Goal: Task Accomplishment & Management: Use online tool/utility

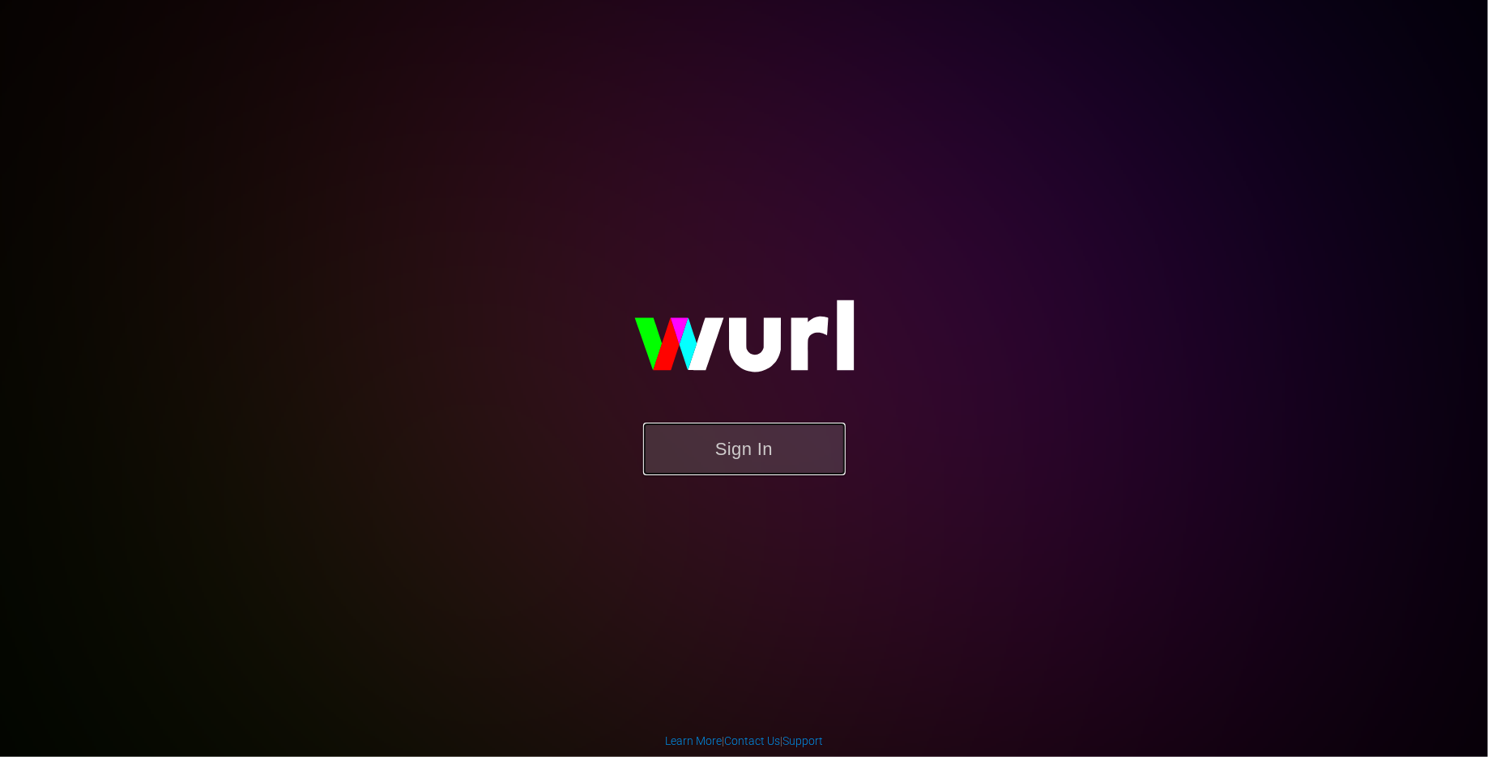
click at [796, 456] on button "Sign In" at bounding box center [744, 449] width 203 height 53
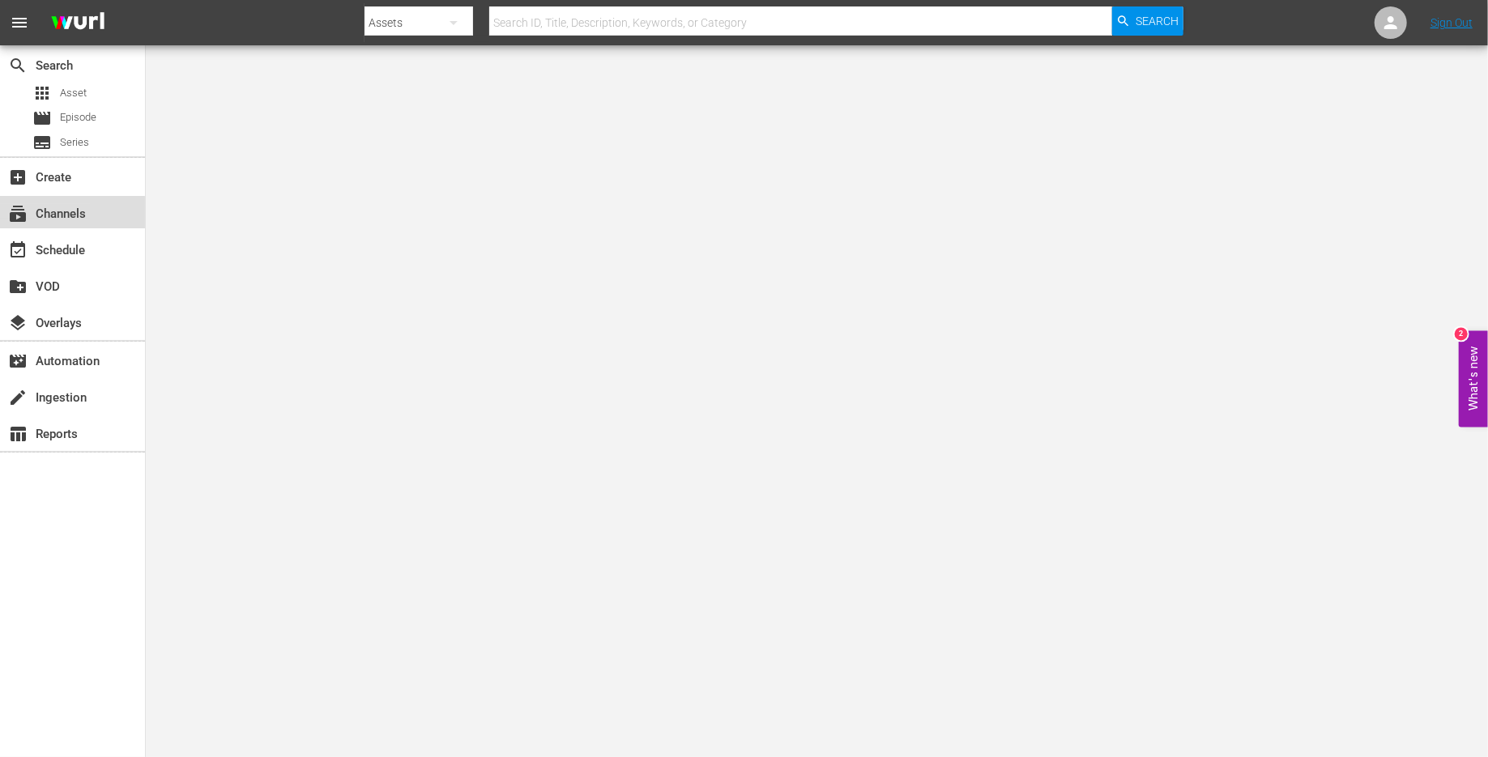
click at [71, 219] on div "subscriptions Channels" at bounding box center [45, 211] width 91 height 15
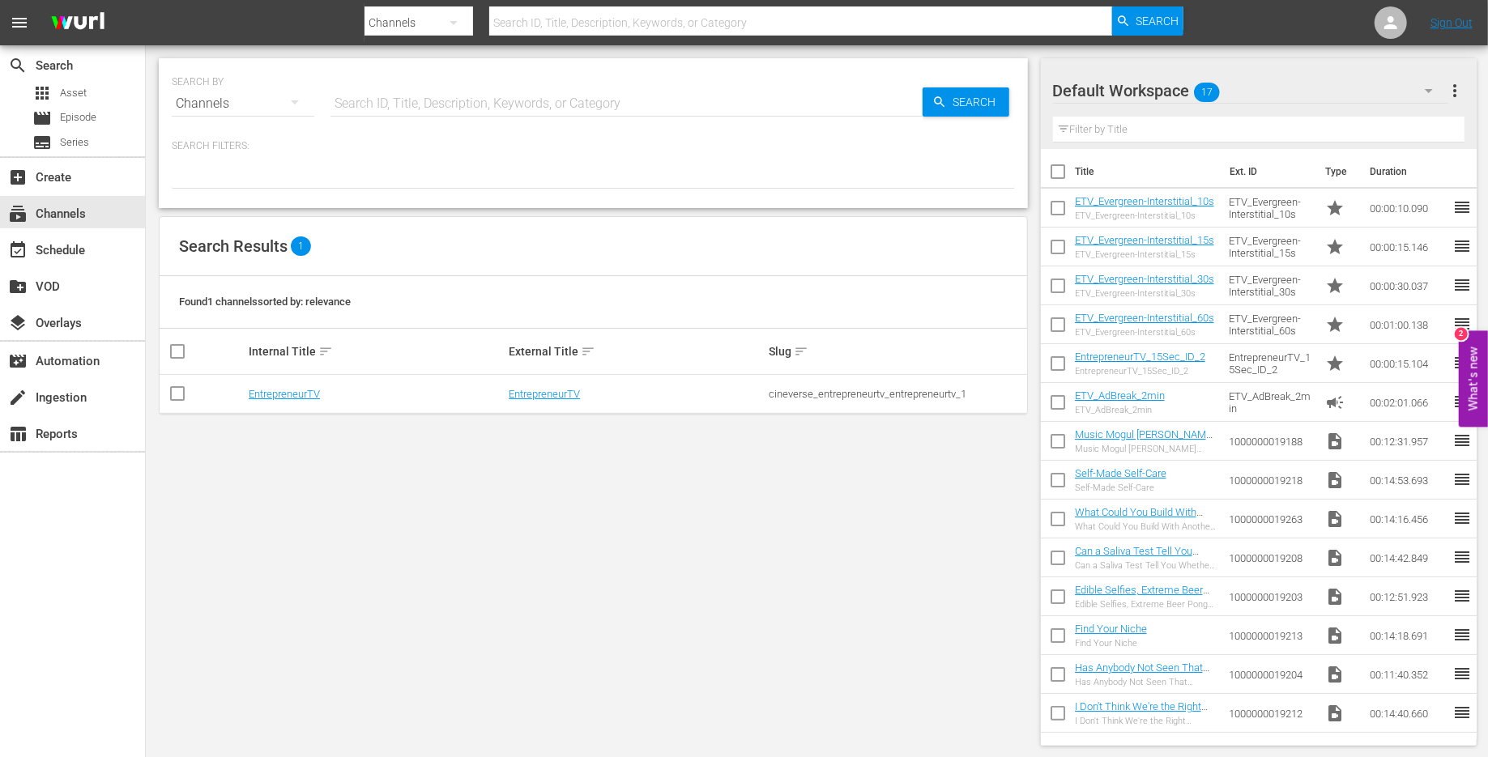
click at [173, 398] on input "checkbox" at bounding box center [177, 396] width 19 height 19
checkbox input "true"
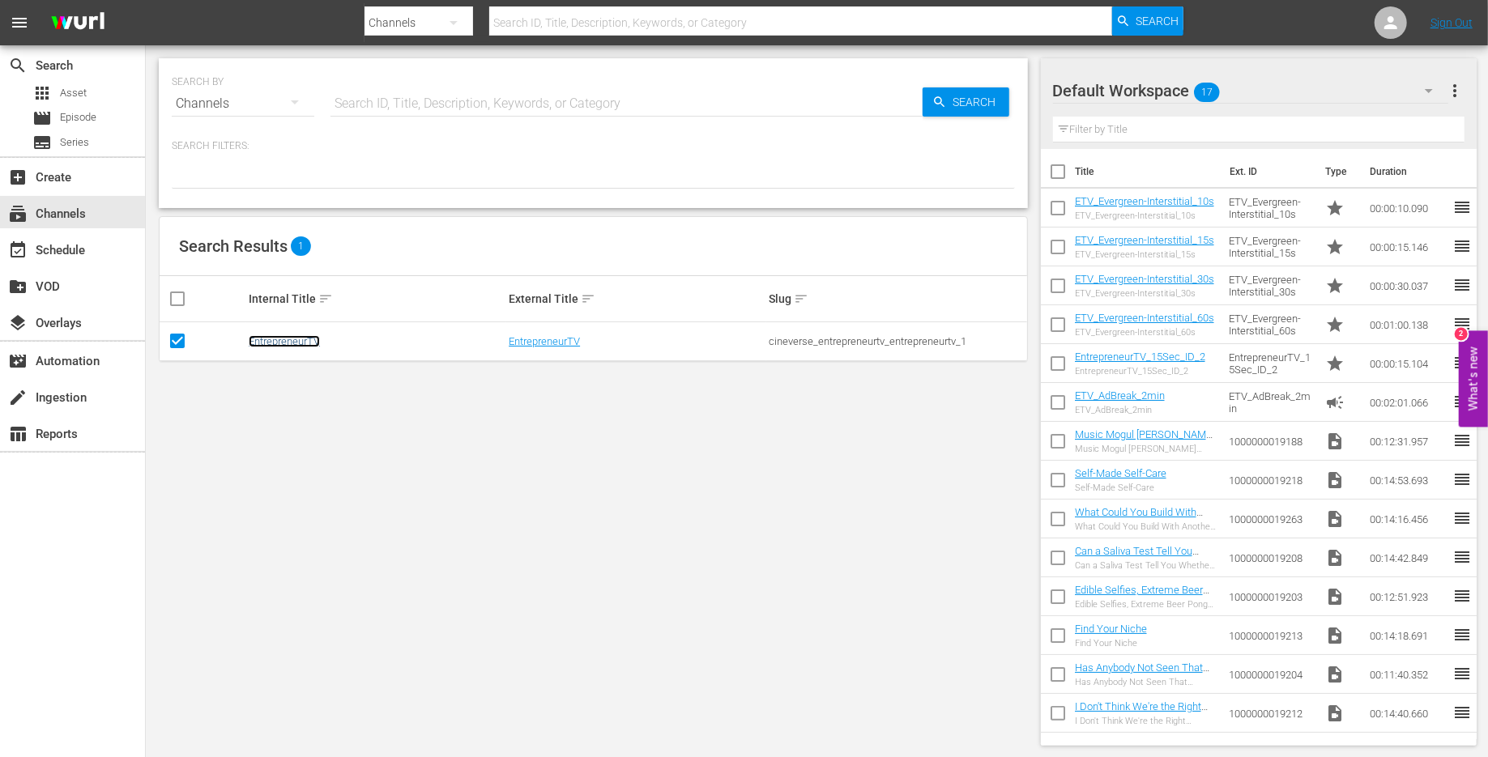
click at [286, 343] on link "EntrepreneurTV" at bounding box center [284, 341] width 71 height 12
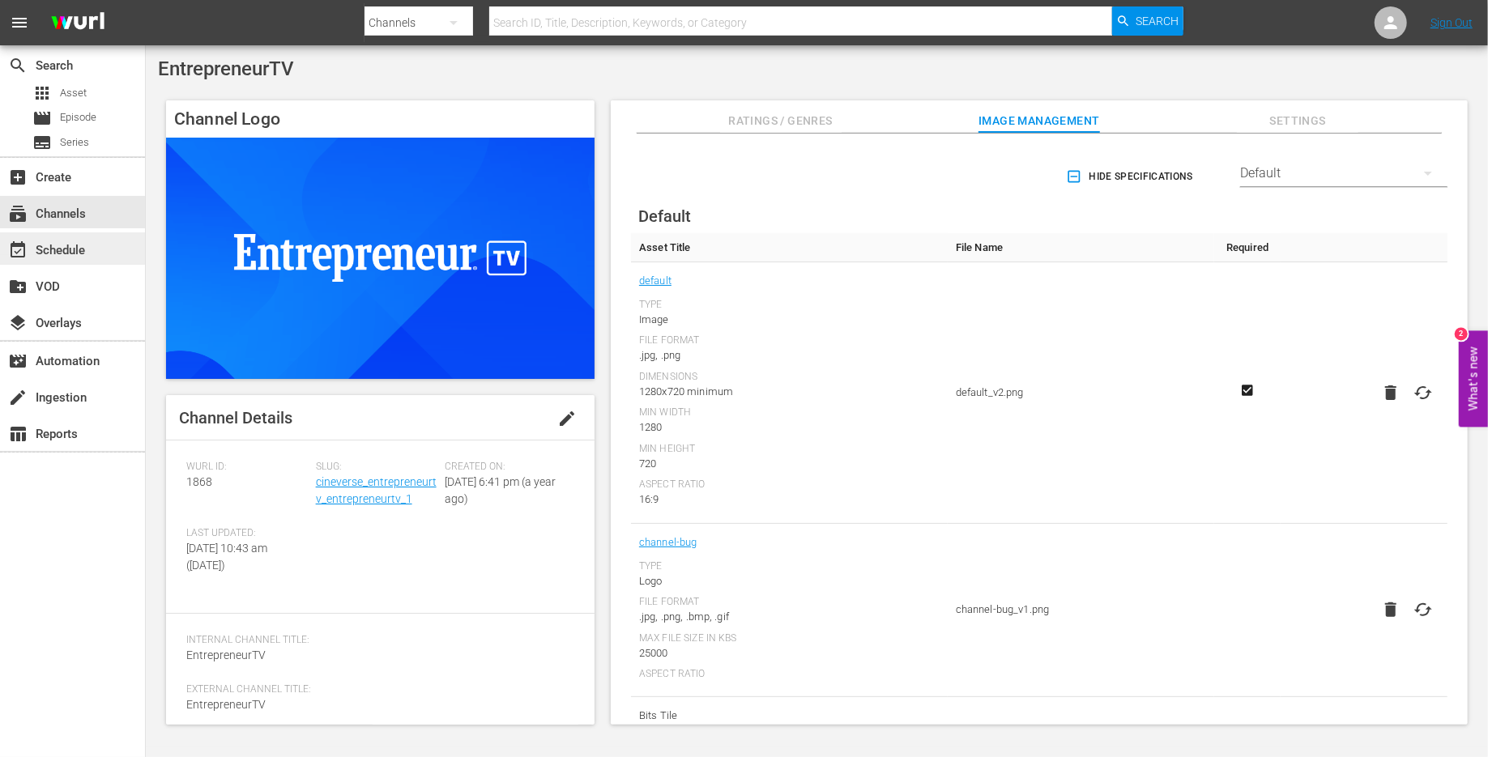
click at [52, 248] on div "event_available Schedule" at bounding box center [45, 248] width 91 height 15
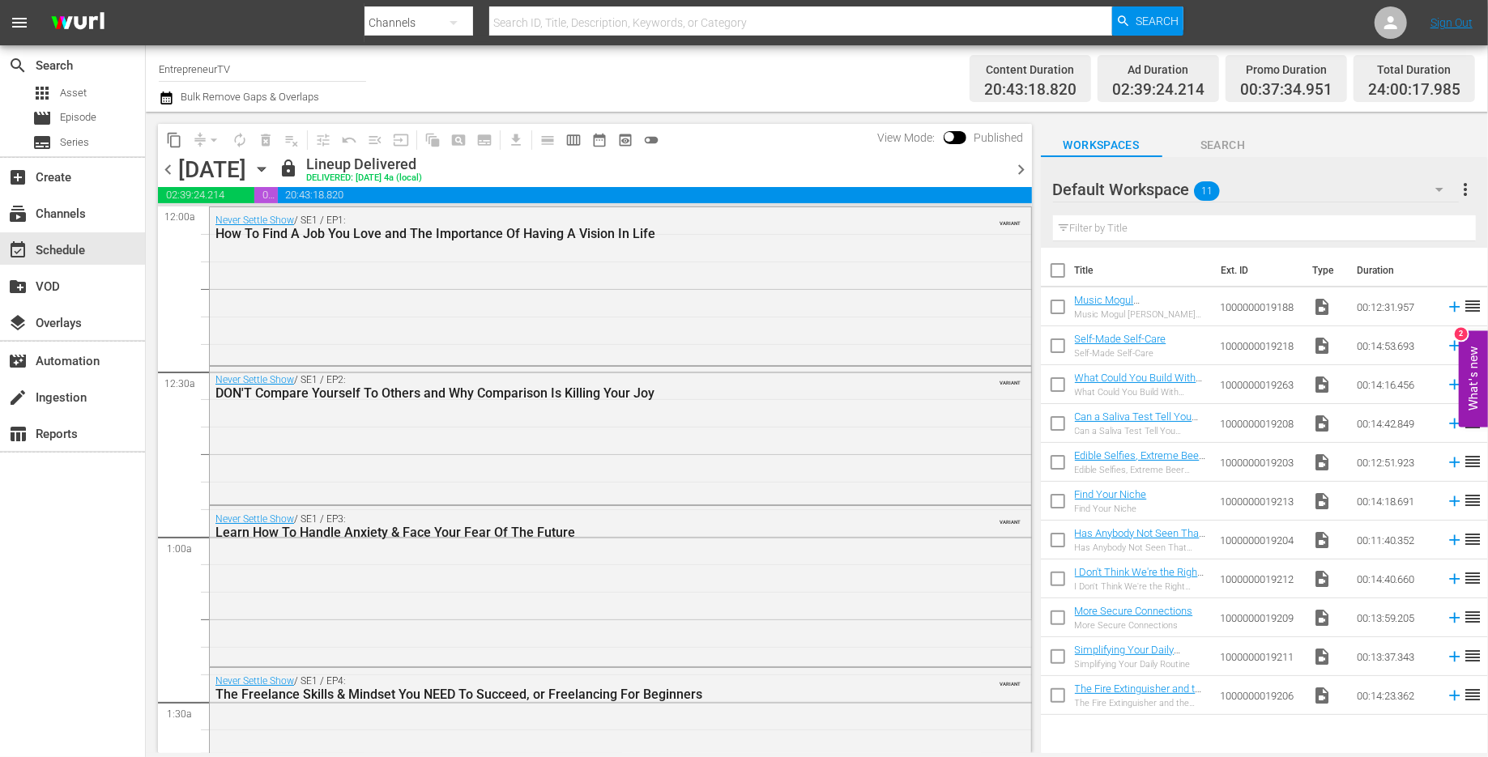
click at [1017, 169] on span "chevron_right" at bounding box center [1022, 170] width 20 height 20
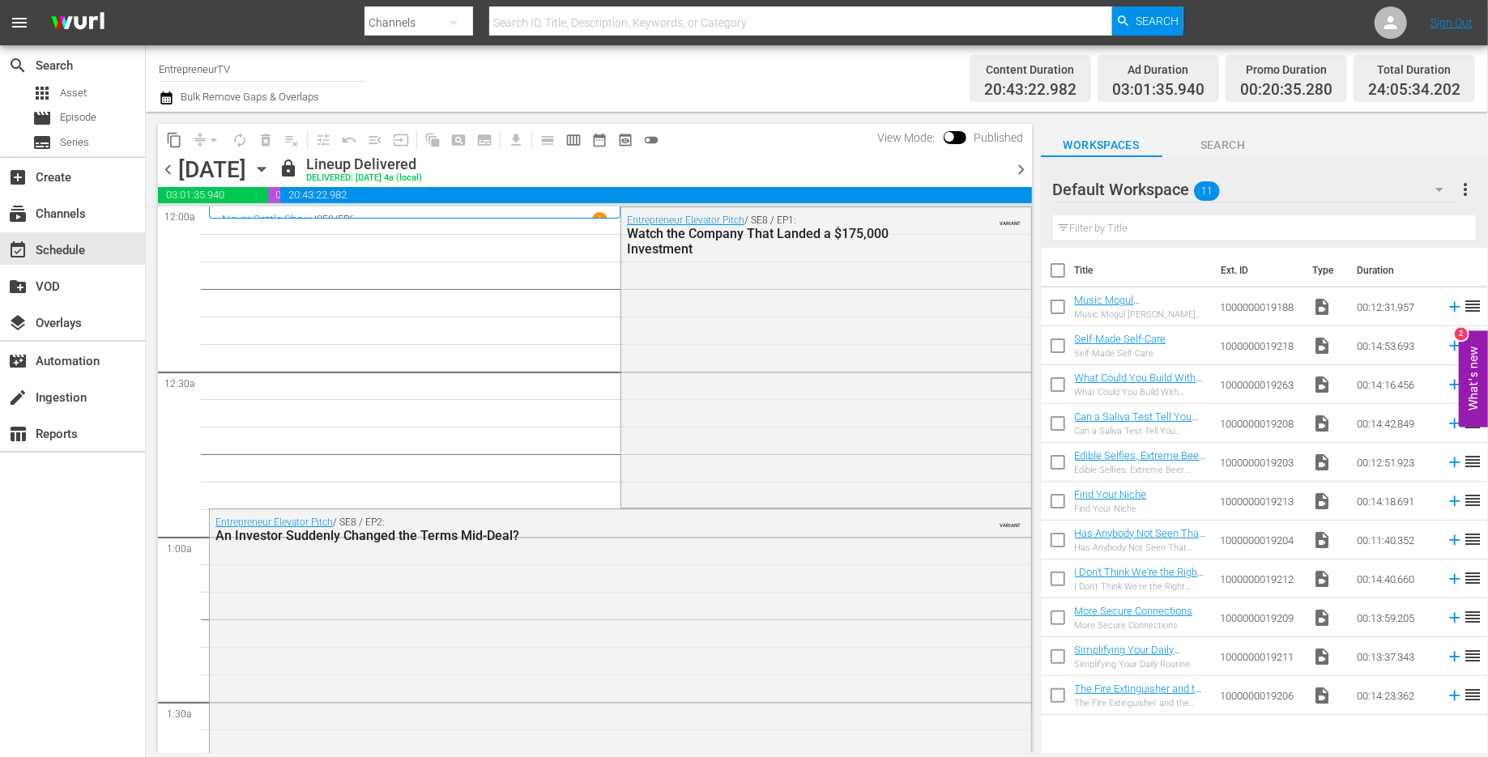
click at [1017, 169] on span "chevron_right" at bounding box center [1022, 170] width 20 height 20
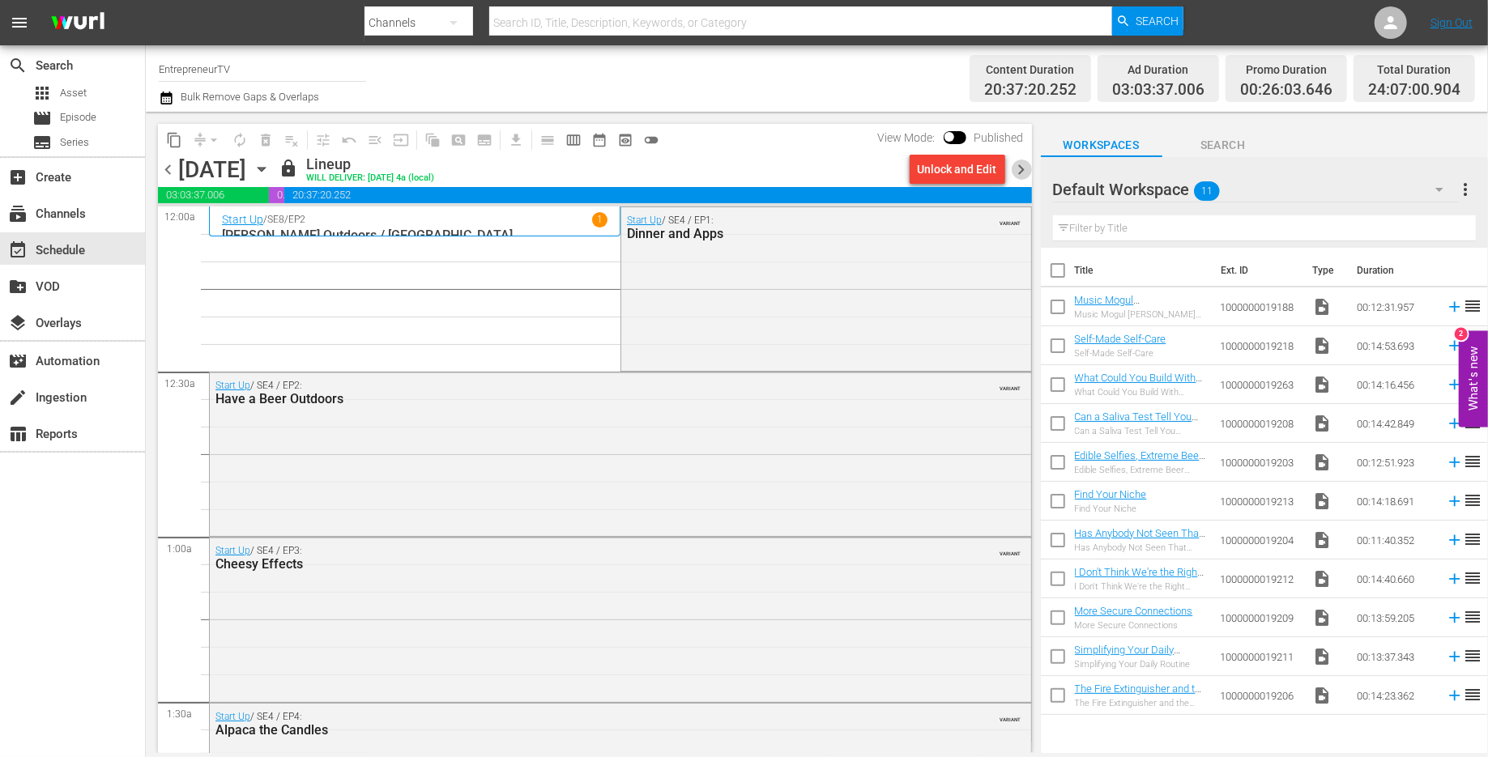
click at [1017, 169] on span "chevron_right" at bounding box center [1022, 170] width 20 height 20
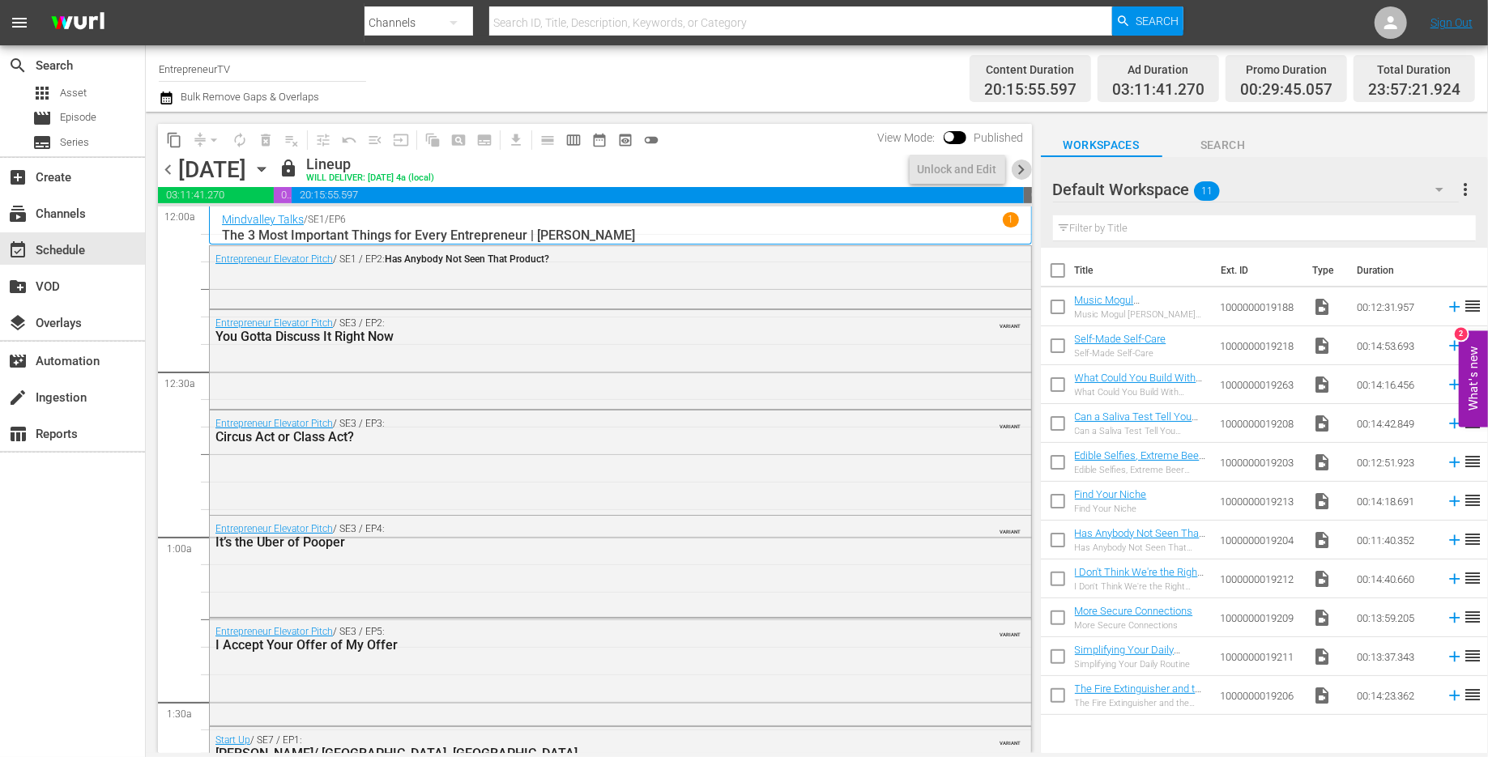
click at [1017, 169] on span "chevron_right" at bounding box center [1022, 170] width 20 height 20
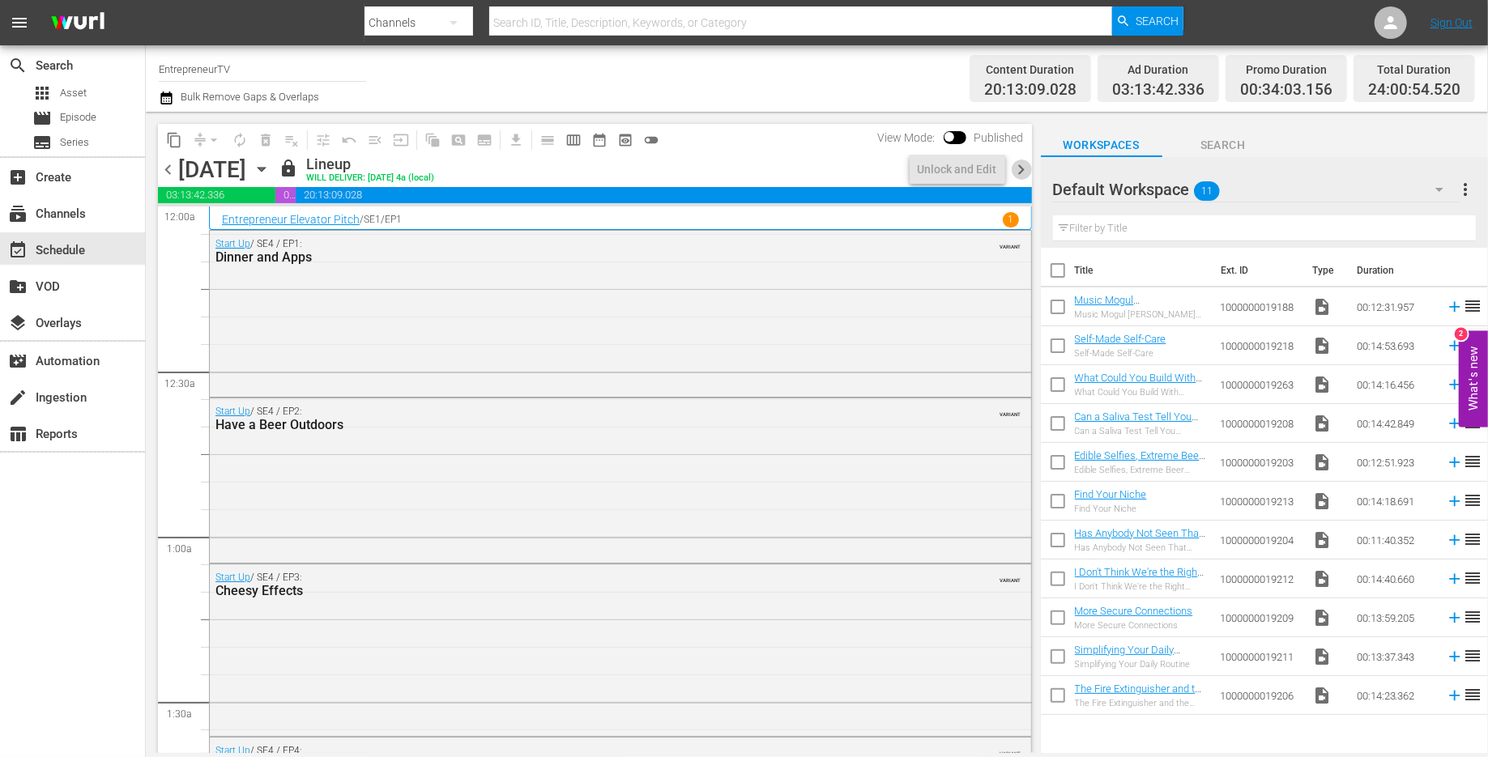
click at [1017, 169] on span "chevron_right" at bounding box center [1022, 170] width 20 height 20
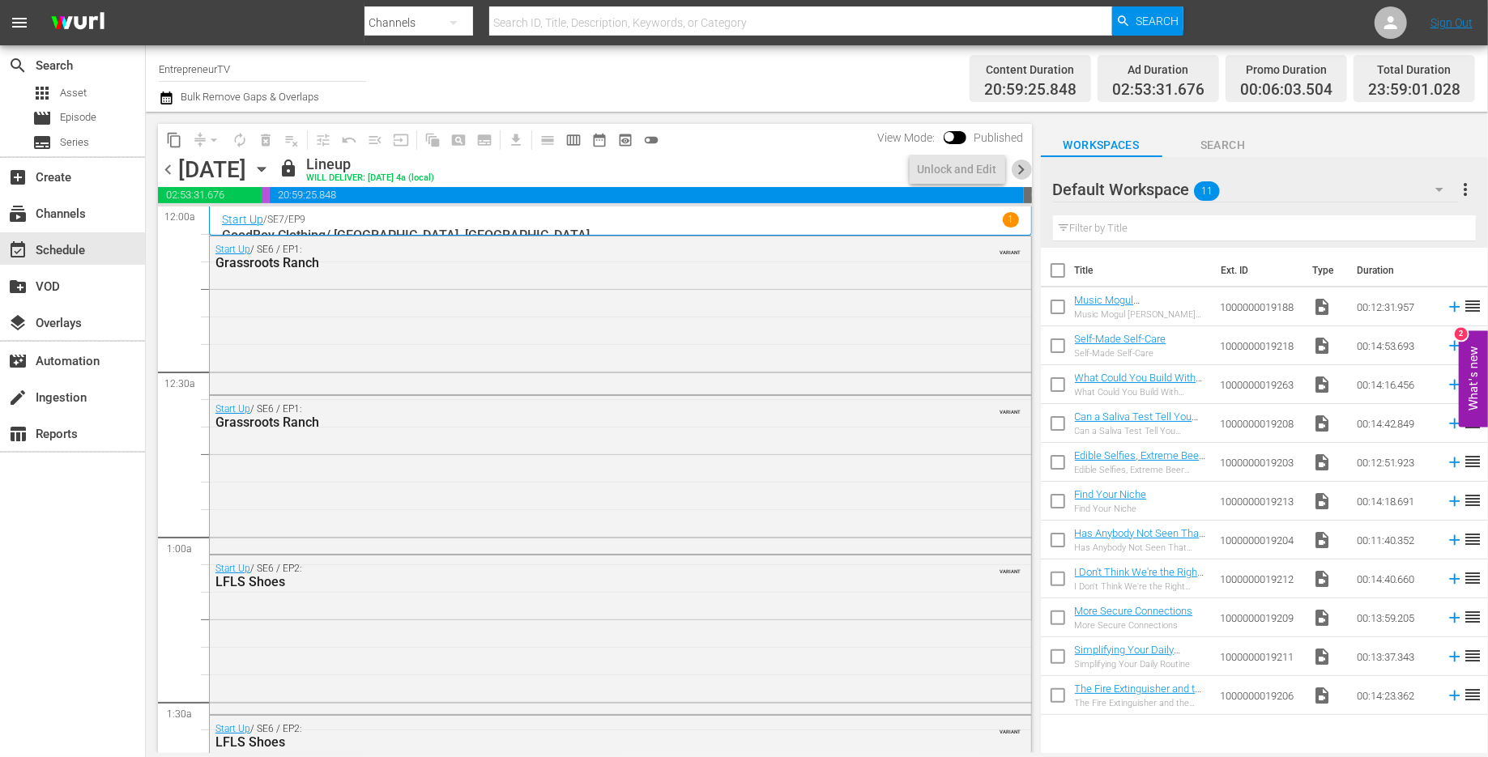
click at [1016, 170] on span "chevron_right" at bounding box center [1022, 170] width 20 height 20
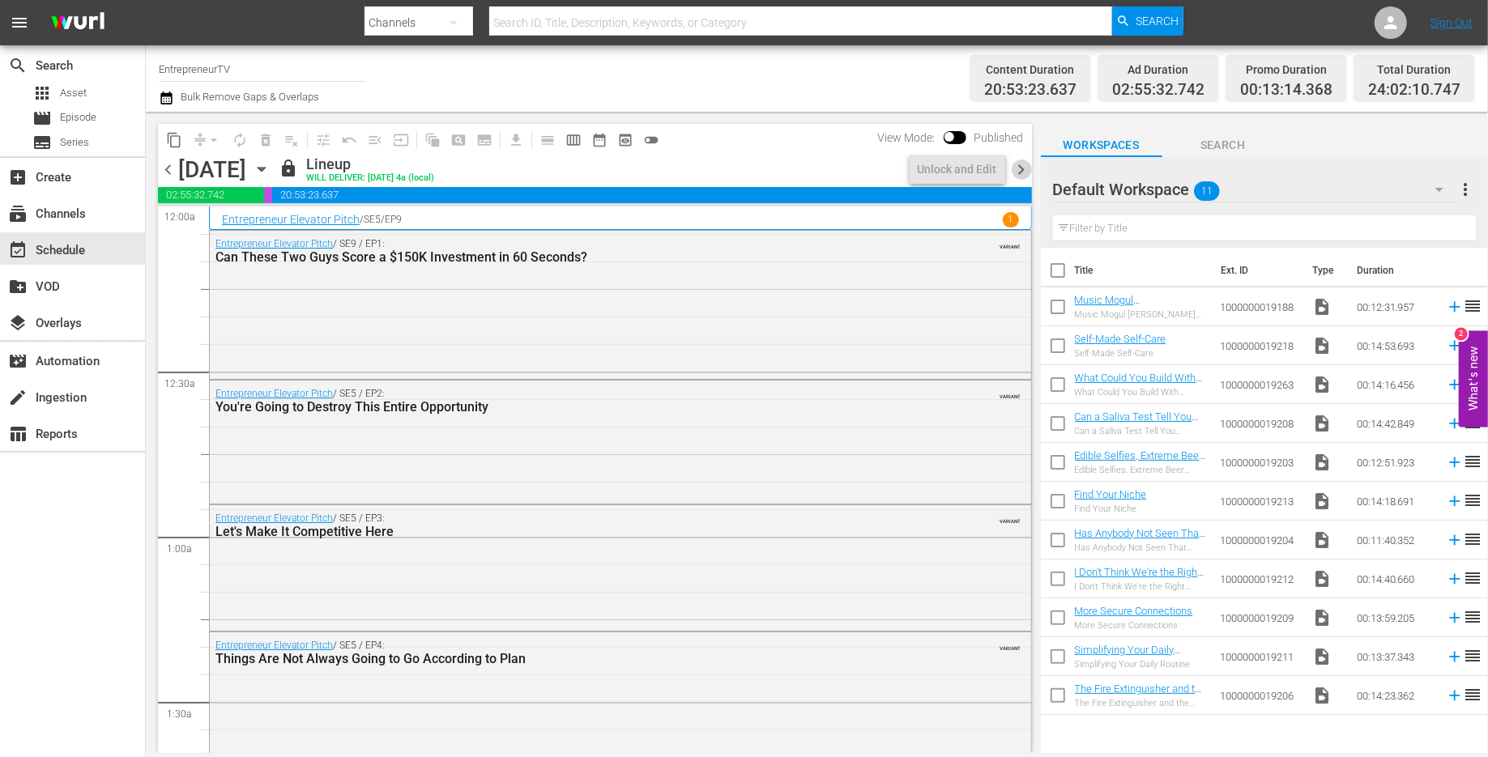
click at [1016, 169] on span "chevron_right" at bounding box center [1022, 170] width 20 height 20
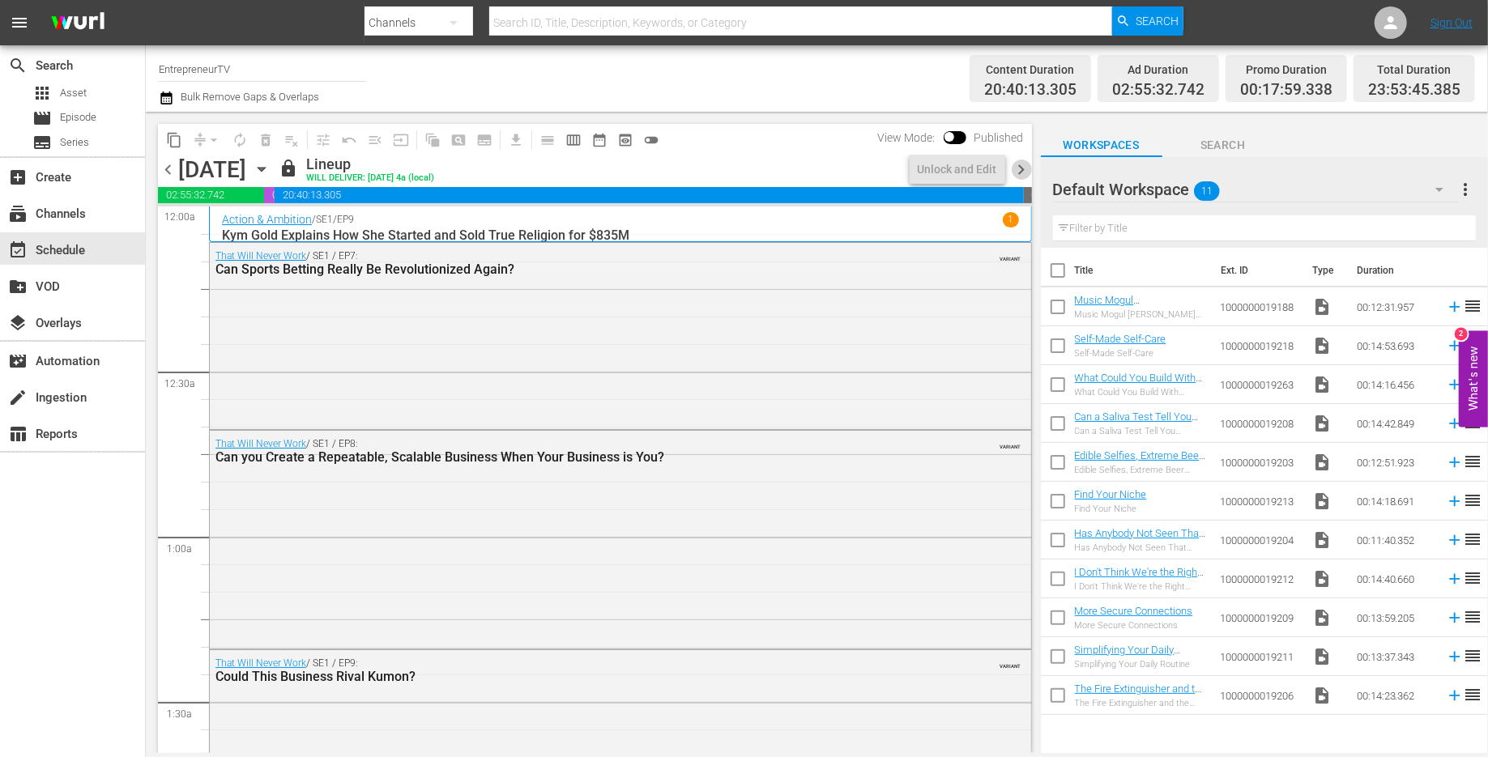
click at [1015, 169] on span "chevron_right" at bounding box center [1022, 170] width 20 height 20
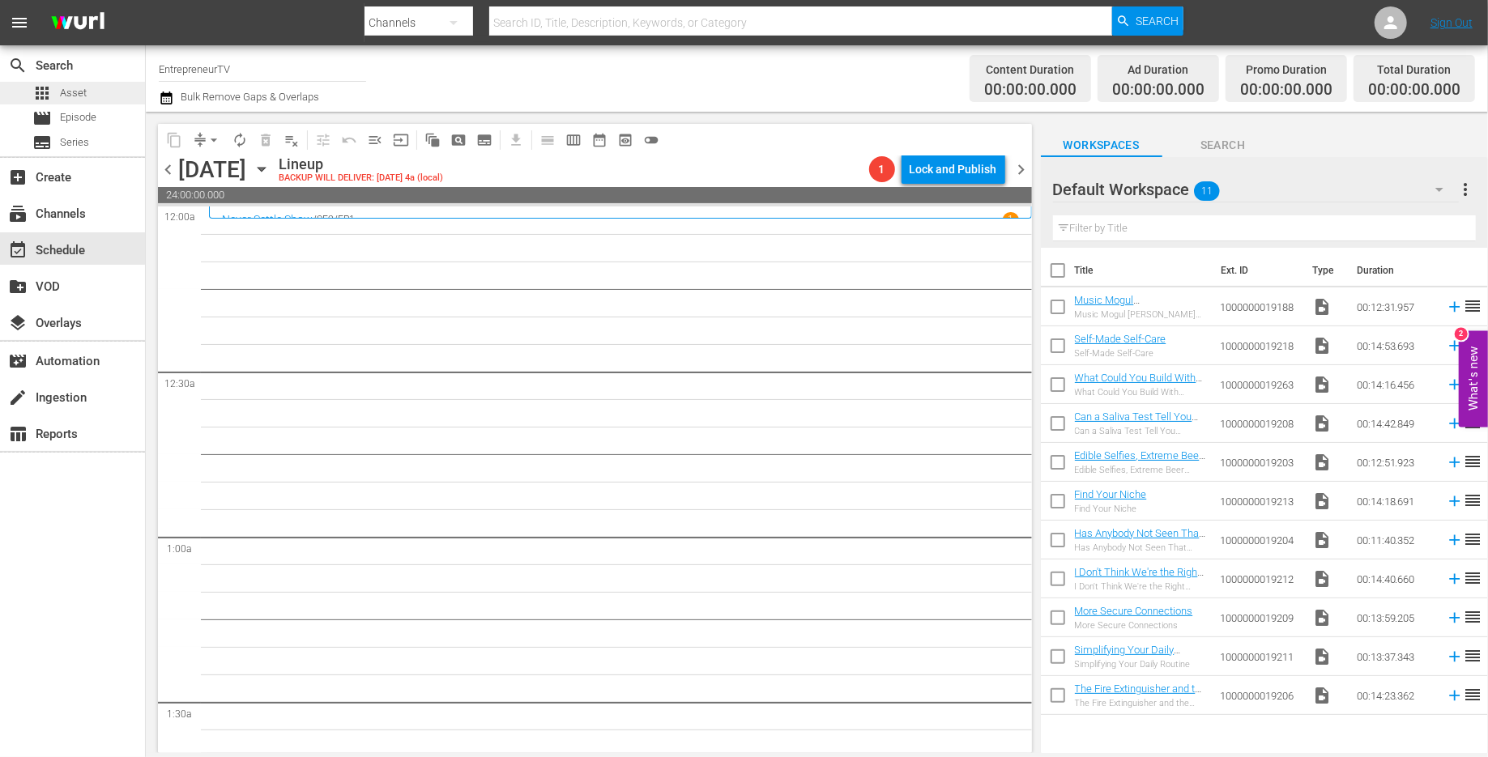
click at [62, 92] on span "Asset" at bounding box center [73, 93] width 27 height 16
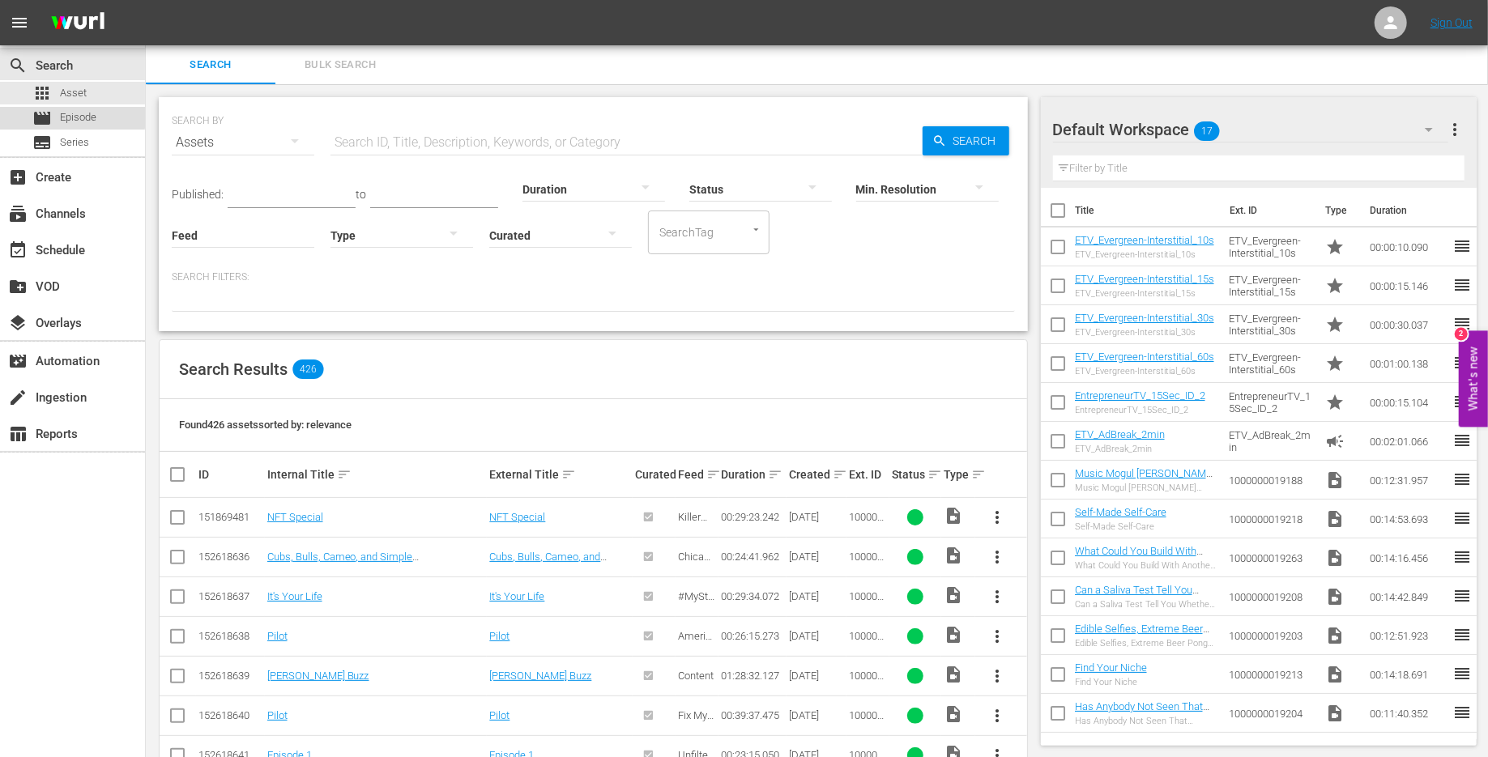
click at [61, 116] on span "Episode" at bounding box center [78, 117] width 36 height 16
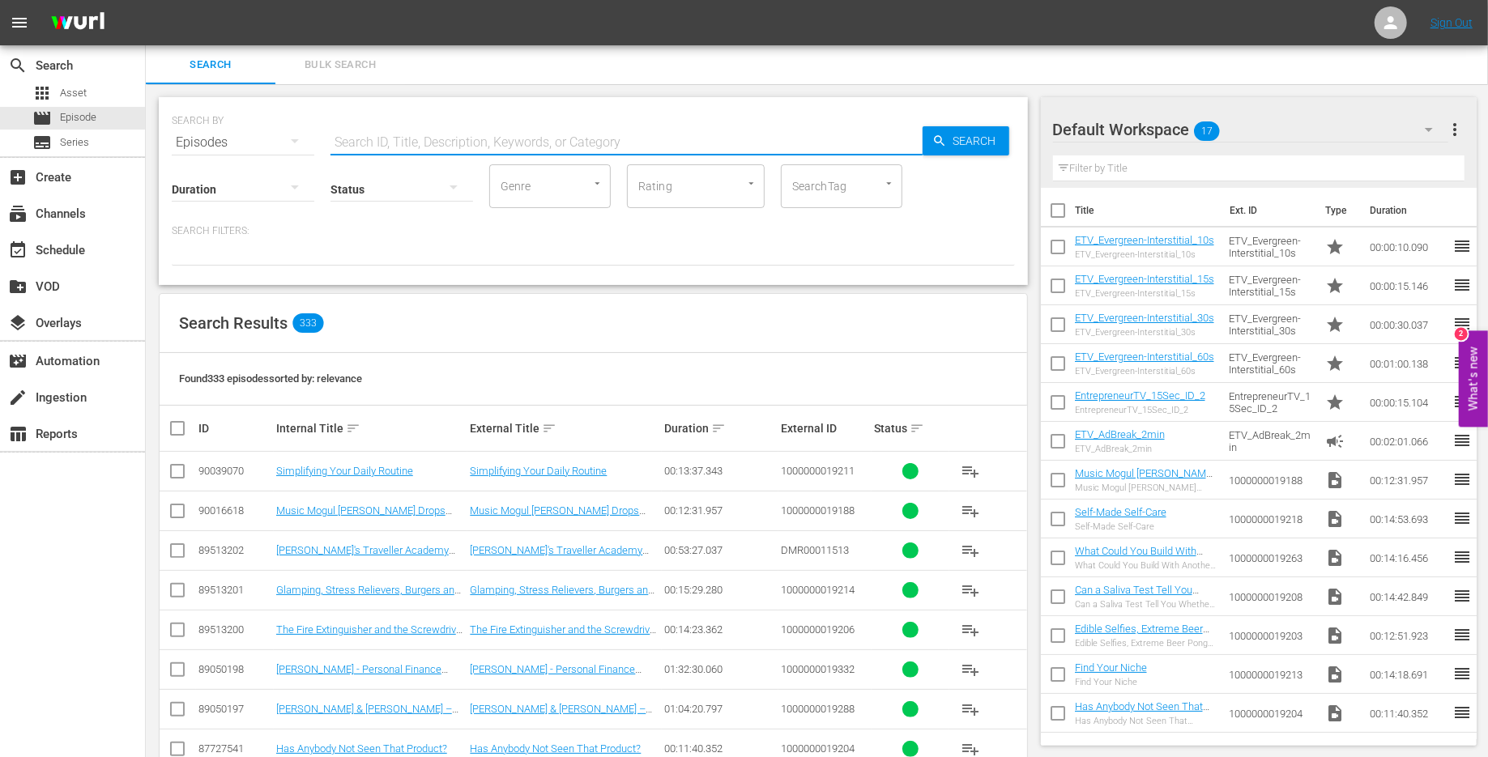
click at [387, 134] on input "text" at bounding box center [627, 142] width 592 height 39
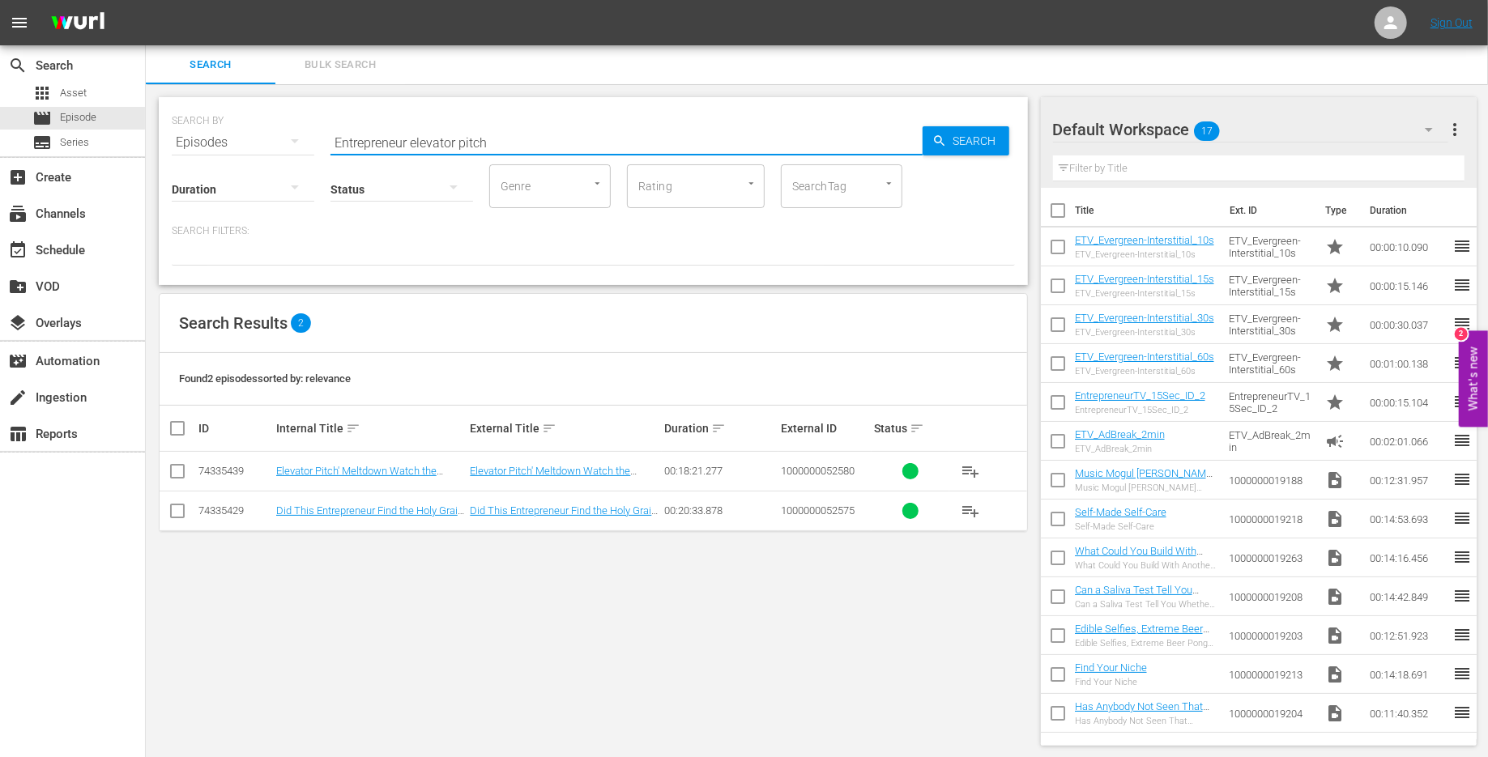
click at [365, 143] on input "Entrepreneur elevator pitch" at bounding box center [627, 142] width 592 height 39
drag, startPoint x: 410, startPoint y: 144, endPoint x: 605, endPoint y: 156, distance: 195.6
click at [605, 156] on input "Entrepreneur elevator pitch" at bounding box center [627, 142] width 592 height 39
type input "Entrepreneur"
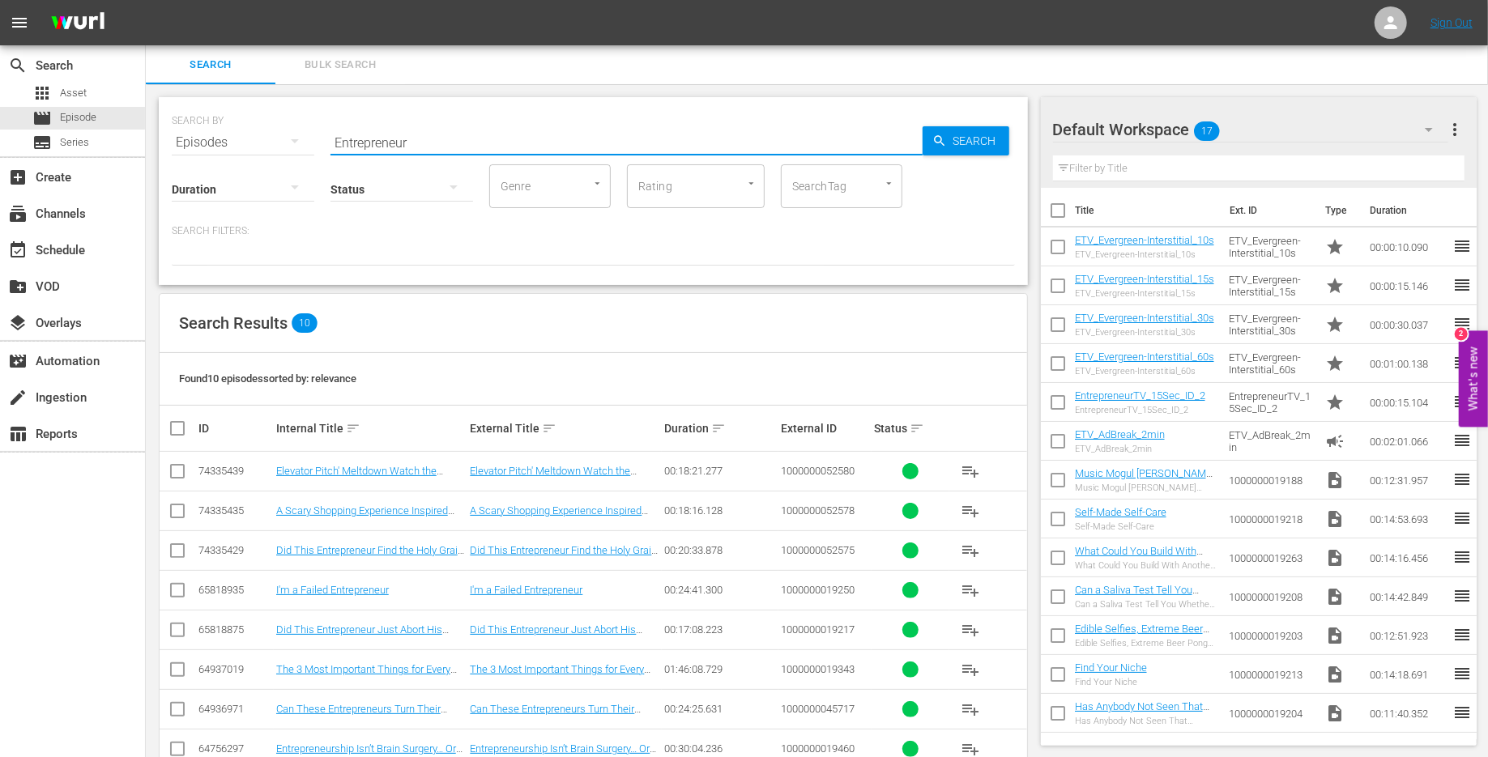
click at [389, 145] on input "Entrepreneur" at bounding box center [627, 142] width 592 height 39
click at [211, 140] on div "Episodes" at bounding box center [243, 142] width 143 height 45
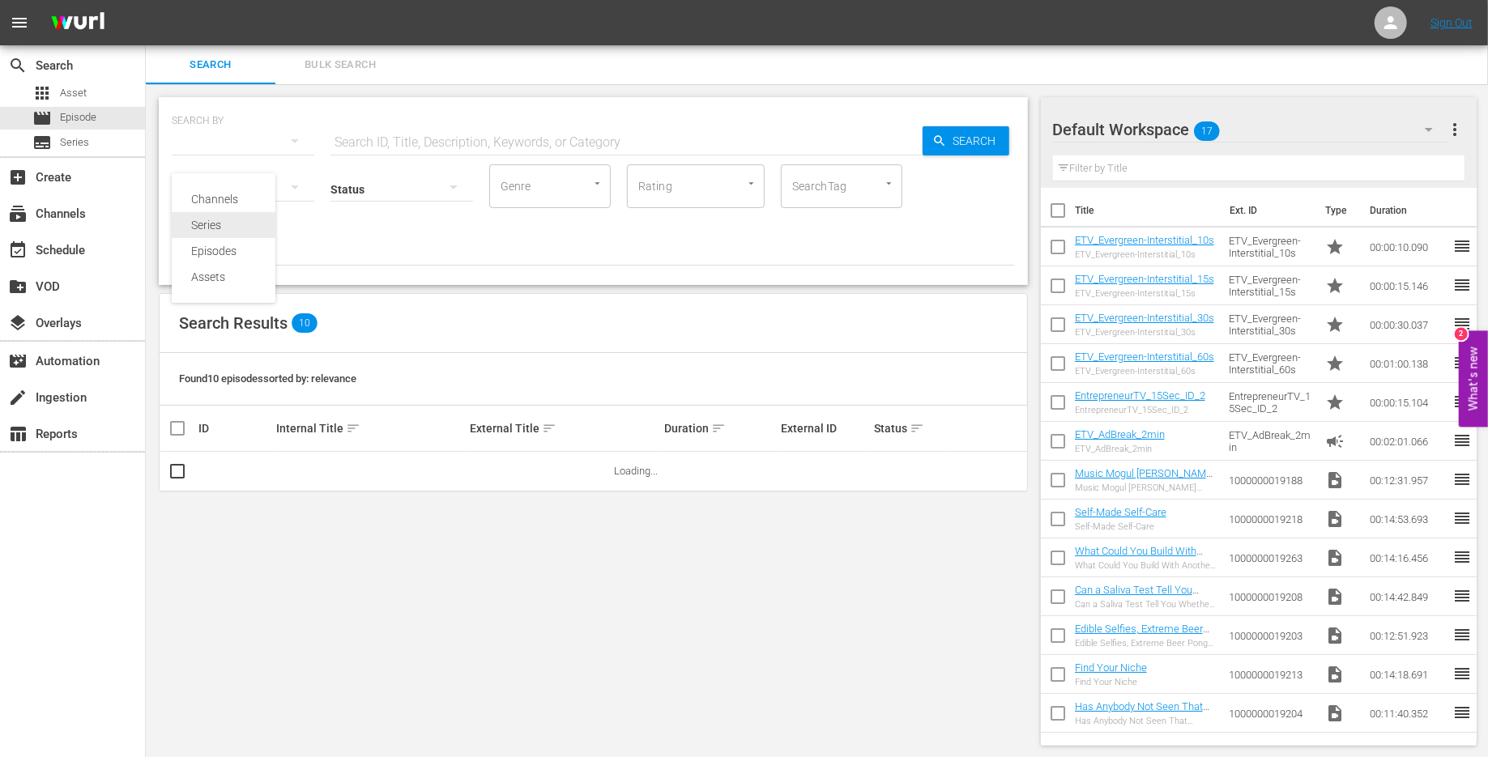
click at [207, 231] on div "Series" at bounding box center [223, 225] width 65 height 26
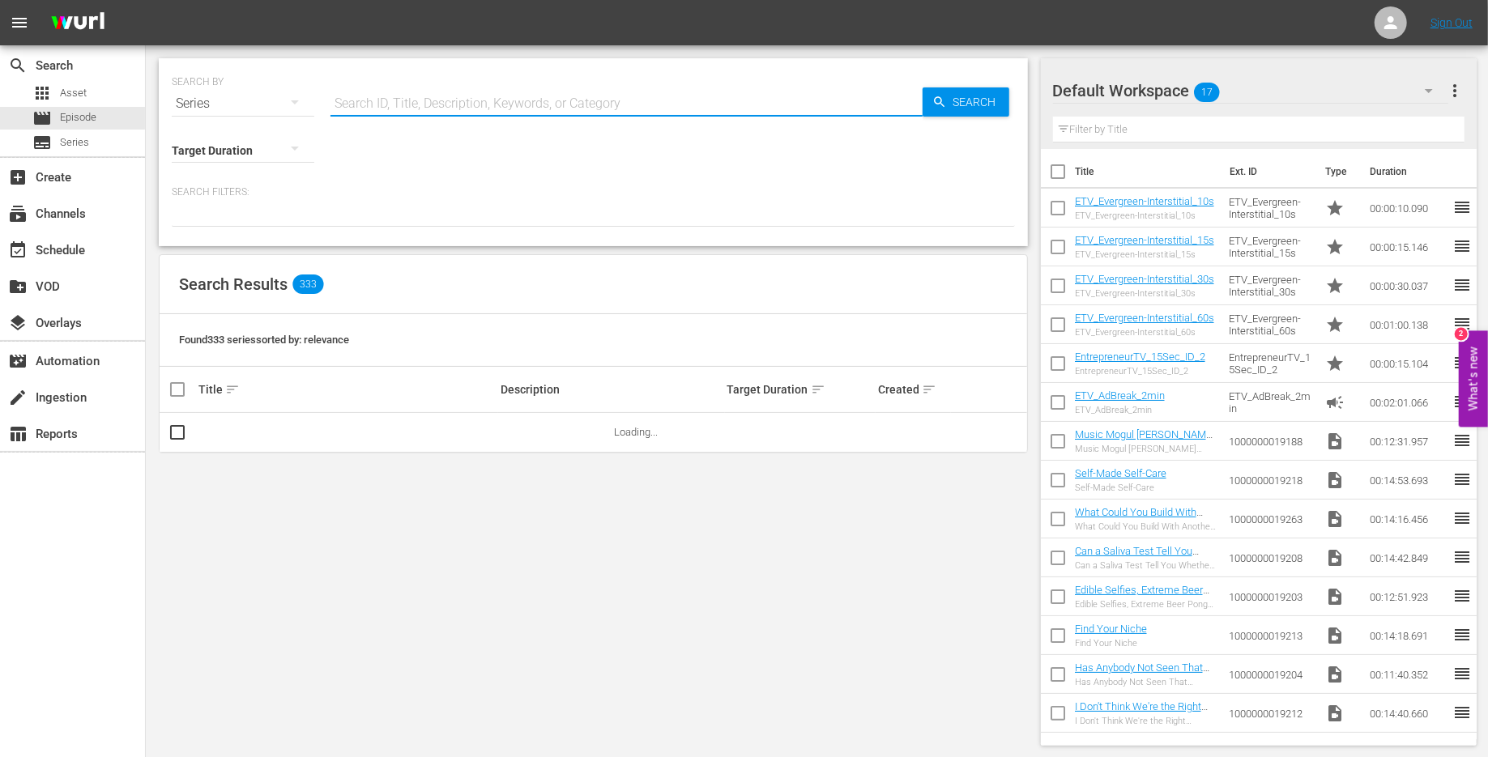
click at [376, 100] on input "text" at bounding box center [627, 103] width 592 height 39
type input "entrepreneur"
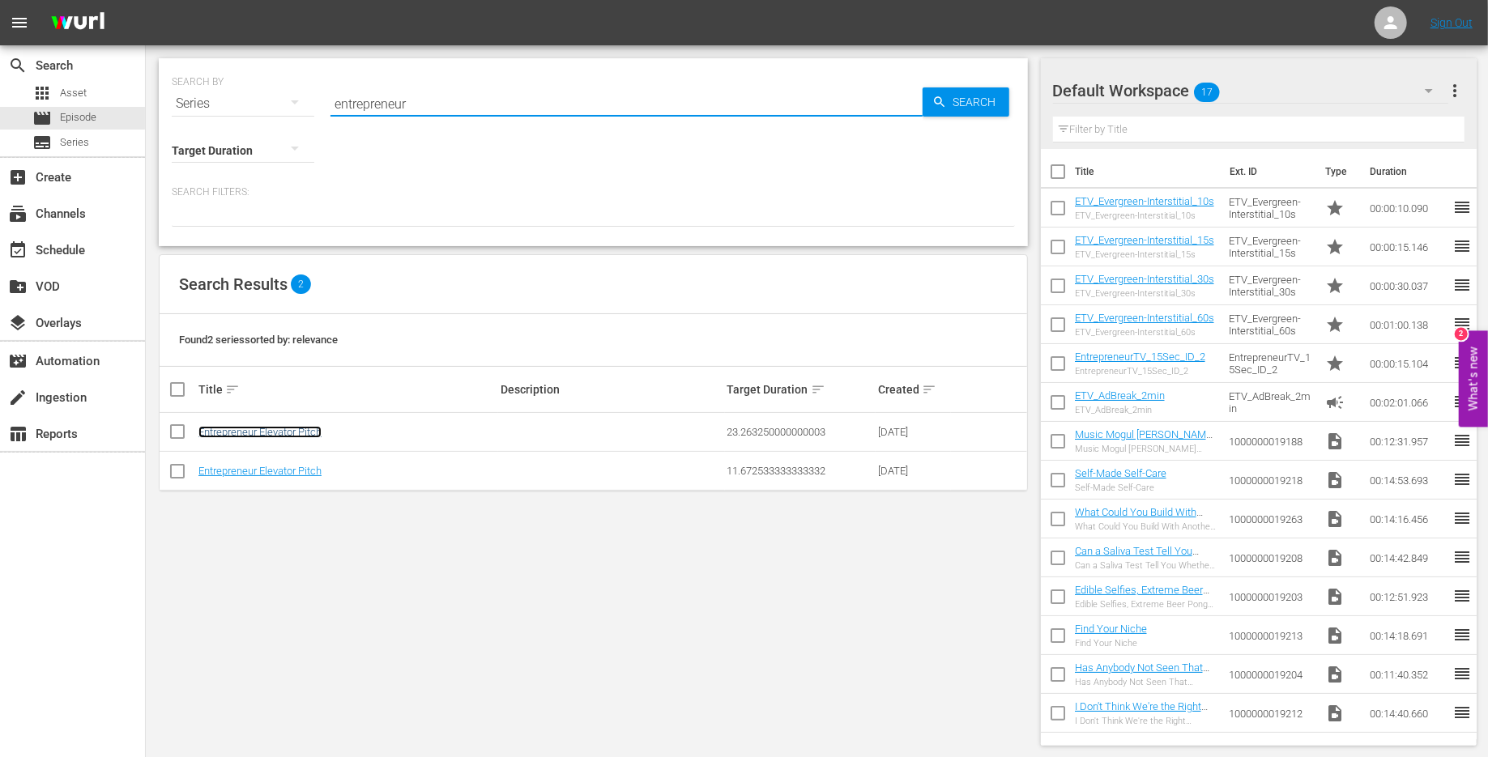
click at [248, 433] on link "Entrepreneur Elevator Pitch" at bounding box center [259, 432] width 123 height 12
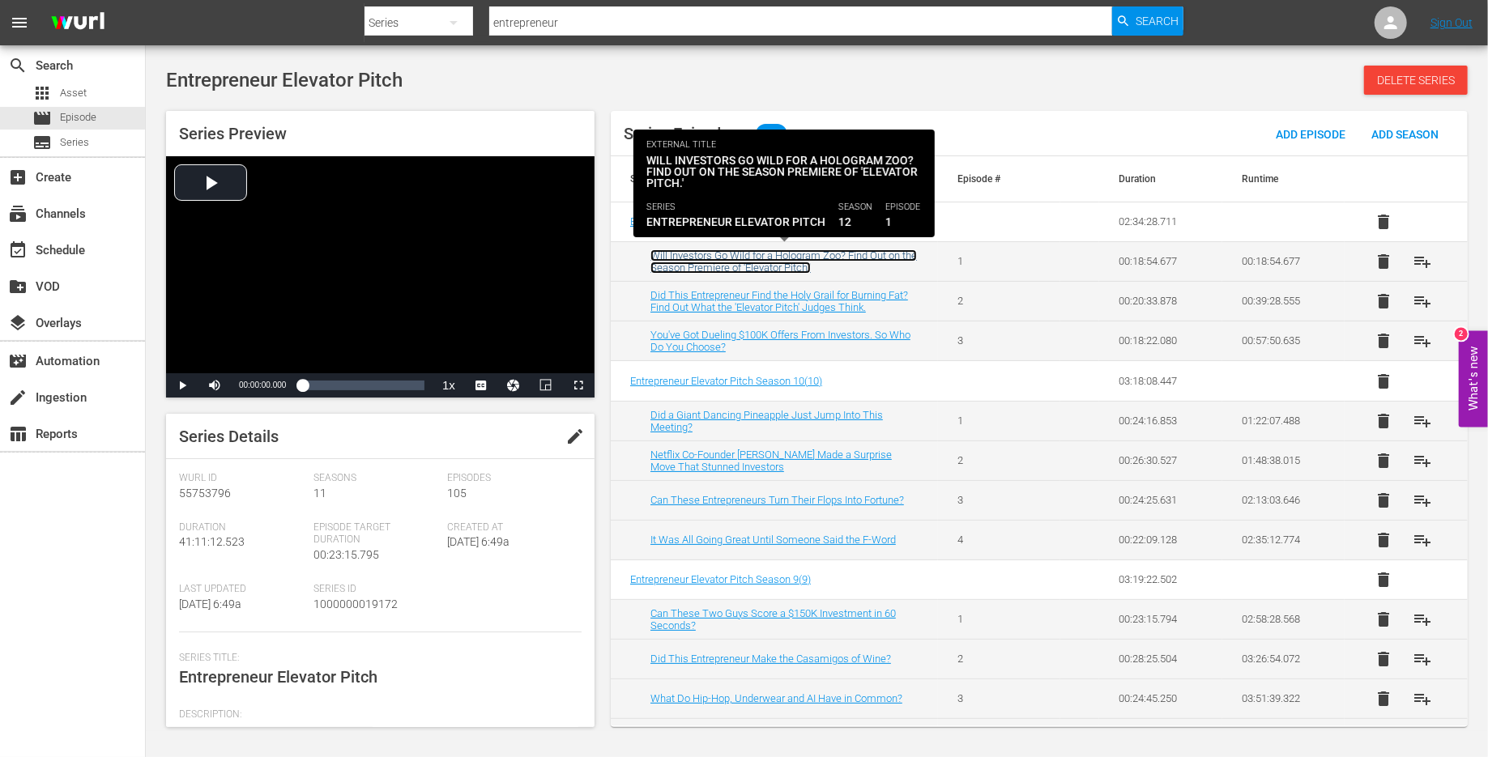
click at [809, 254] on link "Will Investors Go Wild for a Hologram Zoo? Find Out on the Season Premiere of '…" at bounding box center [784, 262] width 267 height 24
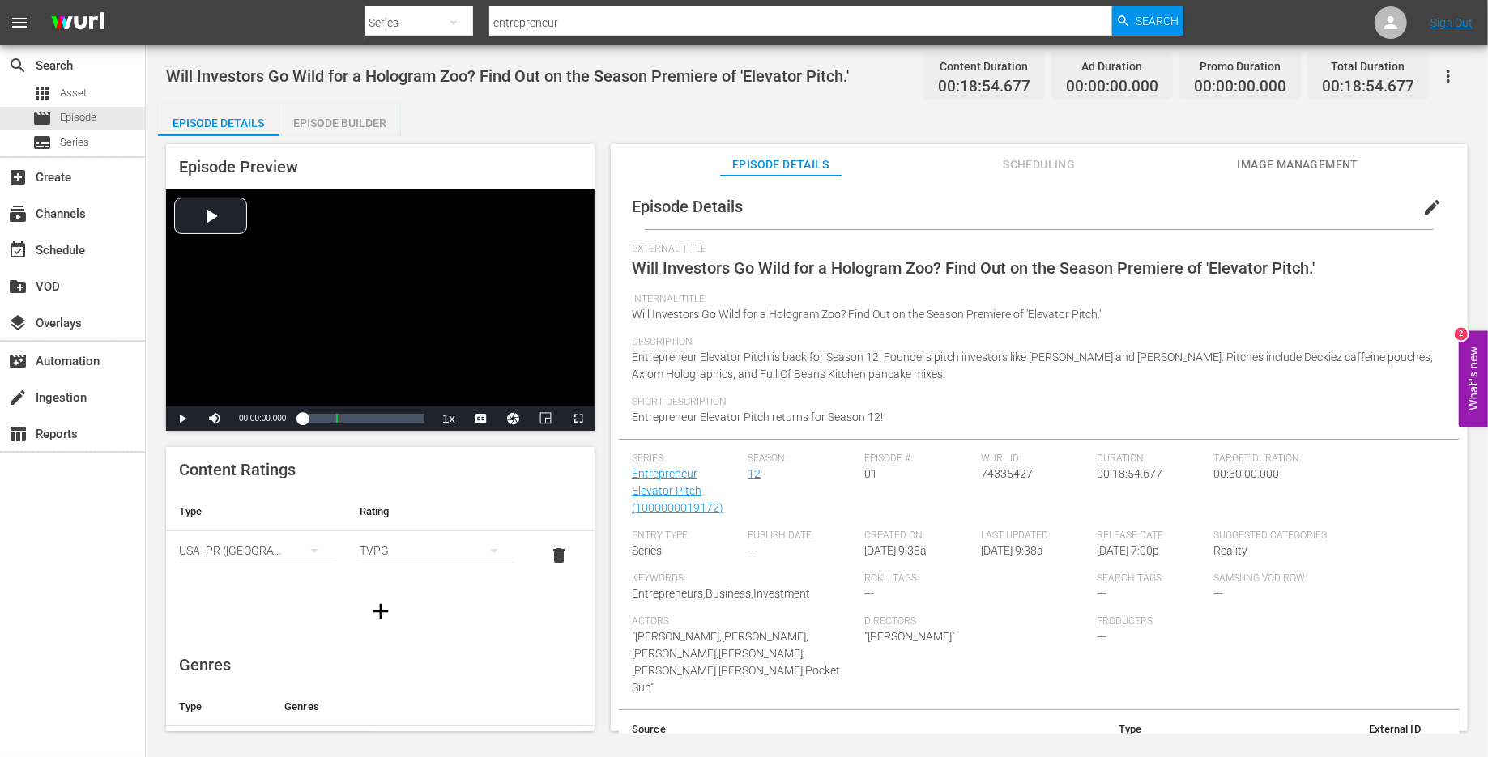
click at [351, 118] on div "Episode Builder" at bounding box center [340, 123] width 122 height 39
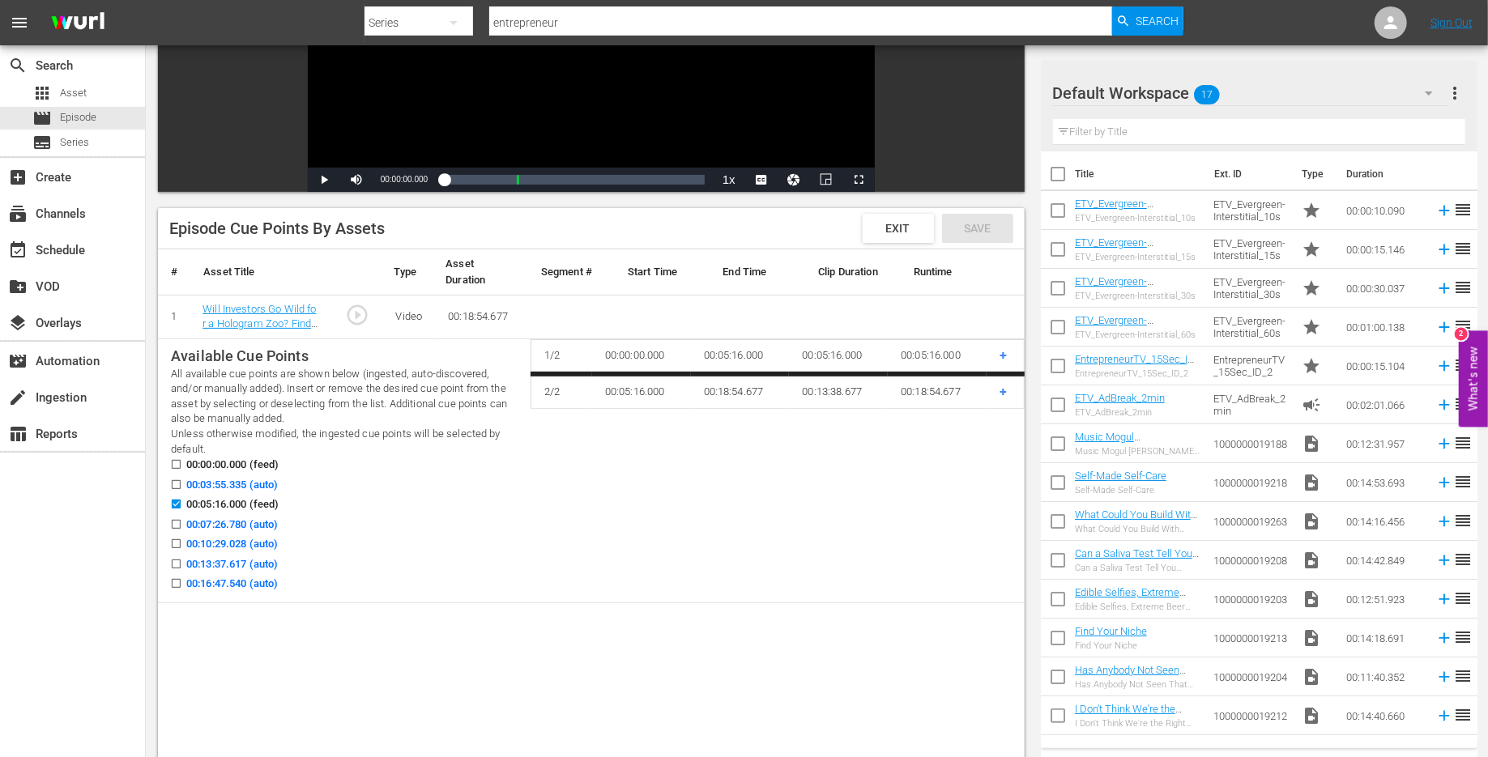
scroll to position [267, 0]
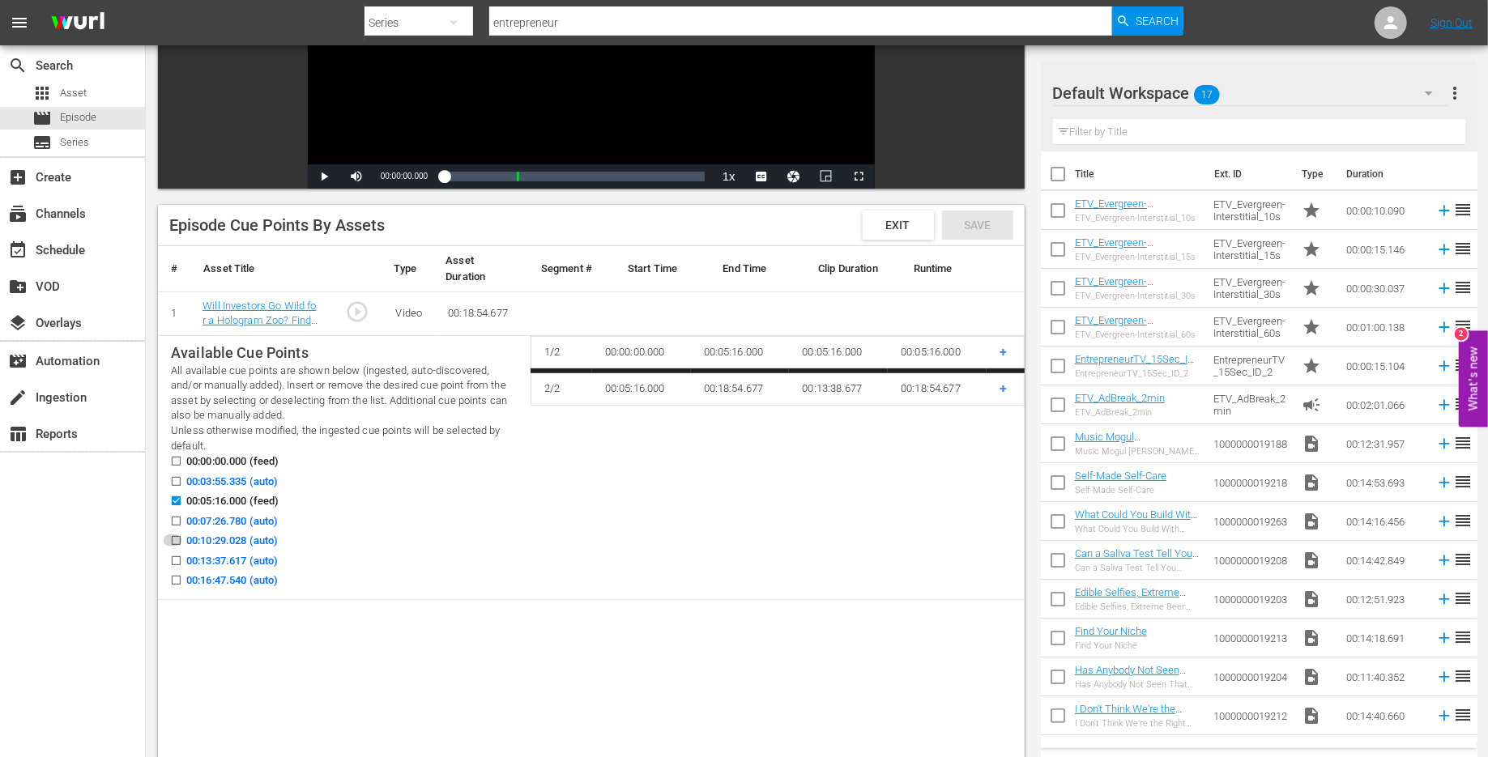
click at [174, 538] on input "00:10:29.028 (auto)" at bounding box center [172, 544] width 20 height 12
checkbox input "true"
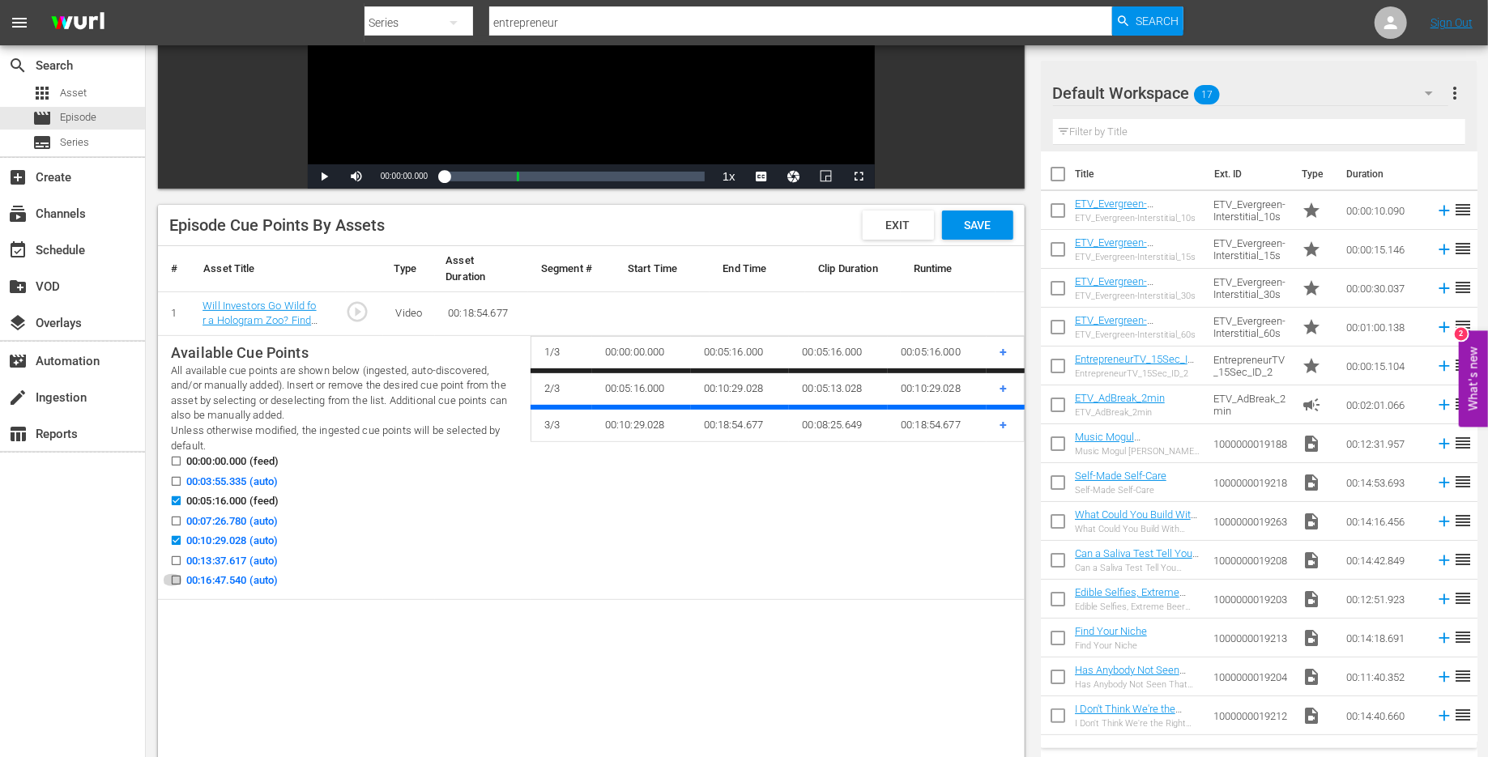
click at [174, 588] on input "00:16:47.540 (auto)" at bounding box center [172, 584] width 20 height 12
checkbox input "true"
click at [177, 557] on icon at bounding box center [176, 561] width 9 height 9
click at [177, 558] on input "00:13:37.617 (auto)" at bounding box center [172, 564] width 20 height 12
checkbox input "true"
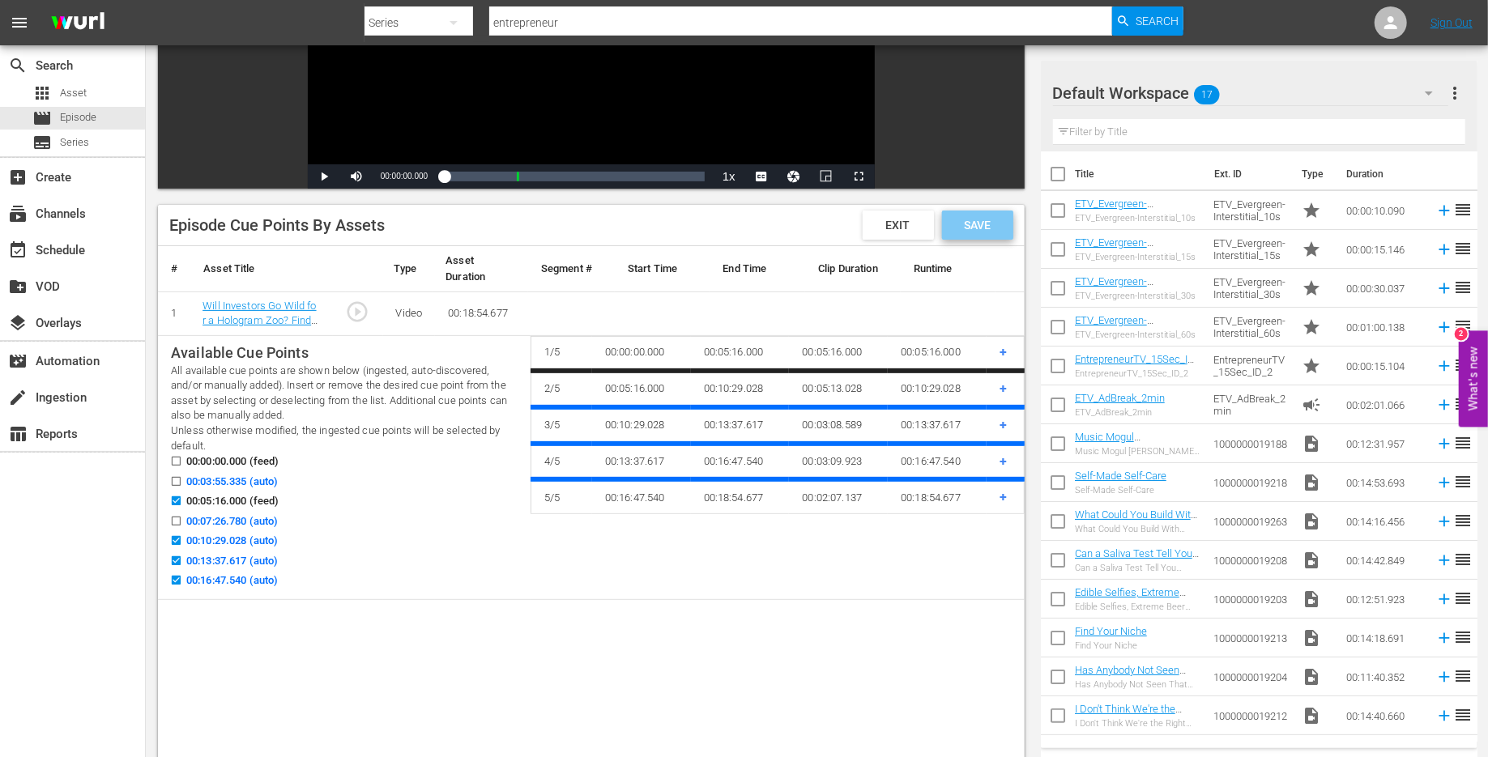
click at [987, 232] on div "Save" at bounding box center [977, 225] width 71 height 29
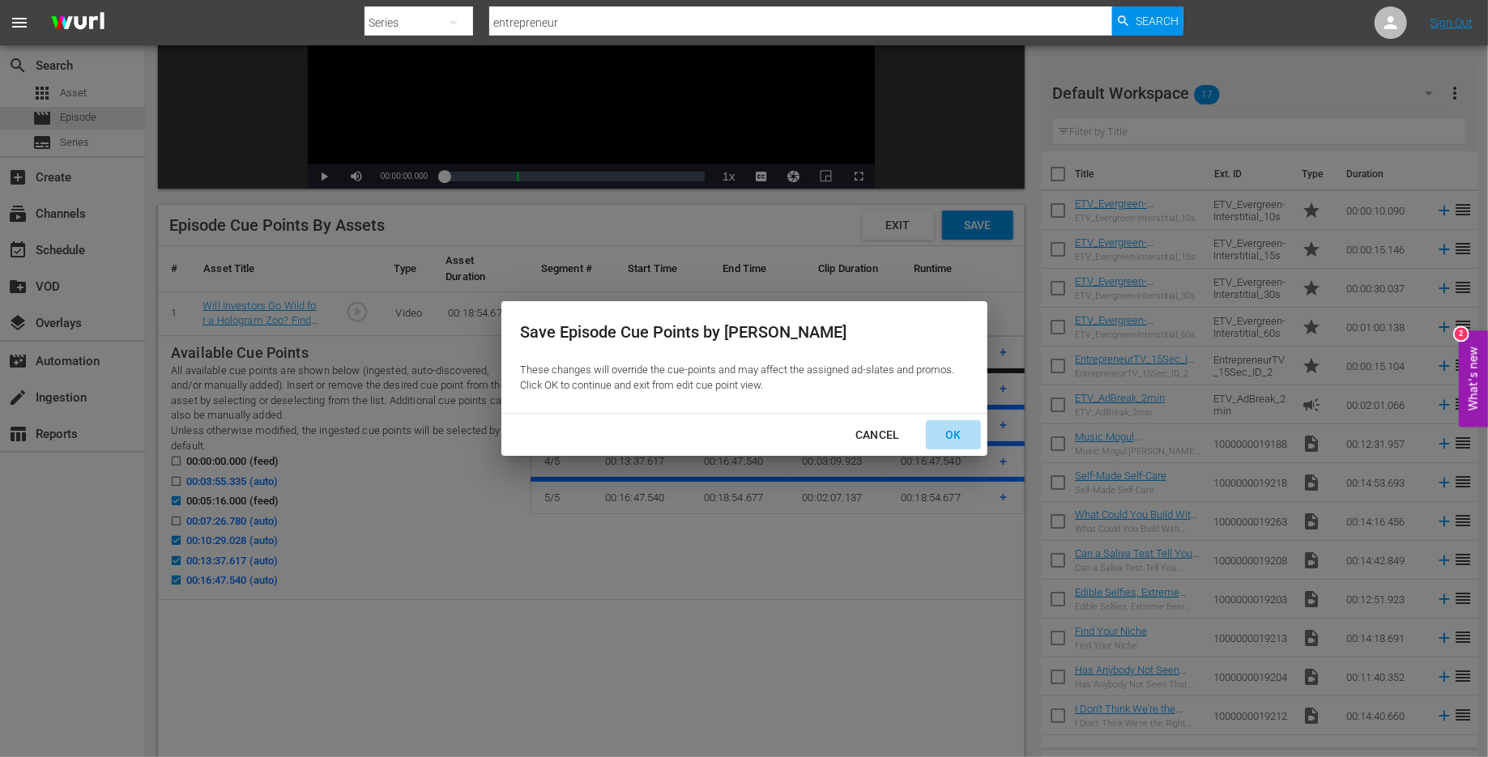
click at [942, 433] on div "OK" at bounding box center [953, 435] width 42 height 20
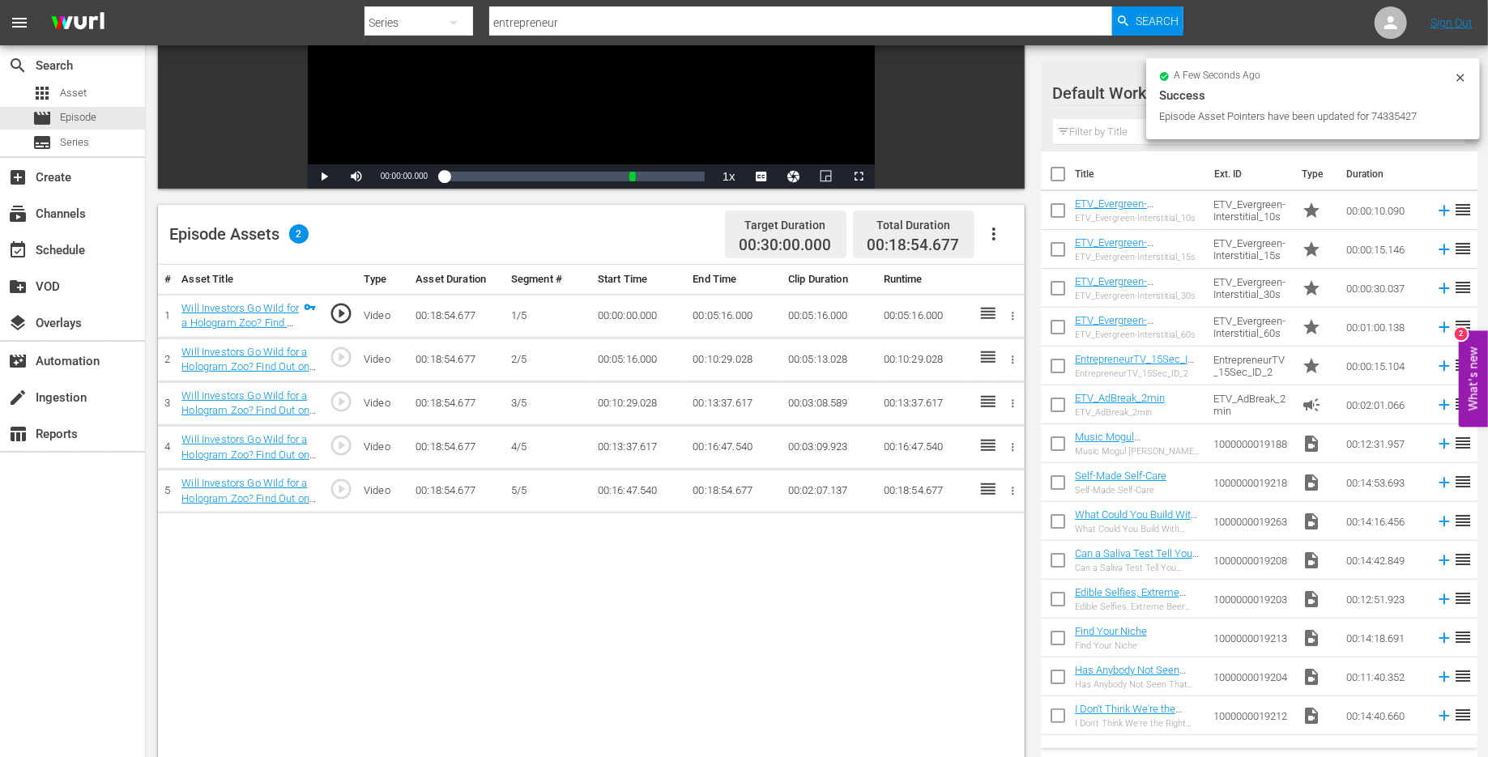
click at [993, 234] on icon "button" at bounding box center [993, 234] width 3 height 13
click at [1005, 281] on div "Fill with Ads" at bounding box center [1043, 279] width 110 height 39
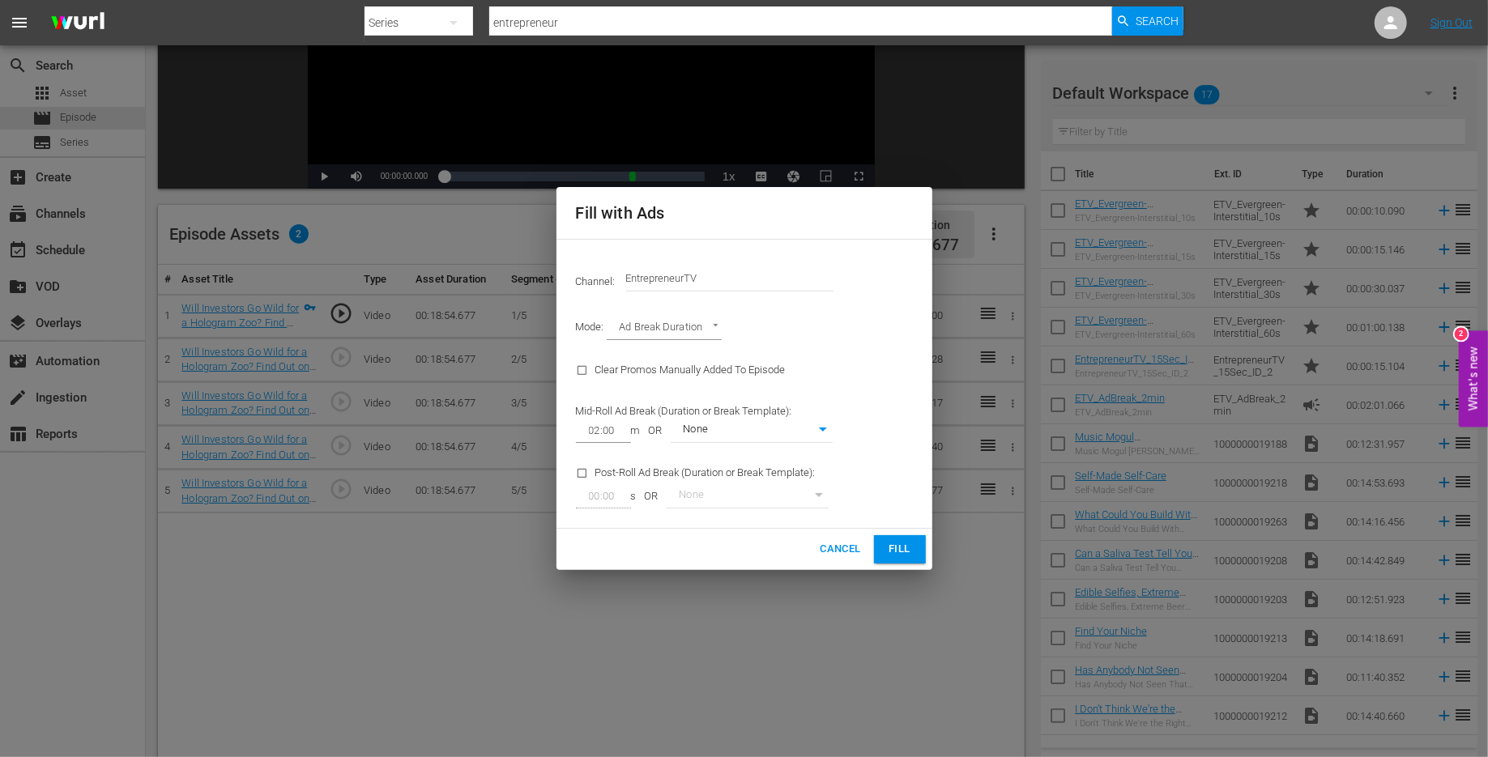
click at [690, 280] on input "EntrepreneurTV" at bounding box center [729, 278] width 207 height 39
click at [737, 244] on div "Channel: Channel Title EntrepreneurTV Mode: Ad Break Duration AD_BREAK_DURATION…" at bounding box center [745, 384] width 376 height 291
click at [678, 322] on body "menu Search By Series Search ID, Title, Description, Keywords, or Category entr…" at bounding box center [744, 111] width 1488 height 757
click at [667, 305] on li "Target Duration" at bounding box center [666, 301] width 119 height 27
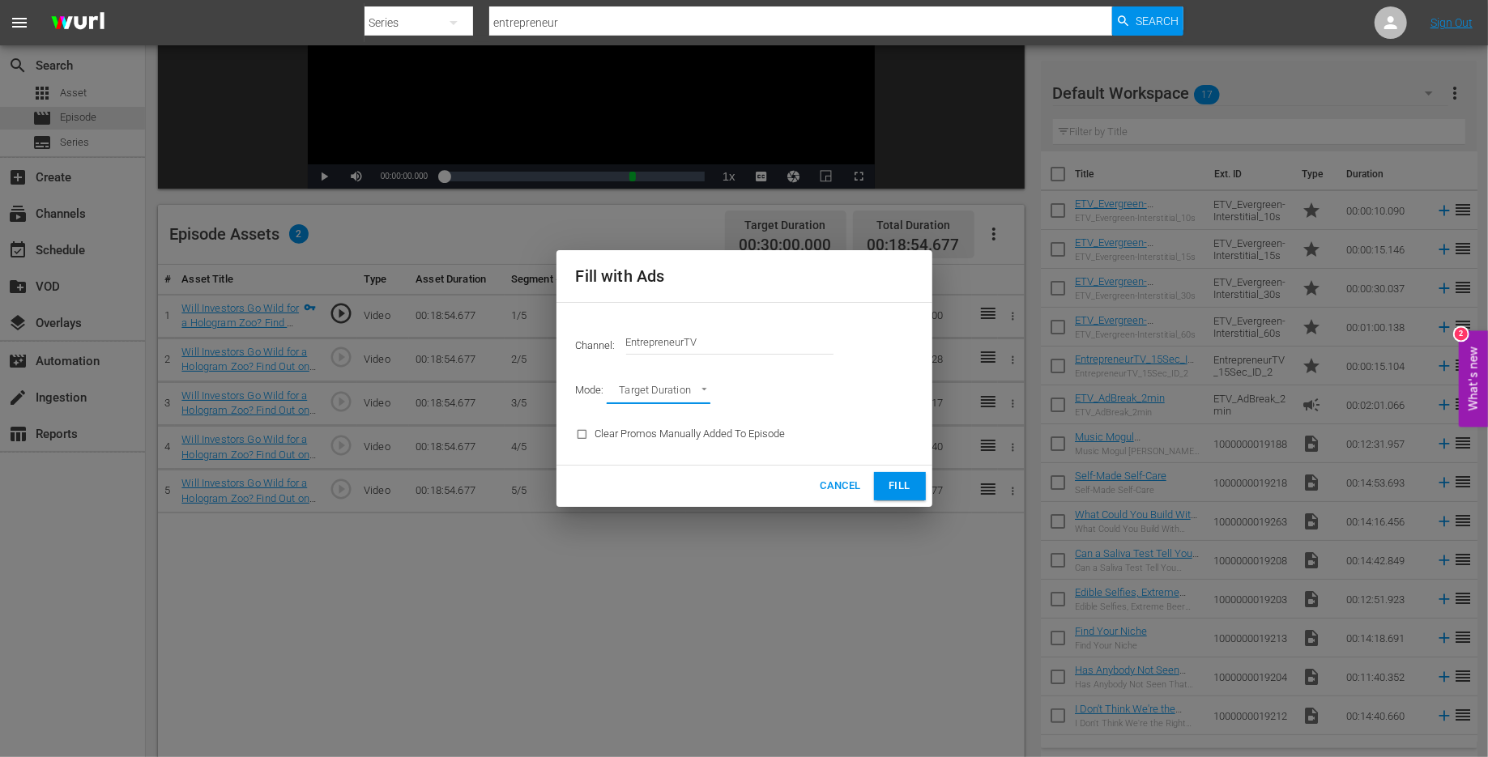
click at [661, 397] on body "menu Search By Series Search ID, Title, Description, Keywords, or Category entr…" at bounding box center [744, 111] width 1488 height 757
click at [661, 414] on li "Ad Break Duration" at bounding box center [666, 419] width 119 height 27
type input "AD_BREAK_DURATION"
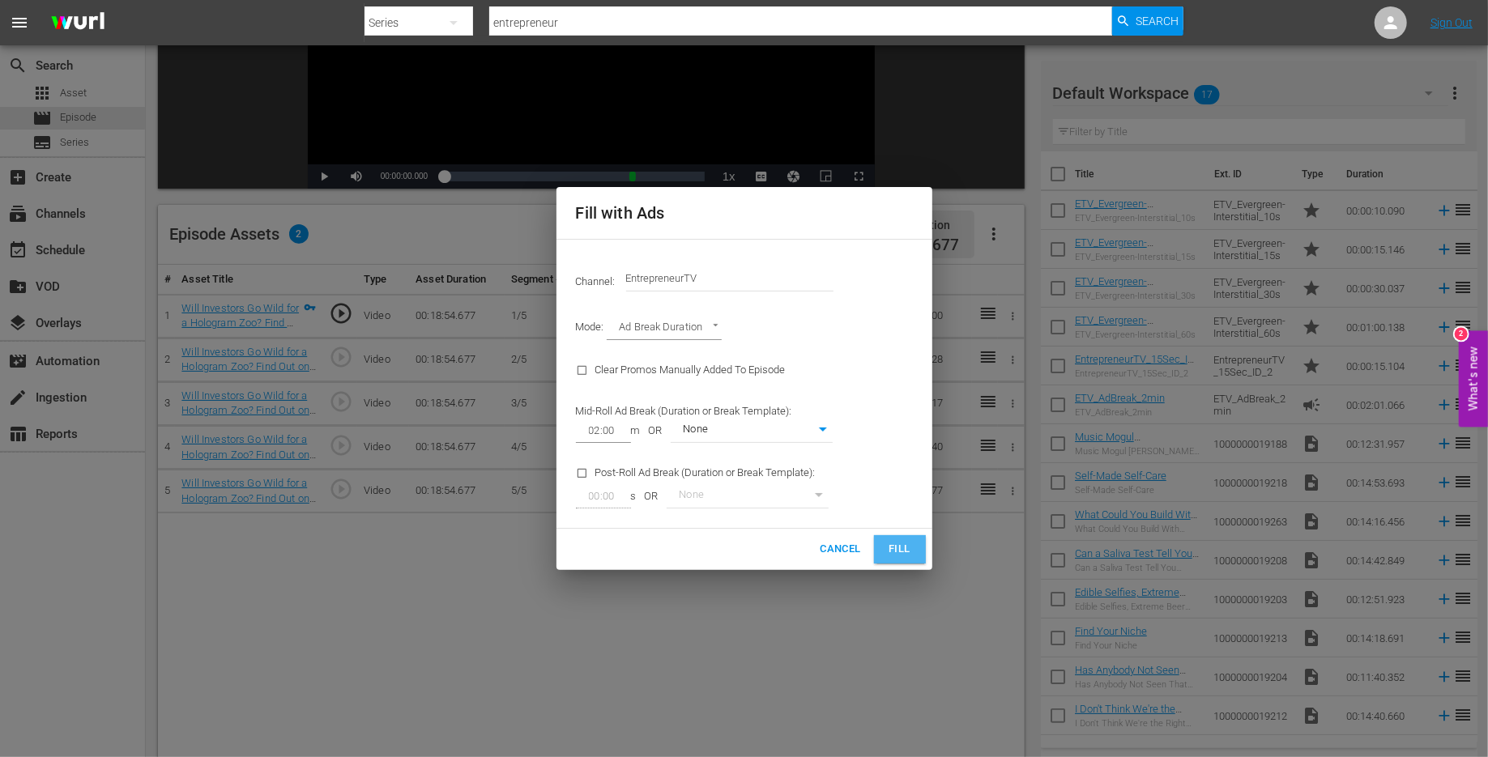
click at [886, 559] on button "Fill" at bounding box center [900, 549] width 52 height 28
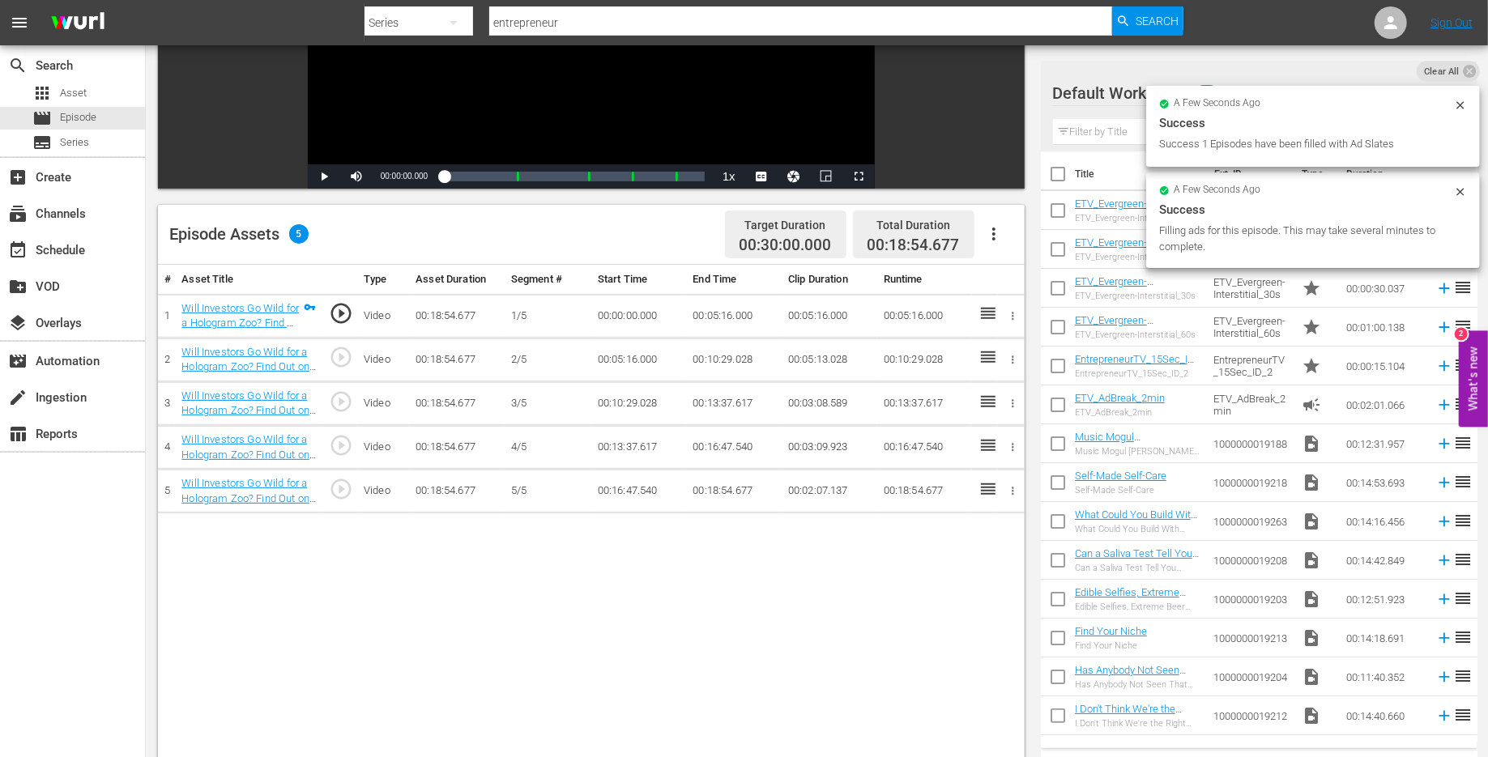
click at [839, 549] on div "# Asset Title Type Asset Duration Segment # Start Time End Time Clip Duration R…" at bounding box center [591, 583] width 867 height 636
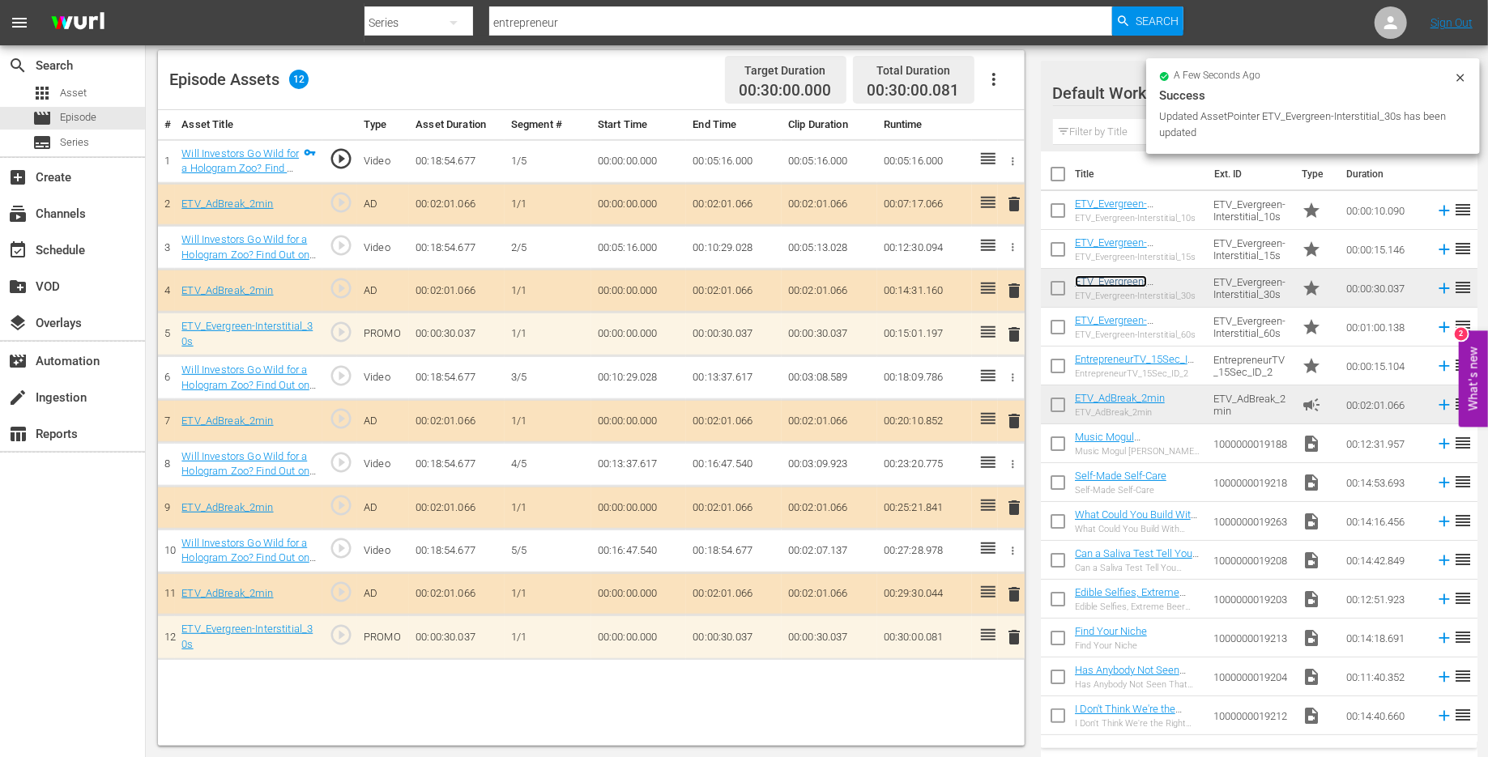
scroll to position [0, 0]
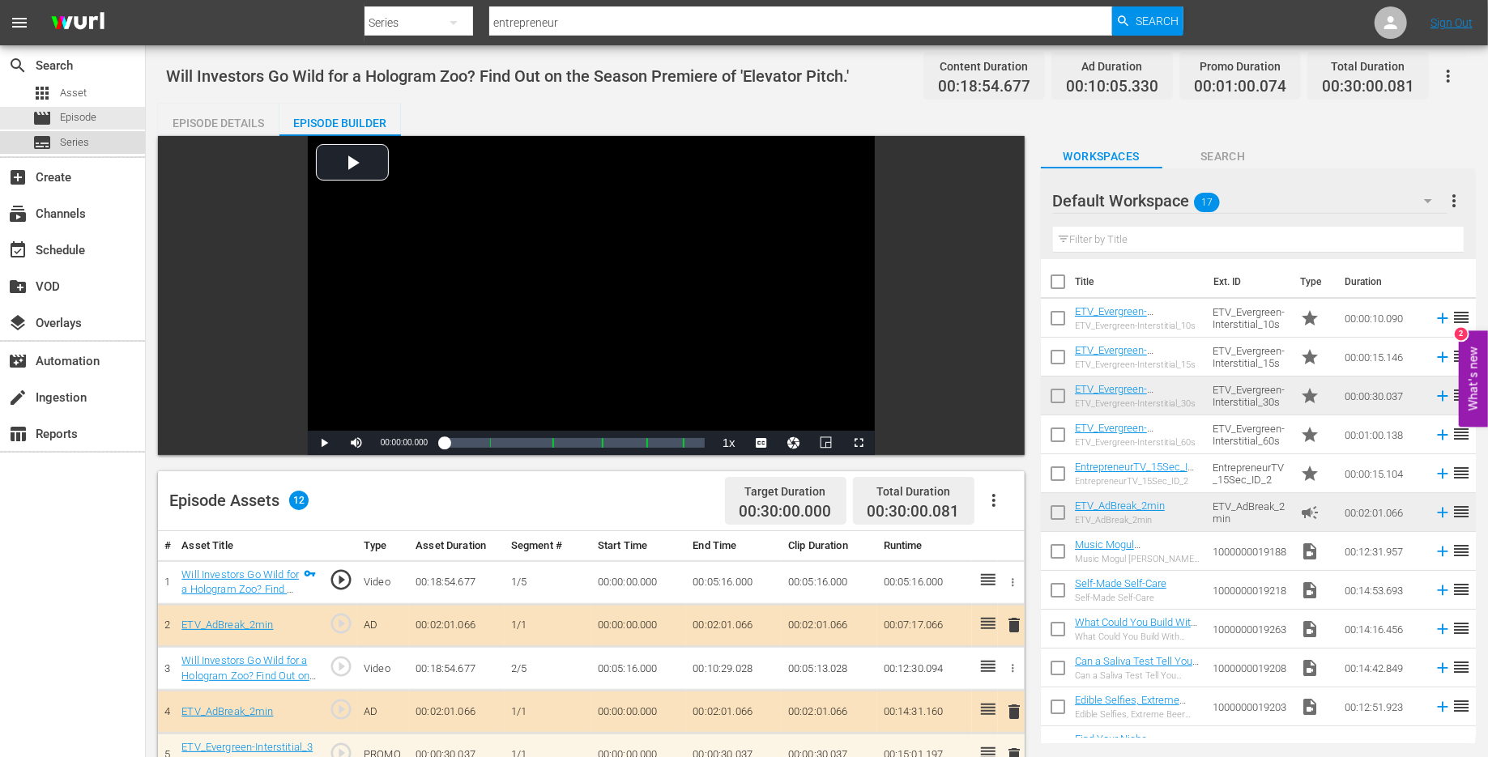
click at [95, 139] on div "subtitles Series" at bounding box center [72, 142] width 145 height 23
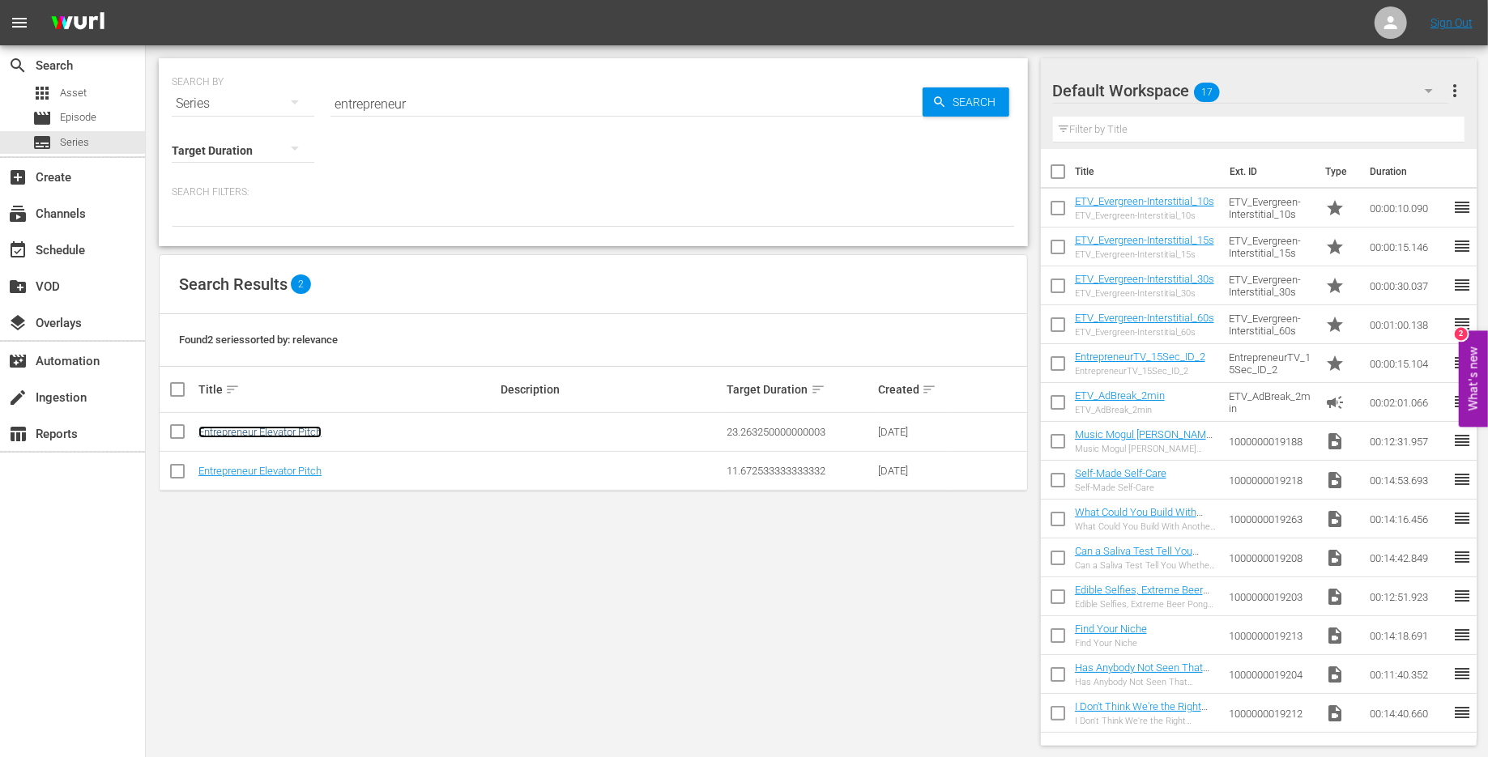
click at [248, 429] on link "Entrepreneur Elevator Pitch" at bounding box center [259, 432] width 123 height 12
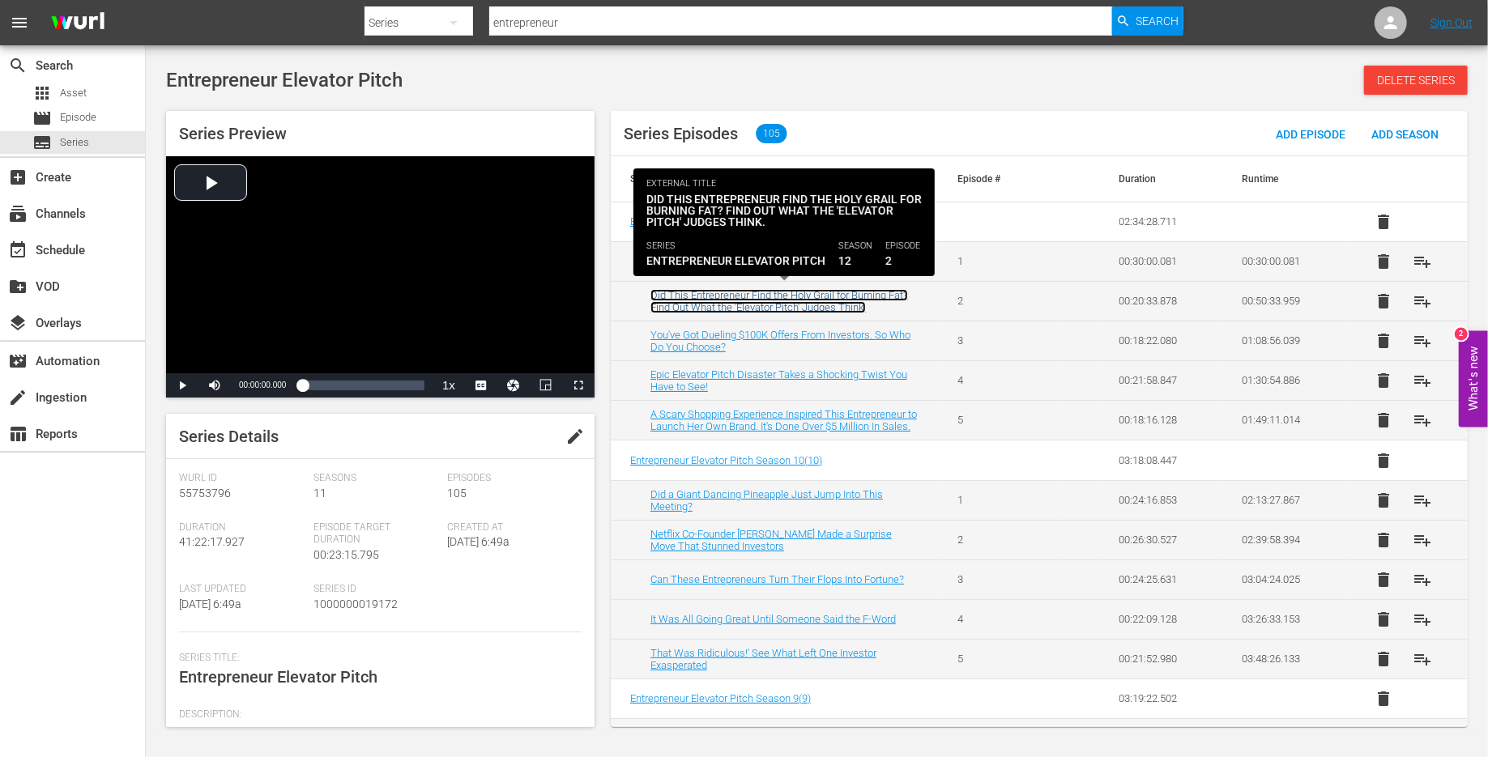
click at [766, 297] on link "Did This Entrepreneur Find the Holy Grail for Burning Fat? Find Out What the 'E…" at bounding box center [780, 301] width 258 height 24
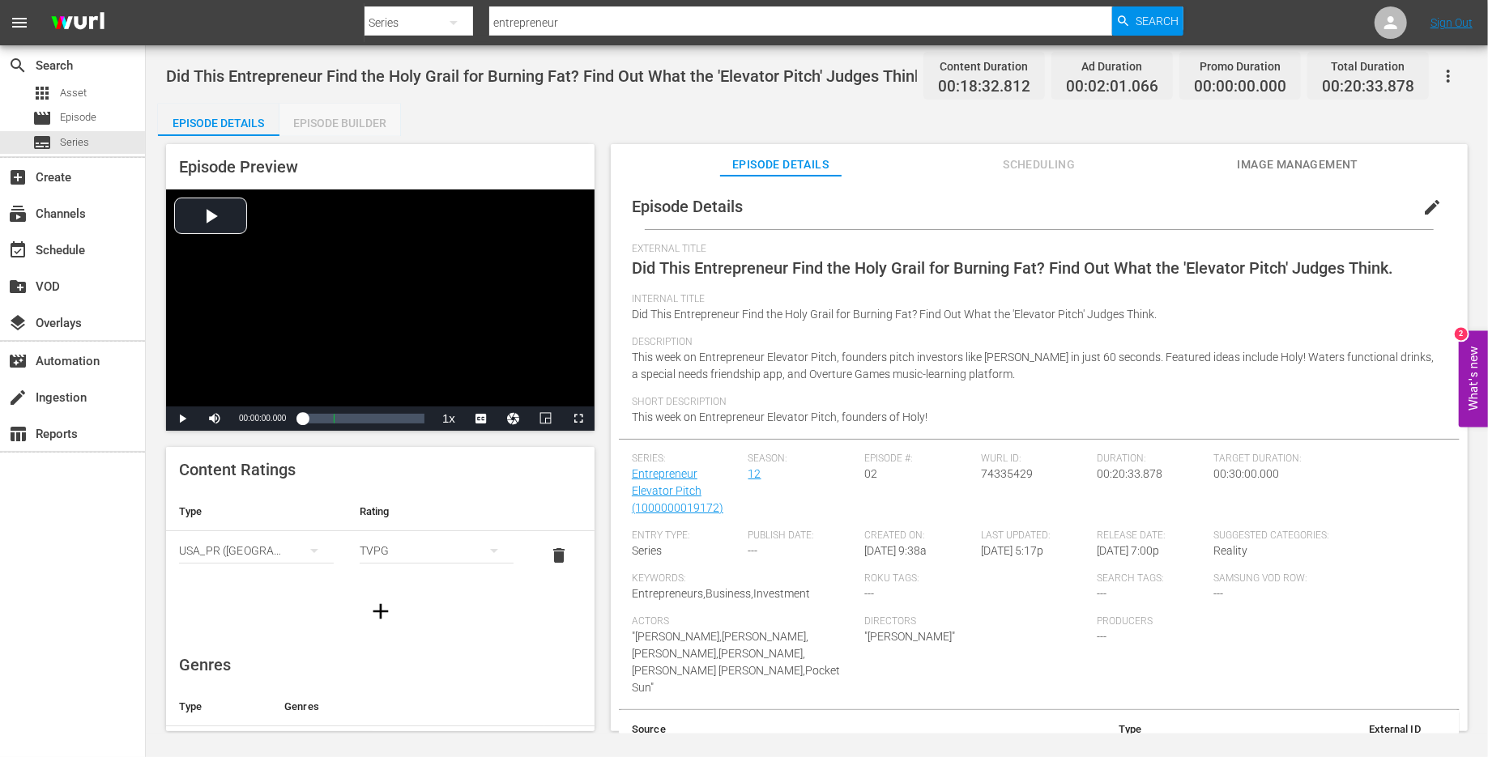
click at [356, 111] on div "Episode Builder" at bounding box center [340, 123] width 122 height 39
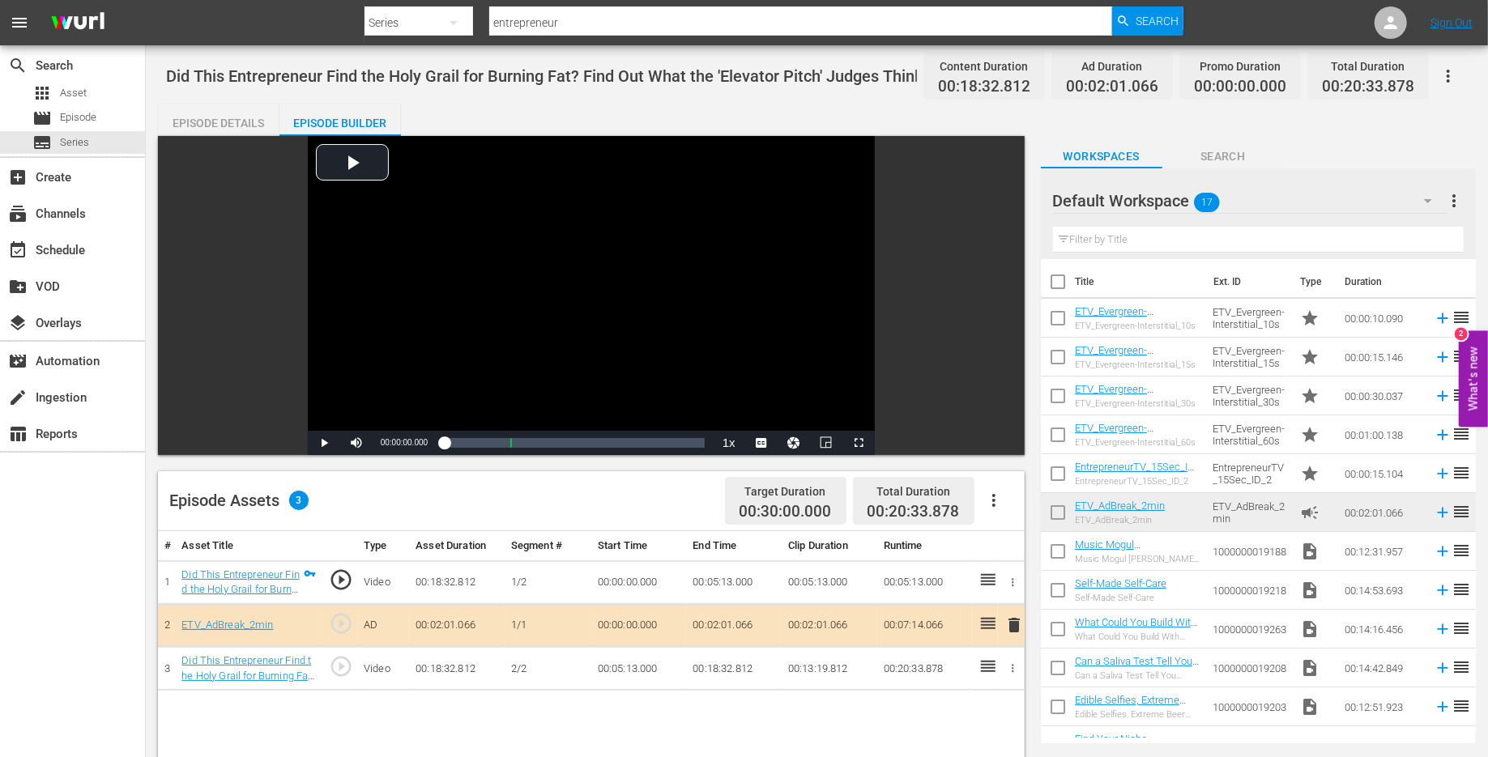
click at [997, 494] on icon "button" at bounding box center [993, 500] width 19 height 19
click at [1024, 504] on div "Edit Cue Points" at bounding box center [1043, 507] width 110 height 39
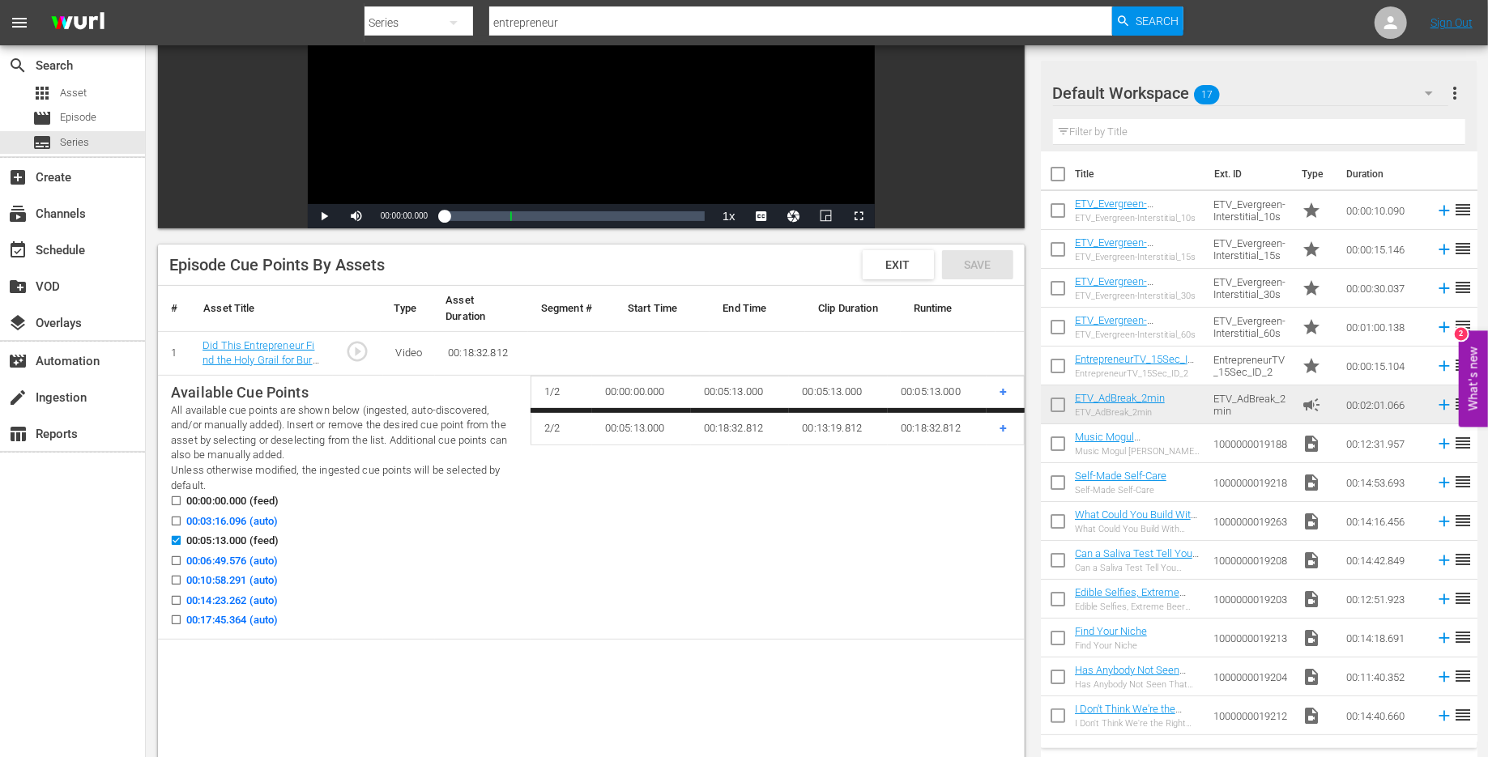
scroll to position [235, 0]
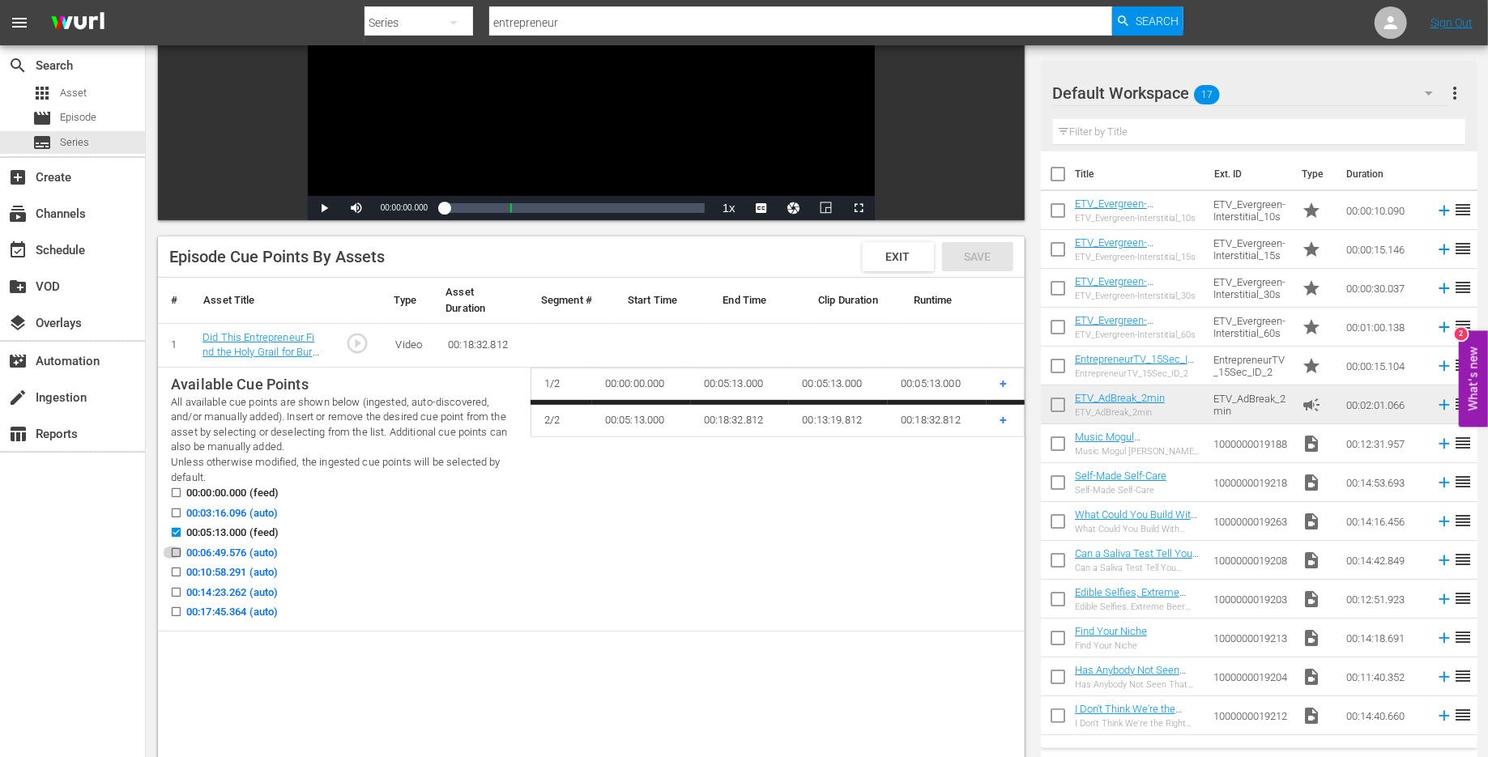
click at [172, 548] on span at bounding box center [176, 553] width 12 height 12
click at [172, 550] on input "00:06:49.576 (auto)" at bounding box center [172, 556] width 20 height 12
checkbox input "true"
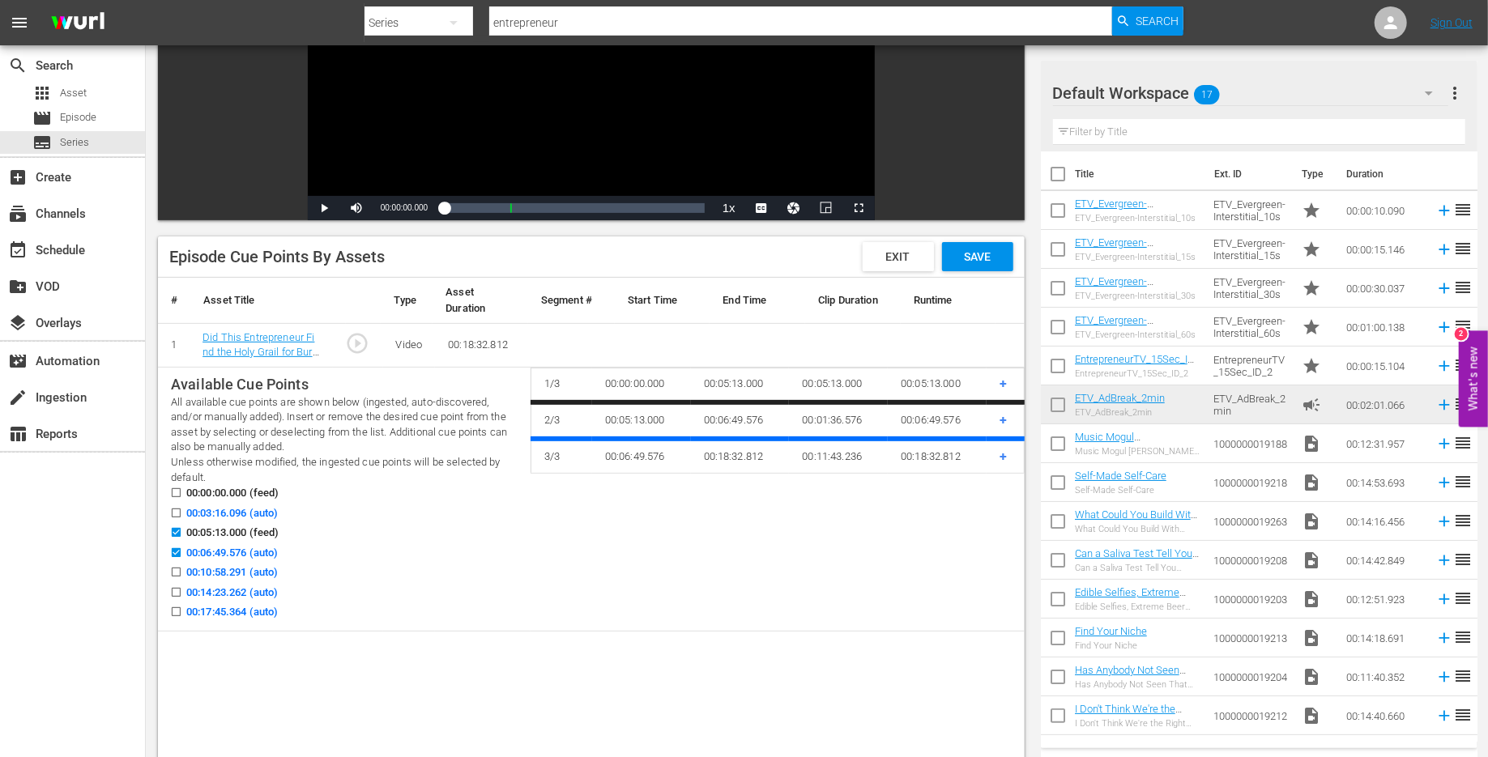
click at [174, 570] on input "00:10:58.291 (auto)" at bounding box center [172, 576] width 20 height 12
checkbox input "true"
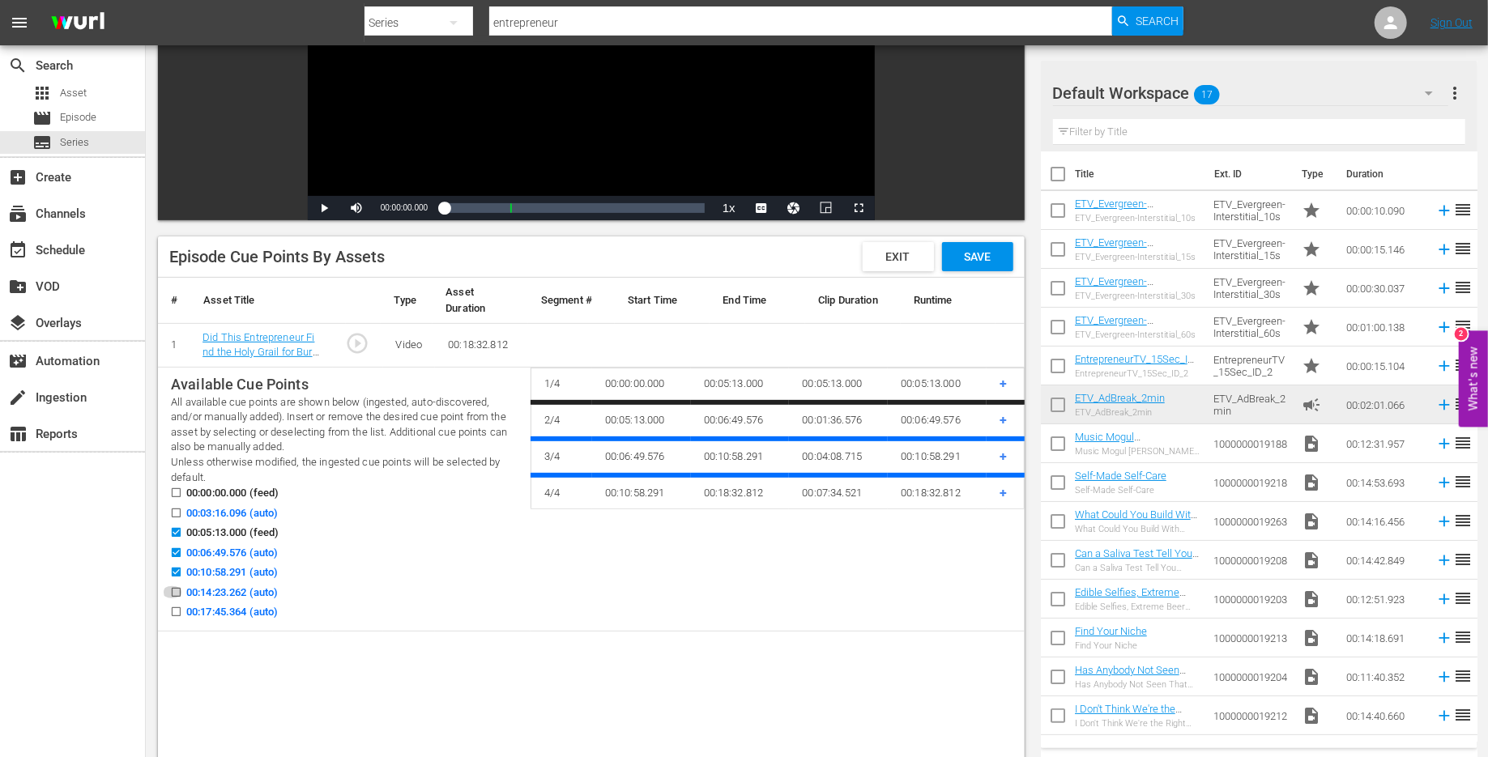
click at [174, 588] on icon at bounding box center [176, 592] width 9 height 9
click at [174, 590] on input "00:14:23.262 (auto)" at bounding box center [172, 596] width 20 height 12
checkbox input "true"
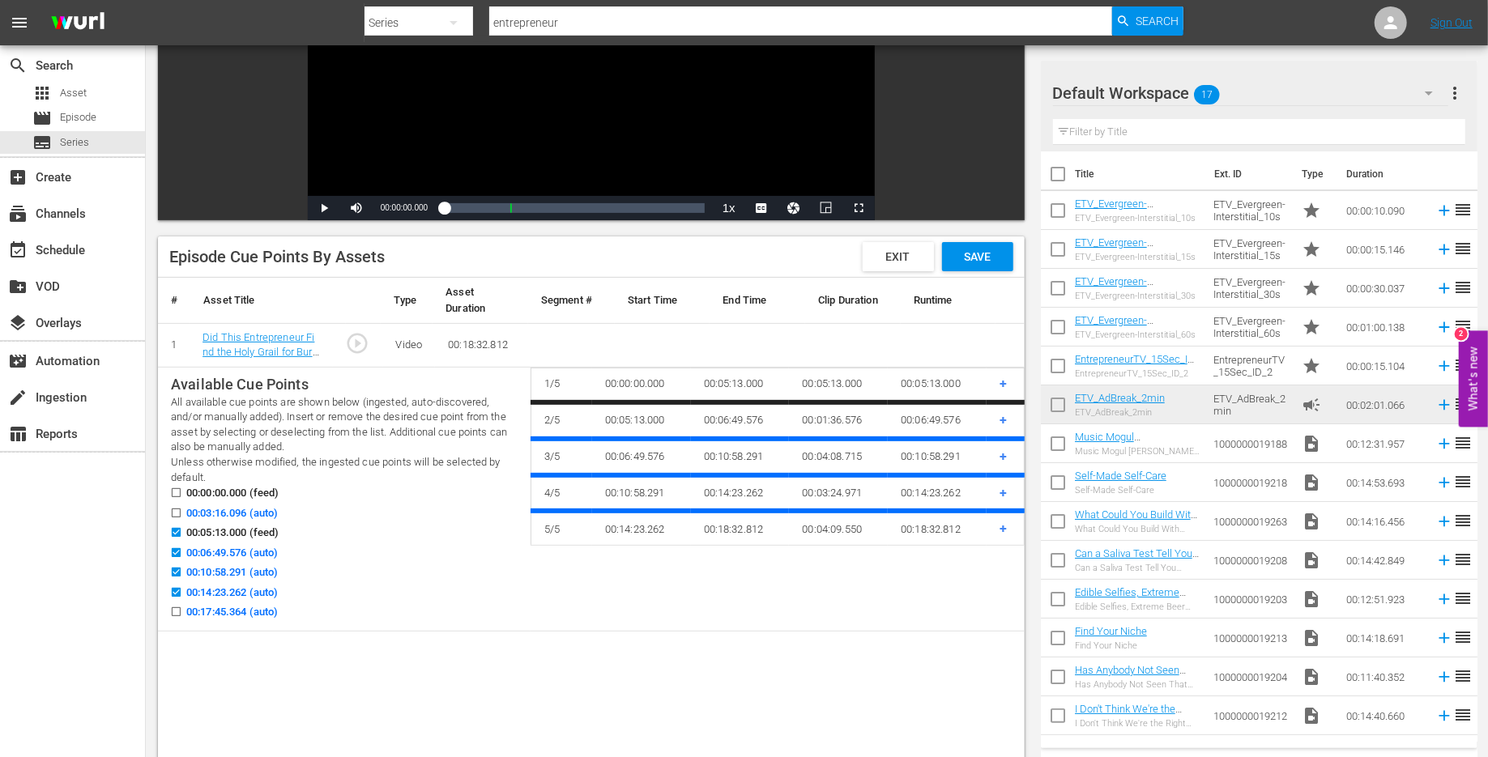
click at [174, 609] on input "00:17:45.364 (auto)" at bounding box center [172, 615] width 20 height 12
checkbox input "true"
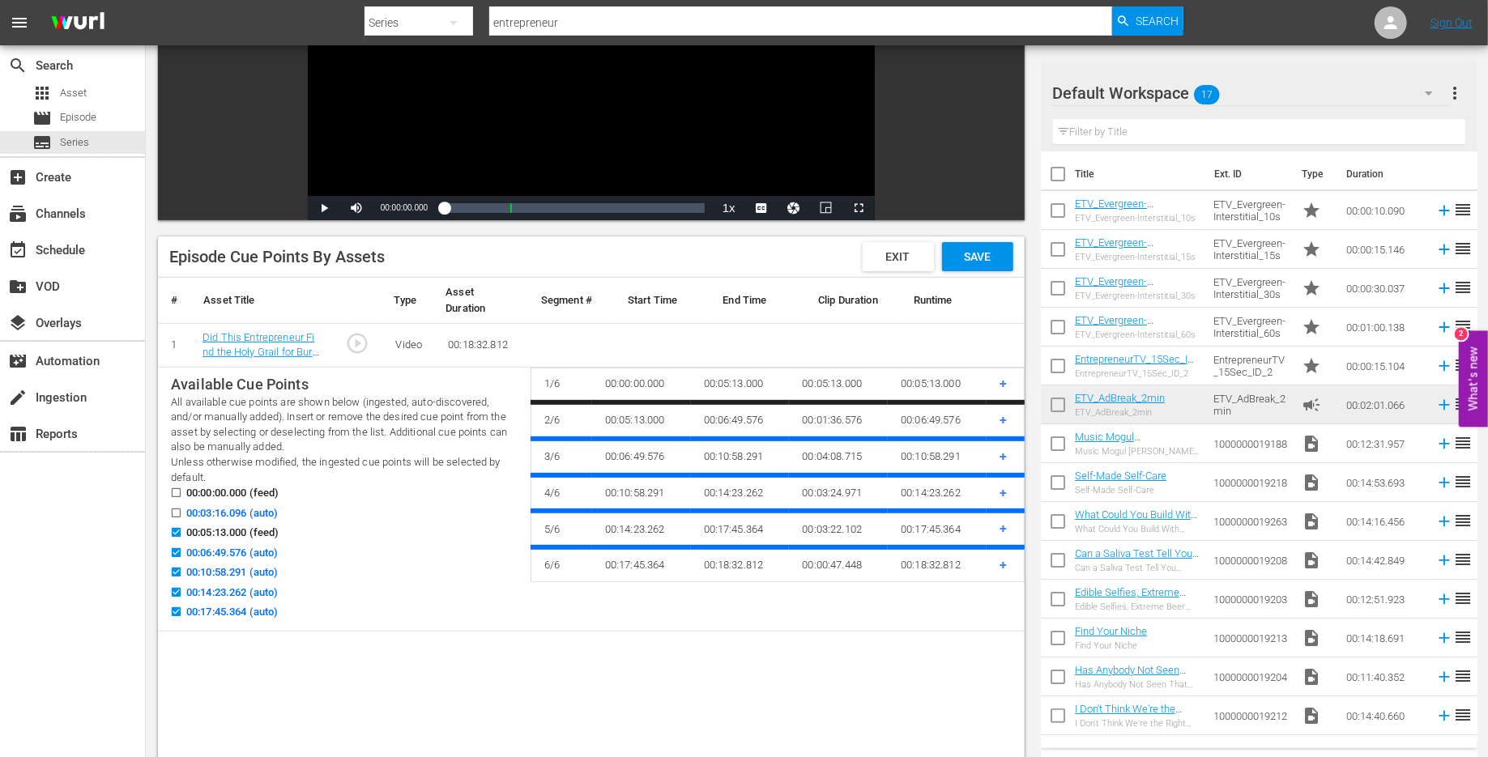
click at [175, 554] on input "00:06:49.576 (auto)" at bounding box center [172, 556] width 20 height 12
checkbox input "false"
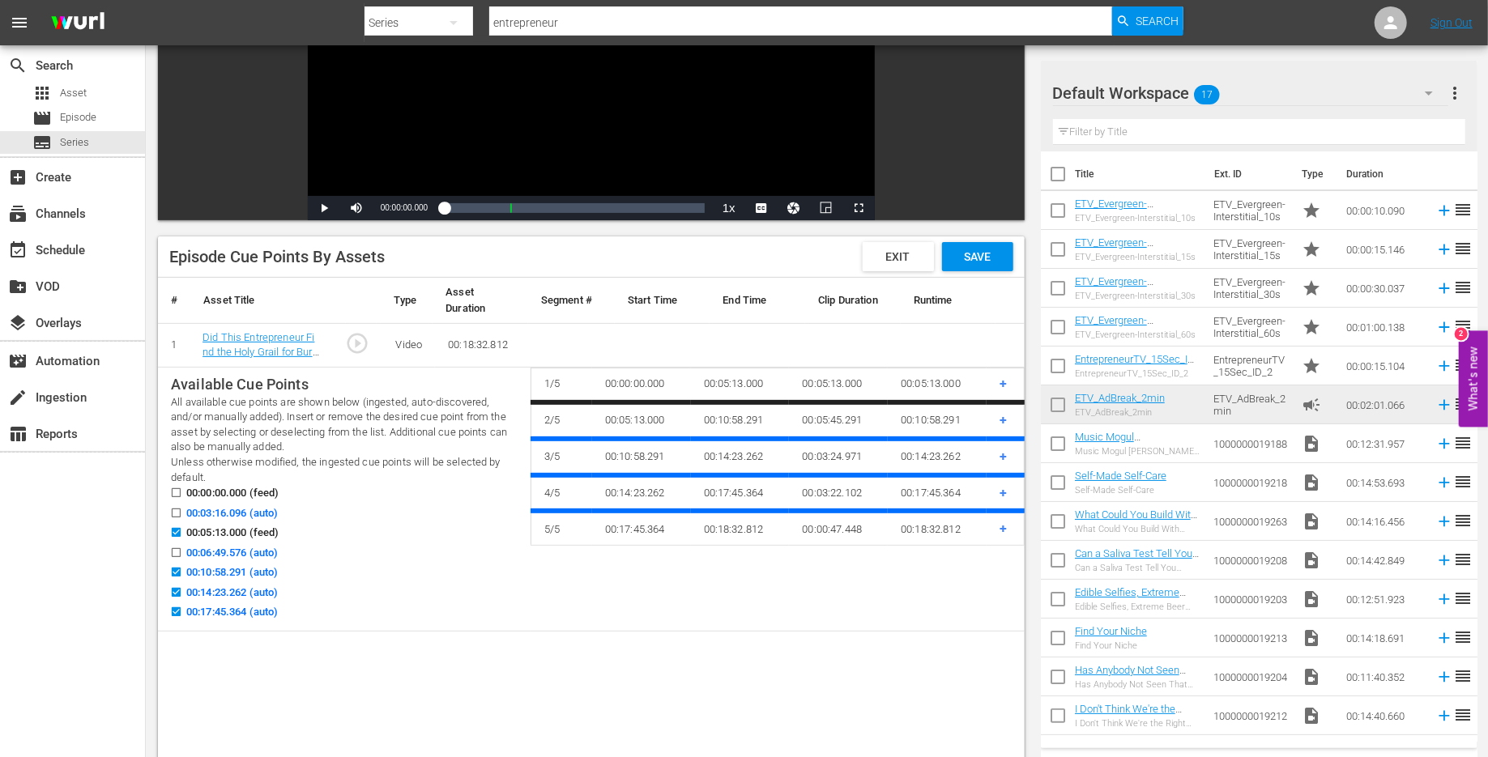
click at [174, 612] on input "00:17:45.364 (auto)" at bounding box center [172, 615] width 20 height 12
checkbox input "false"
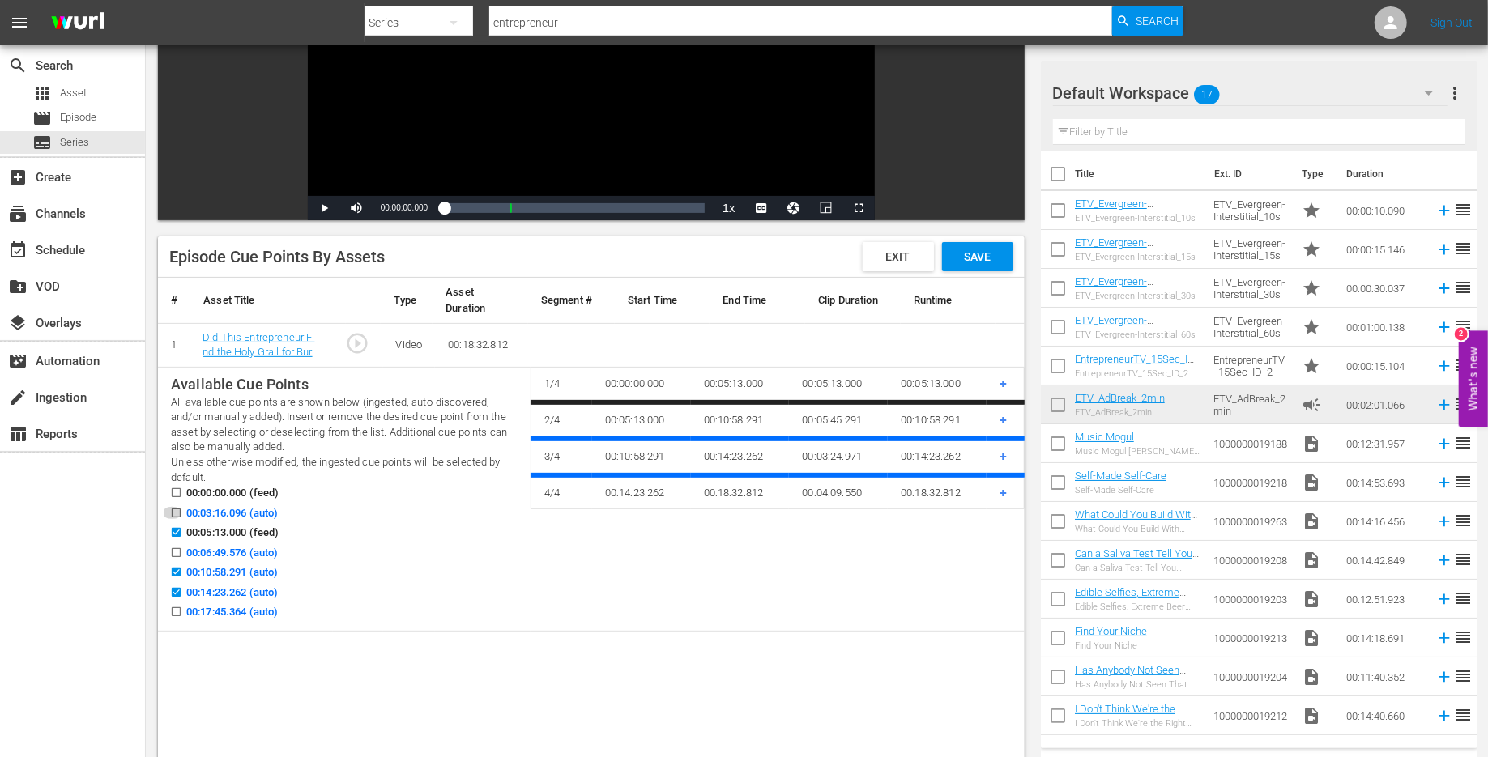
click at [177, 511] on input "00:03:16.096 (auto)" at bounding box center [172, 516] width 20 height 12
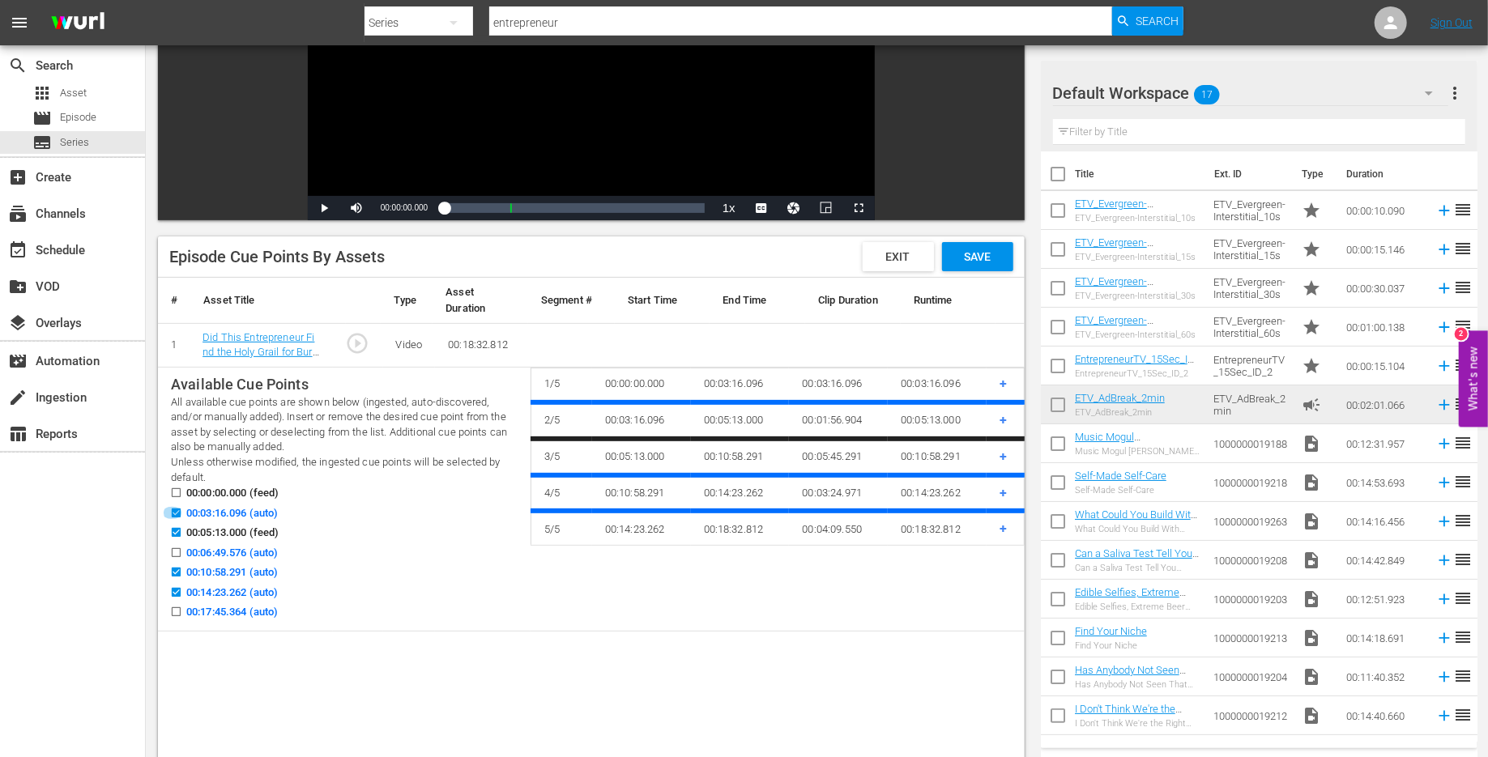
click at [175, 513] on input "00:03:16.096 (auto)" at bounding box center [172, 516] width 20 height 12
checkbox input "false"
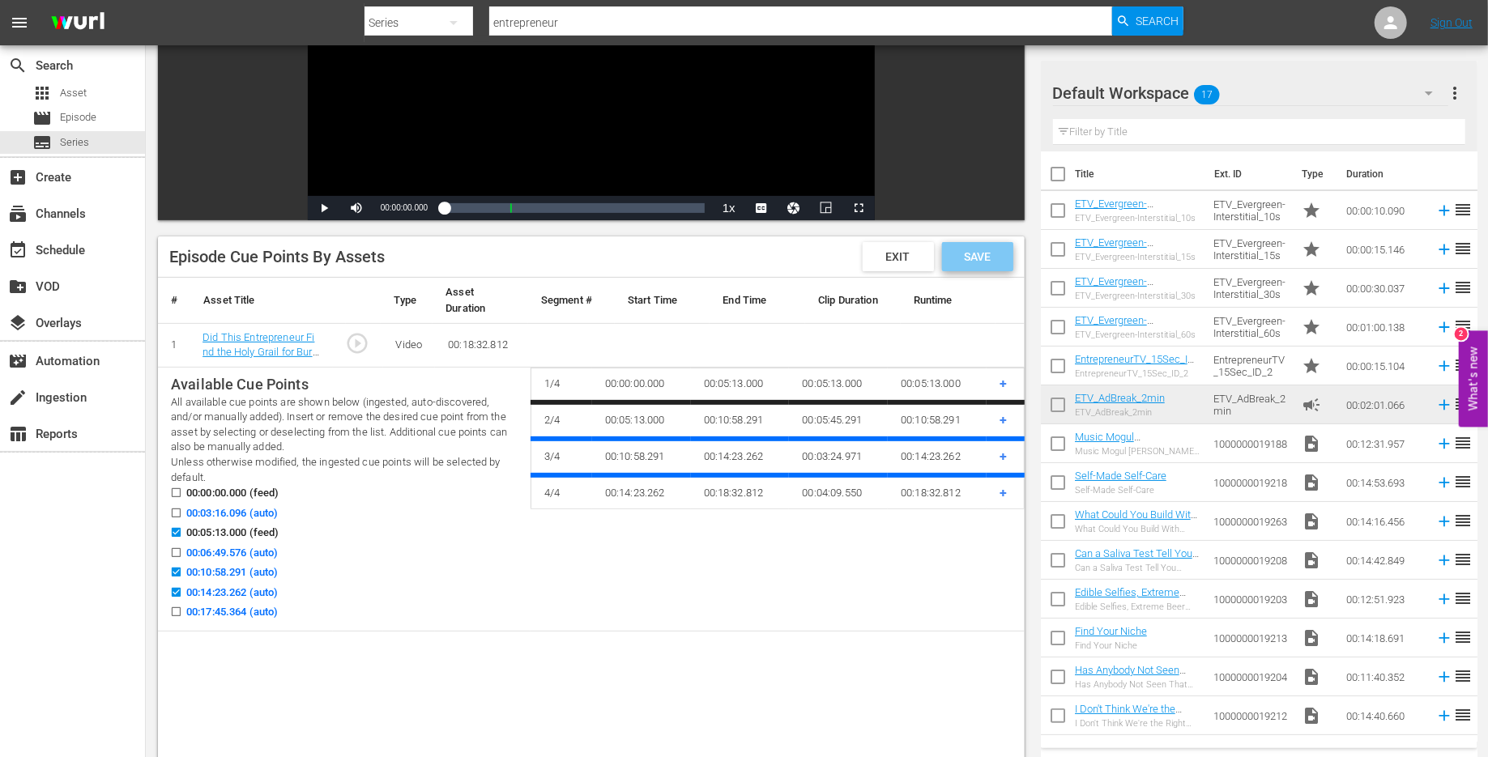
click at [975, 247] on div "Save" at bounding box center [977, 256] width 71 height 29
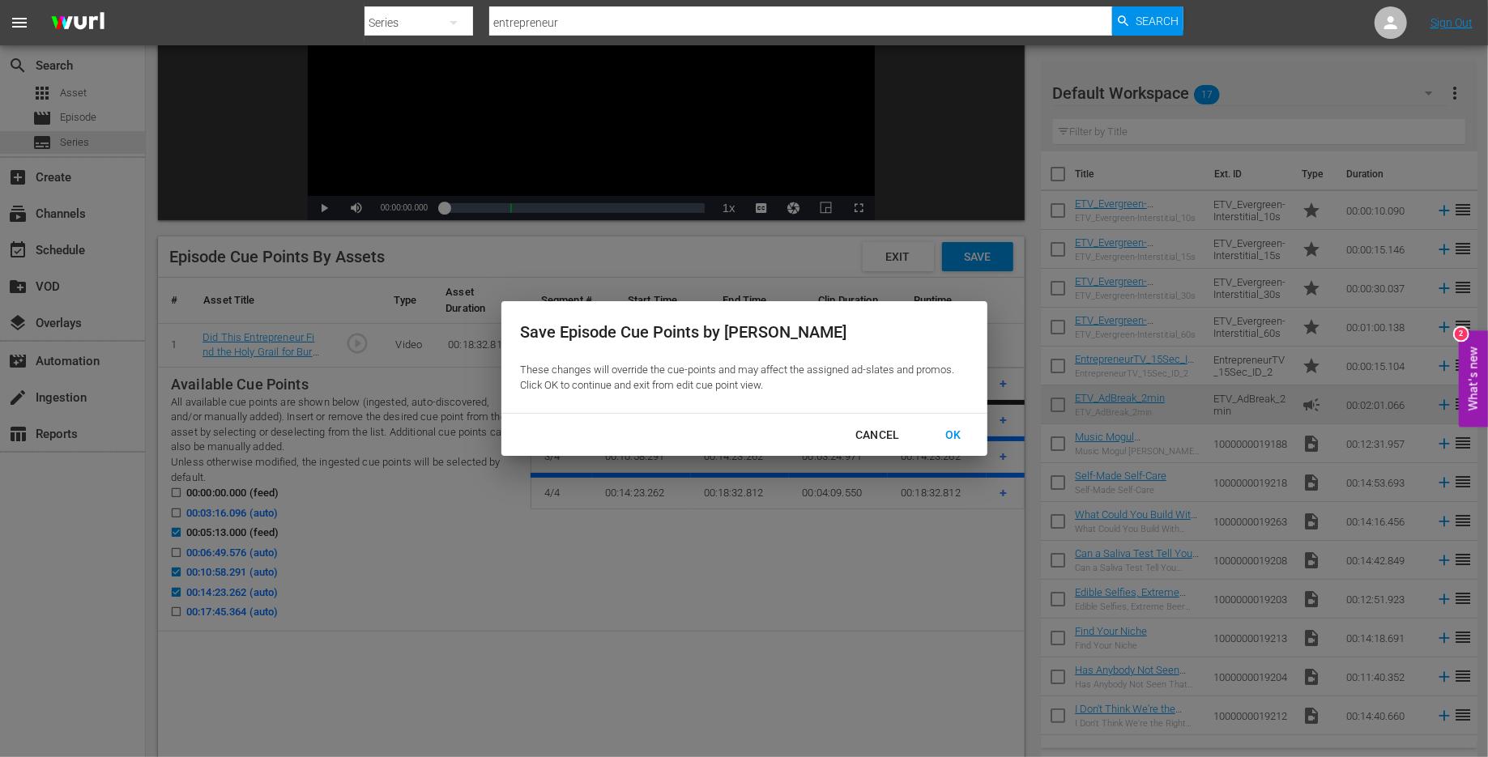
click at [950, 428] on div "OK" at bounding box center [953, 435] width 42 height 20
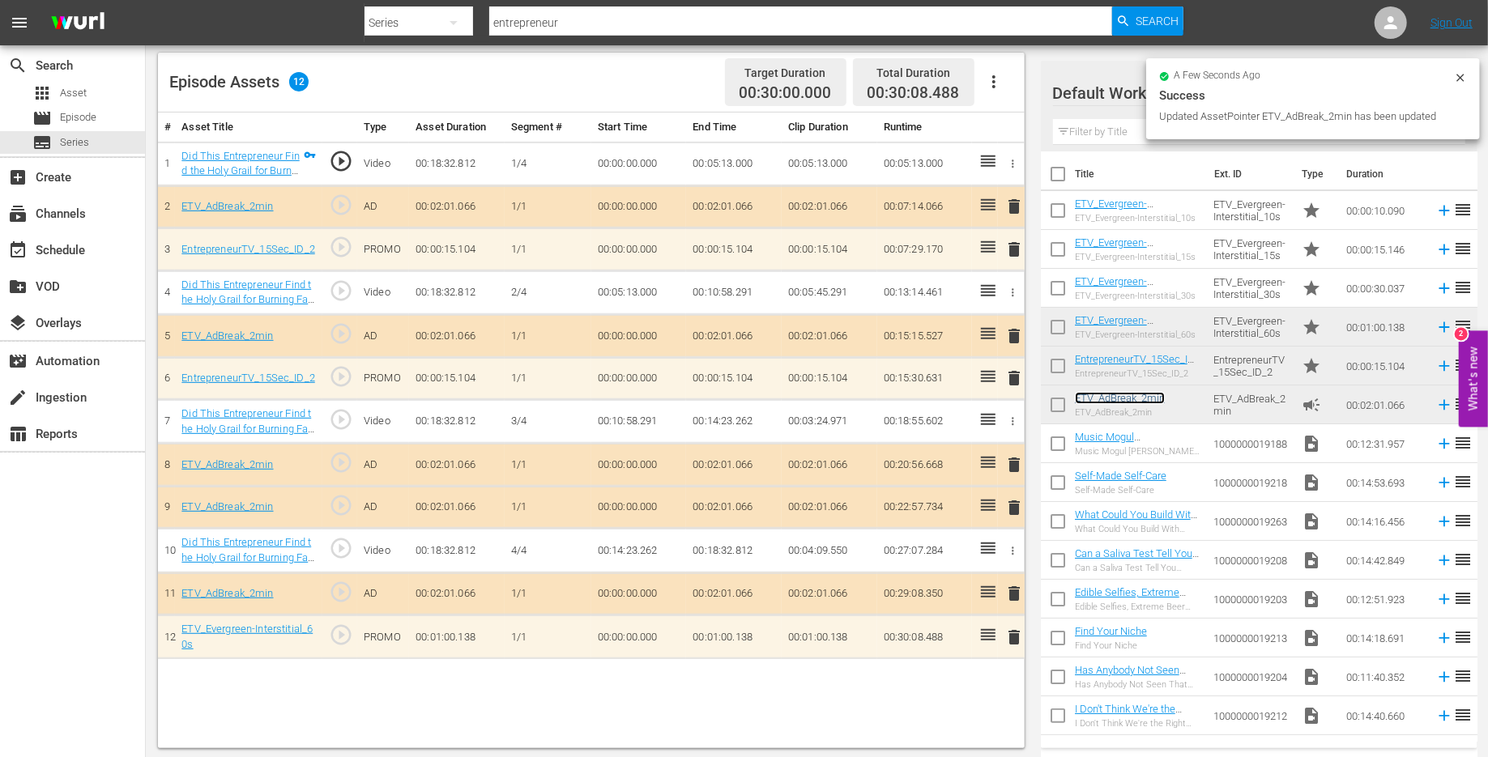
scroll to position [421, 0]
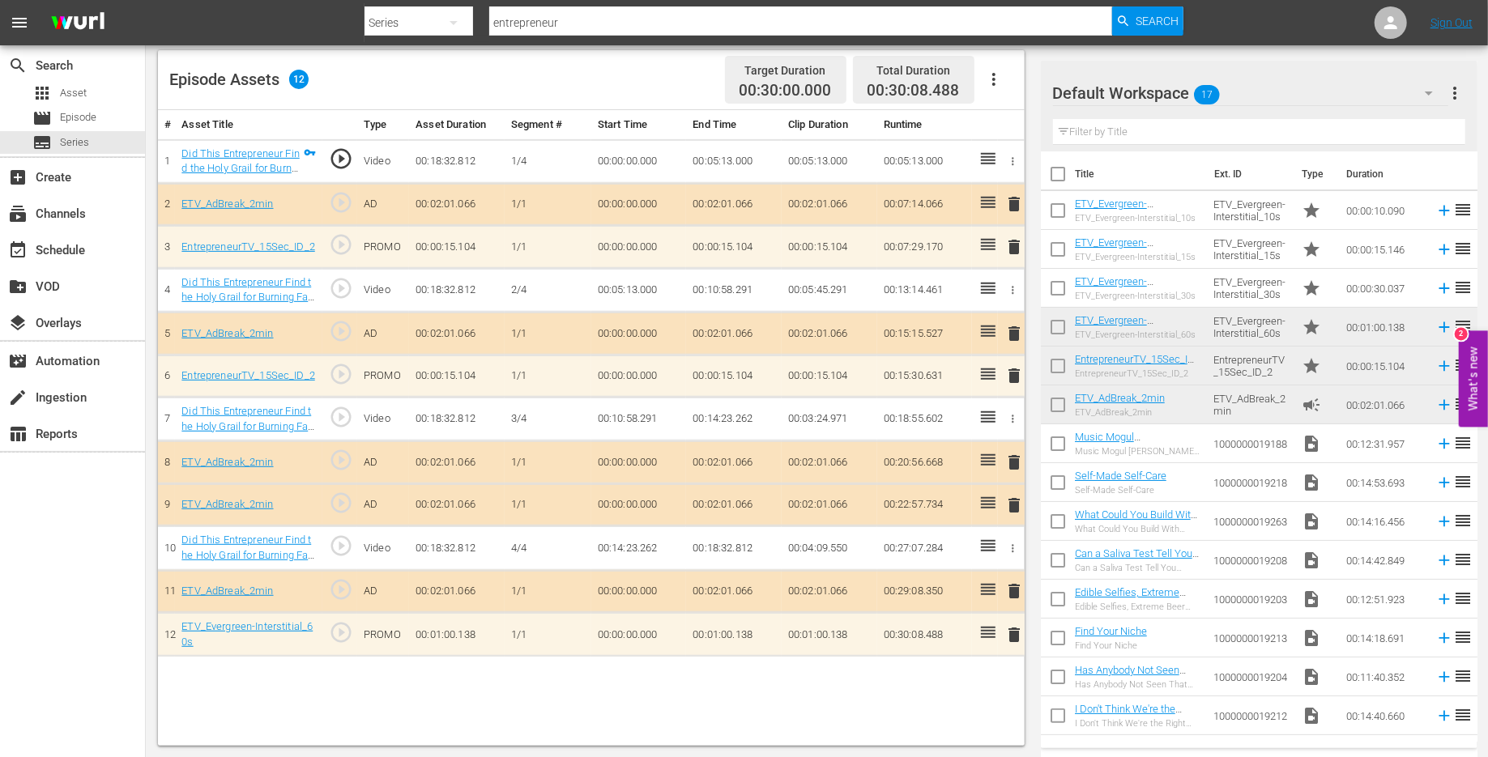
click at [1013, 460] on span "delete" at bounding box center [1014, 462] width 19 height 19
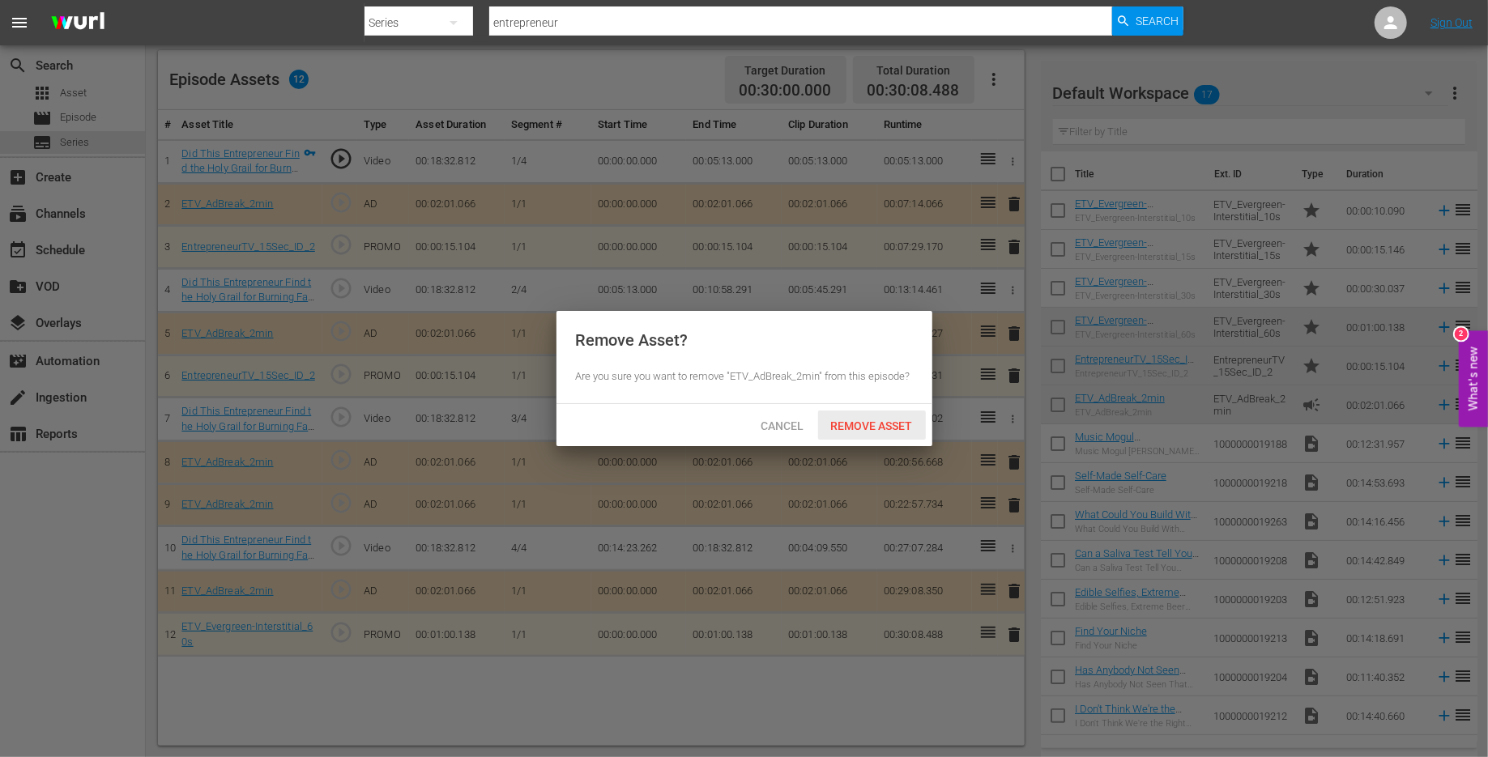
click at [880, 424] on span "Remove Asset" at bounding box center [872, 426] width 108 height 13
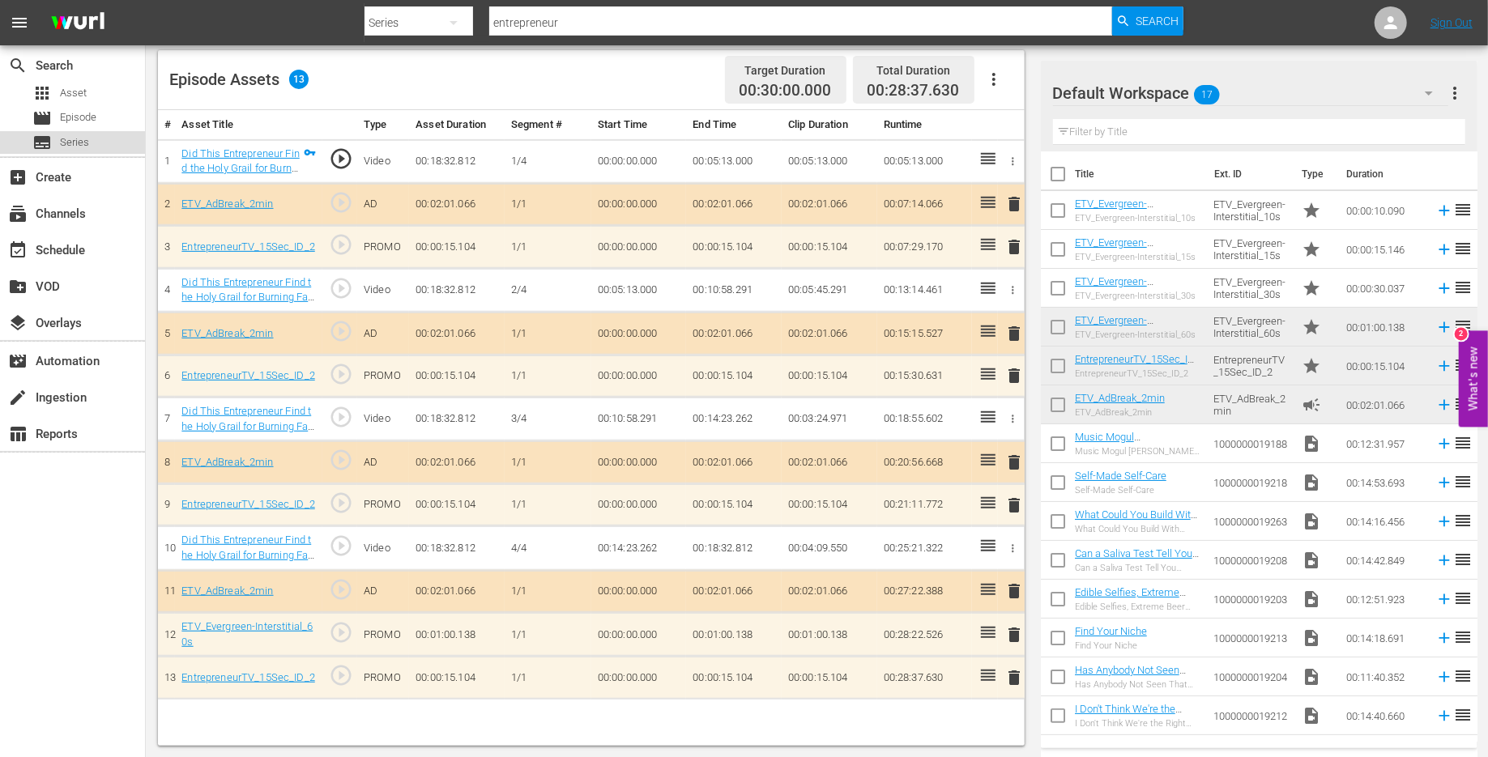
click at [65, 139] on span "Series" at bounding box center [74, 142] width 29 height 16
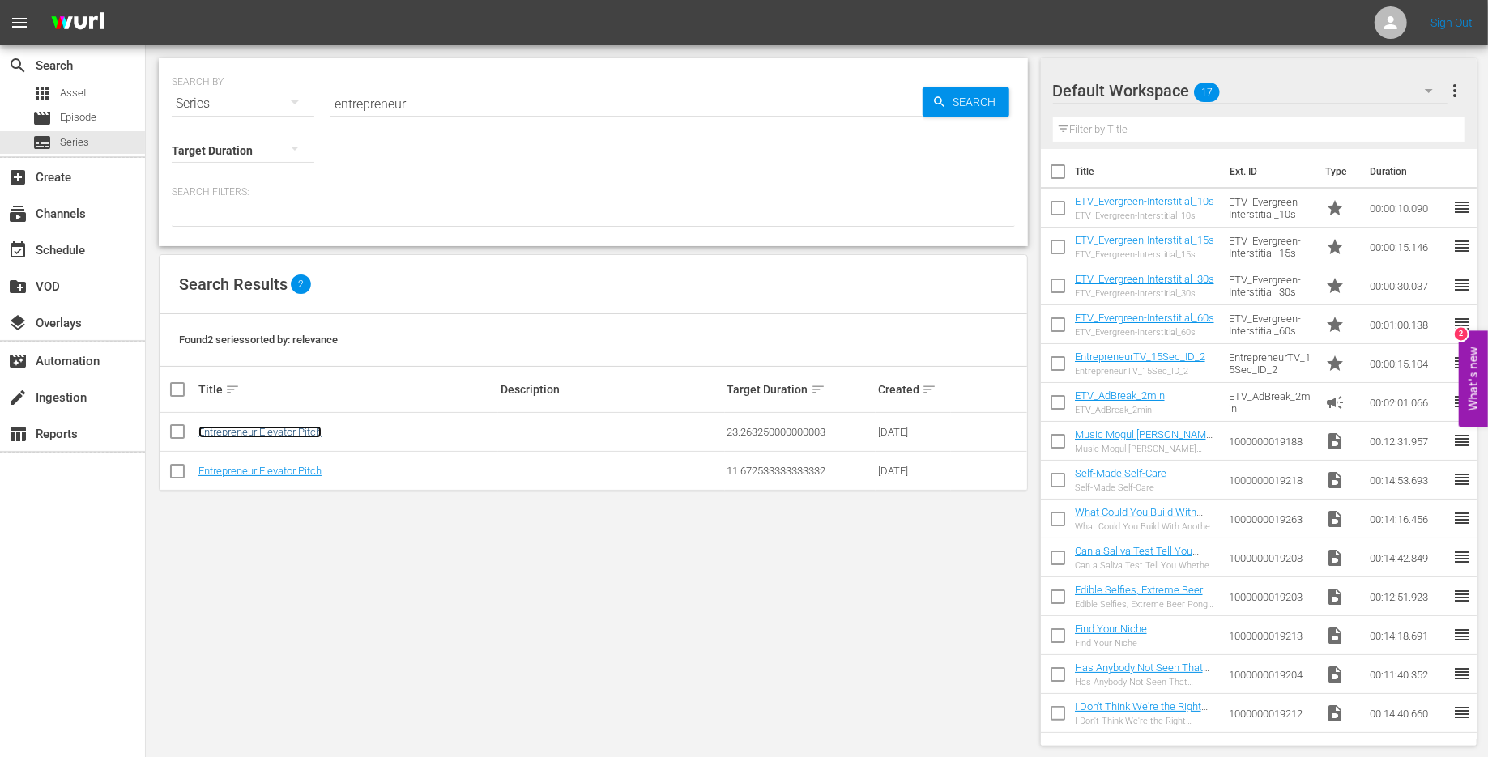
click at [264, 429] on link "Entrepreneur Elevator Pitch" at bounding box center [259, 432] width 123 height 12
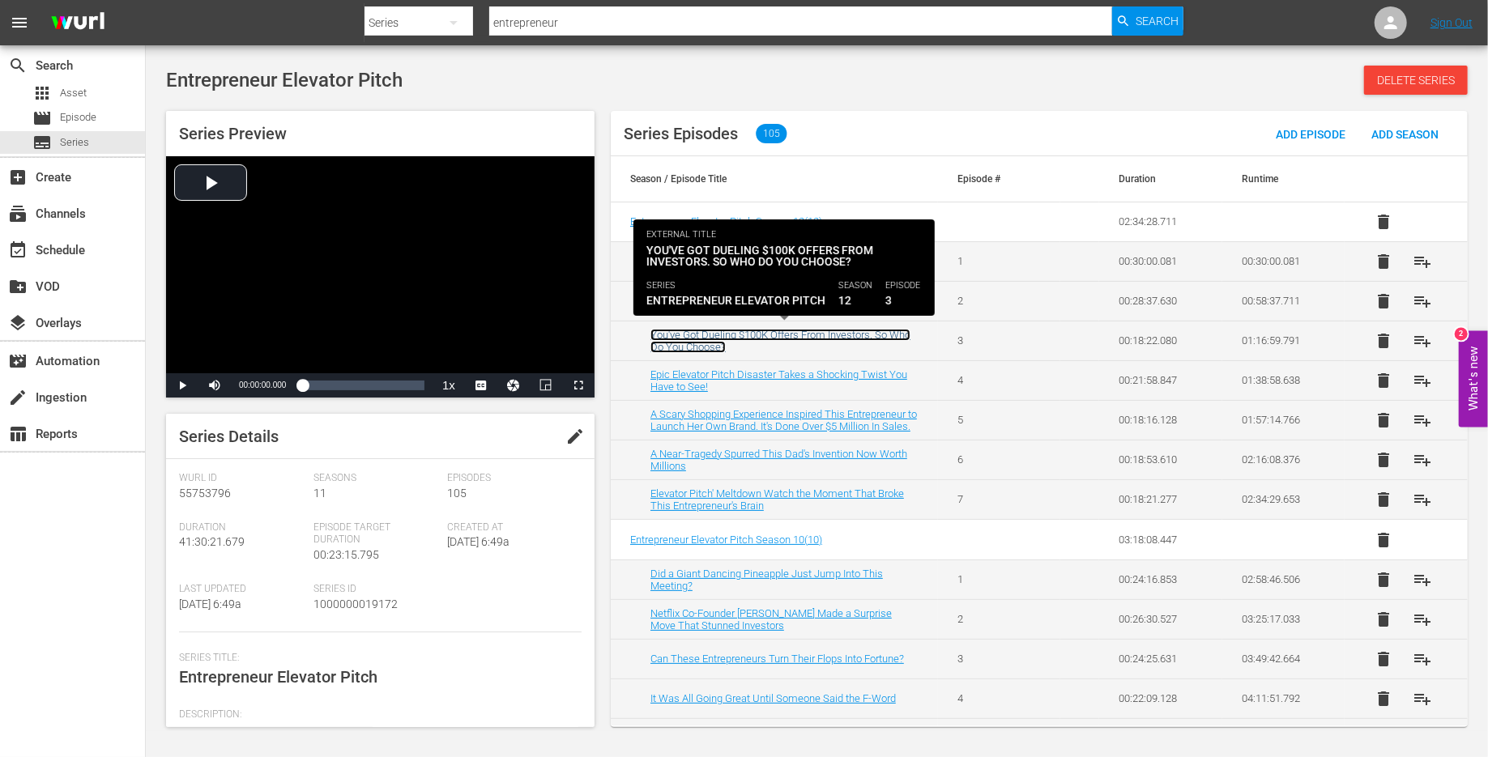
click at [701, 330] on link "You've Got Dueling $100K Offers From Investors. So Who Do You Choose?" at bounding box center [781, 341] width 260 height 24
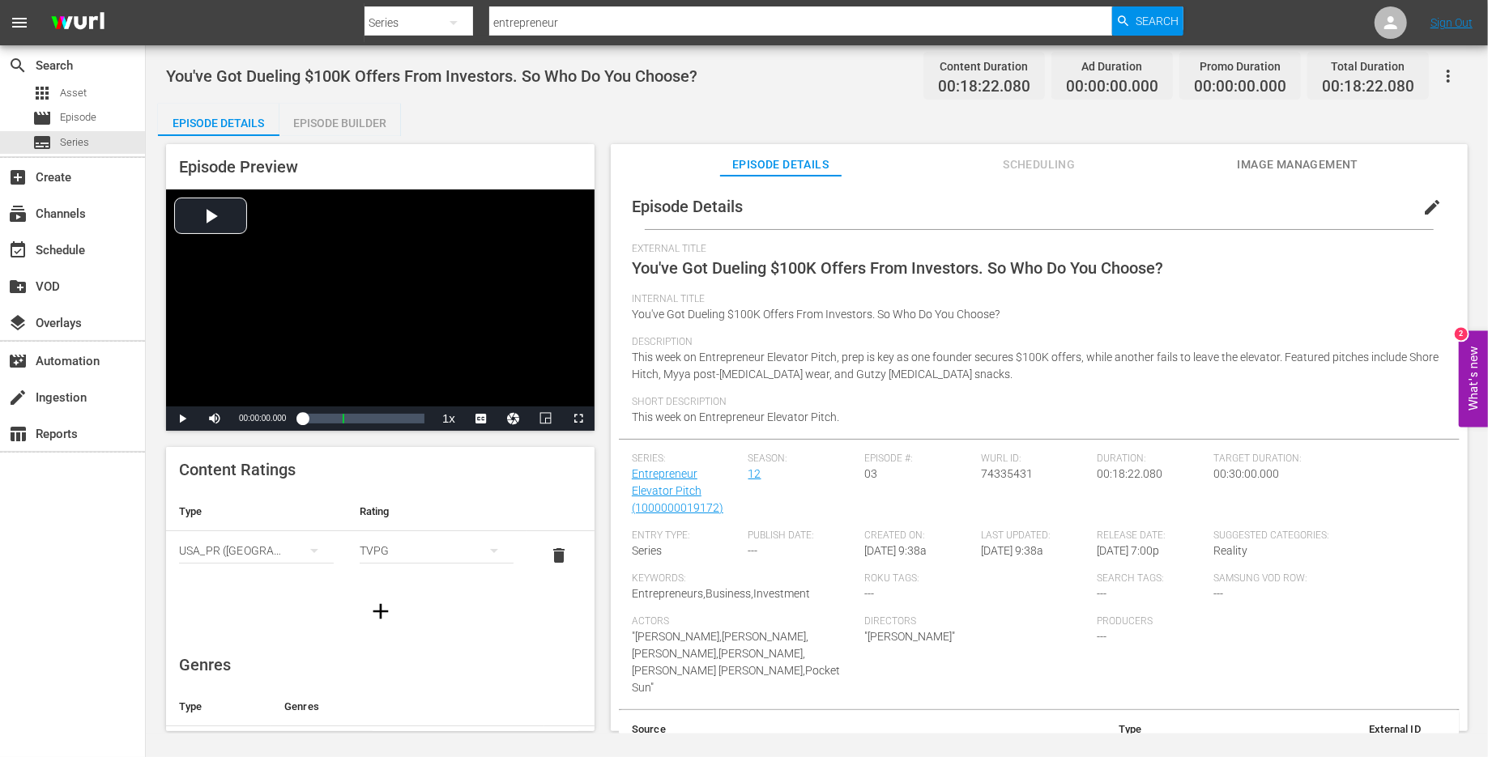
click at [375, 126] on div "Episode Builder" at bounding box center [340, 123] width 122 height 39
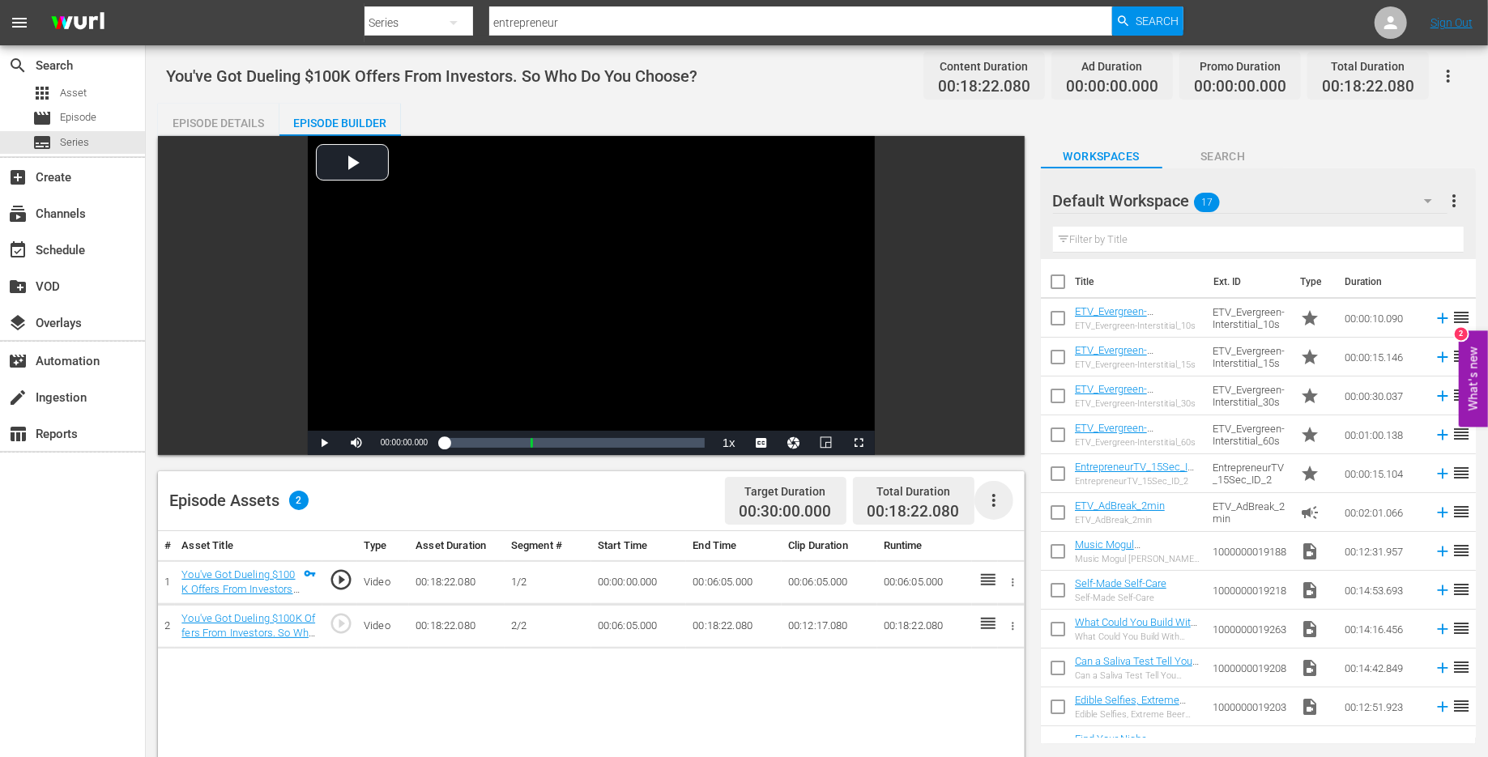
click at [993, 495] on icon "button" at bounding box center [993, 500] width 3 height 13
click at [1030, 510] on div "Edit Cue Points" at bounding box center [1043, 507] width 110 height 39
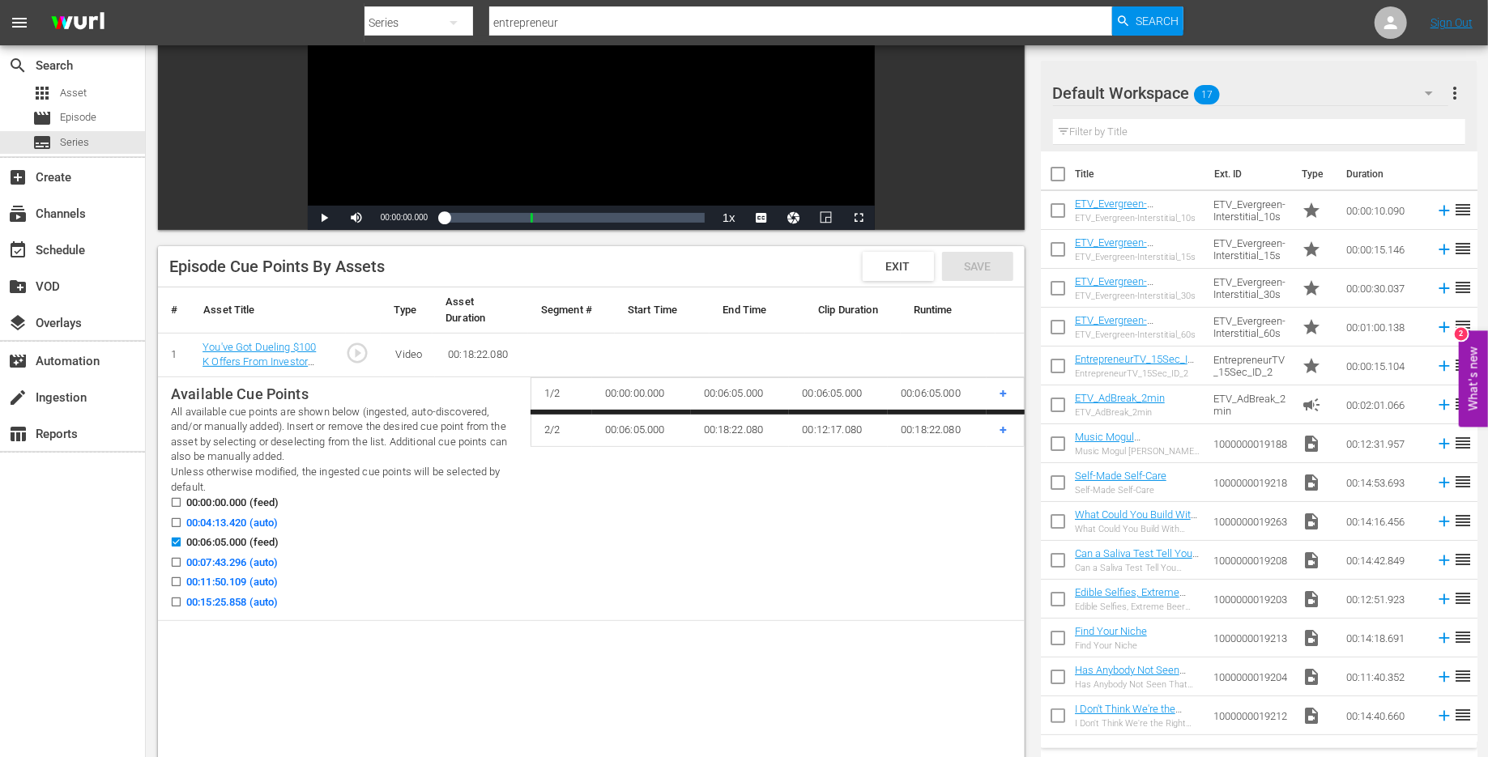
scroll to position [272, 0]
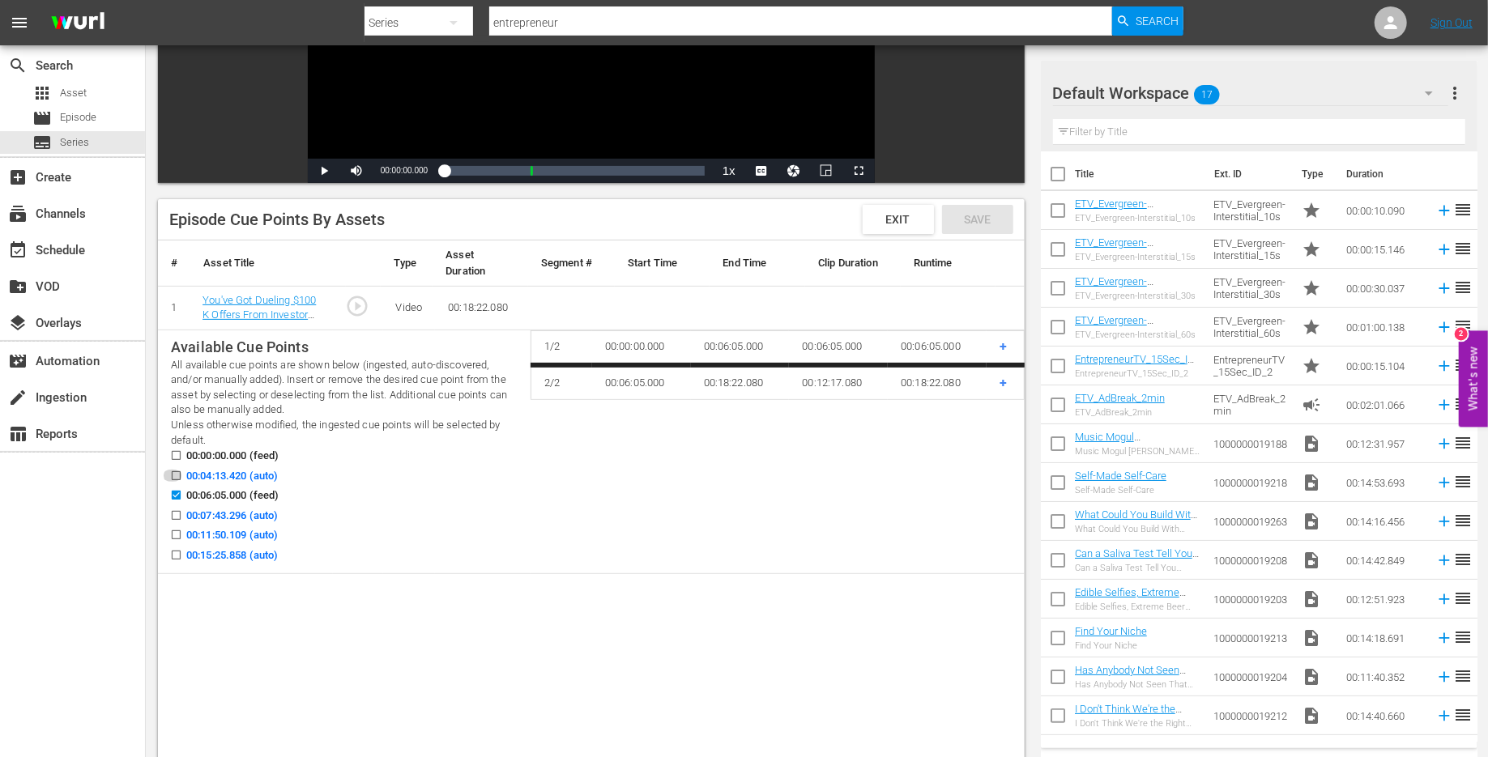
click at [175, 473] on input "00:04:13.420 (auto)" at bounding box center [172, 479] width 20 height 12
checkbox input "true"
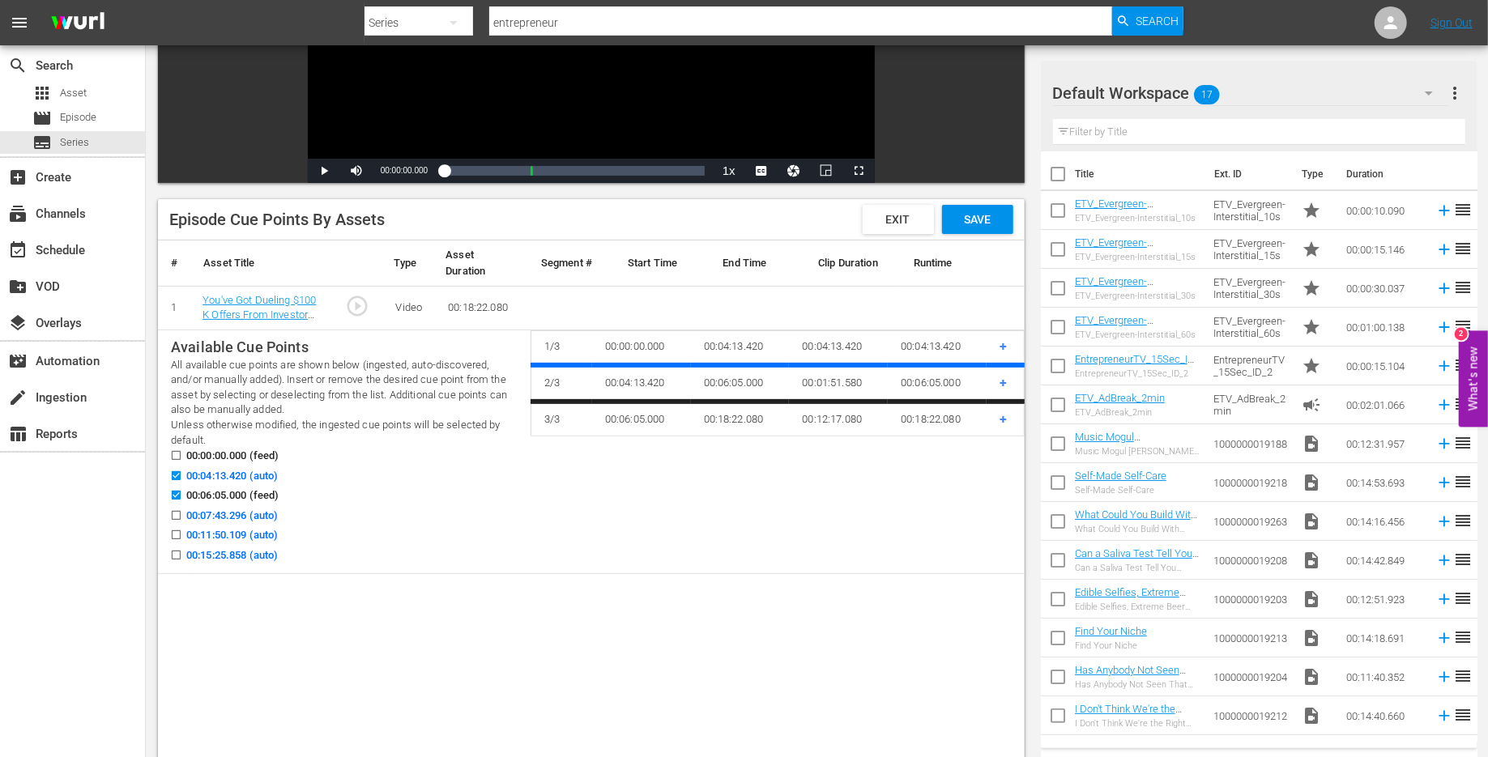
click at [175, 531] on icon at bounding box center [176, 535] width 9 height 9
click at [175, 532] on input "00:11:50.109 (auto)" at bounding box center [172, 538] width 20 height 12
checkbox input "true"
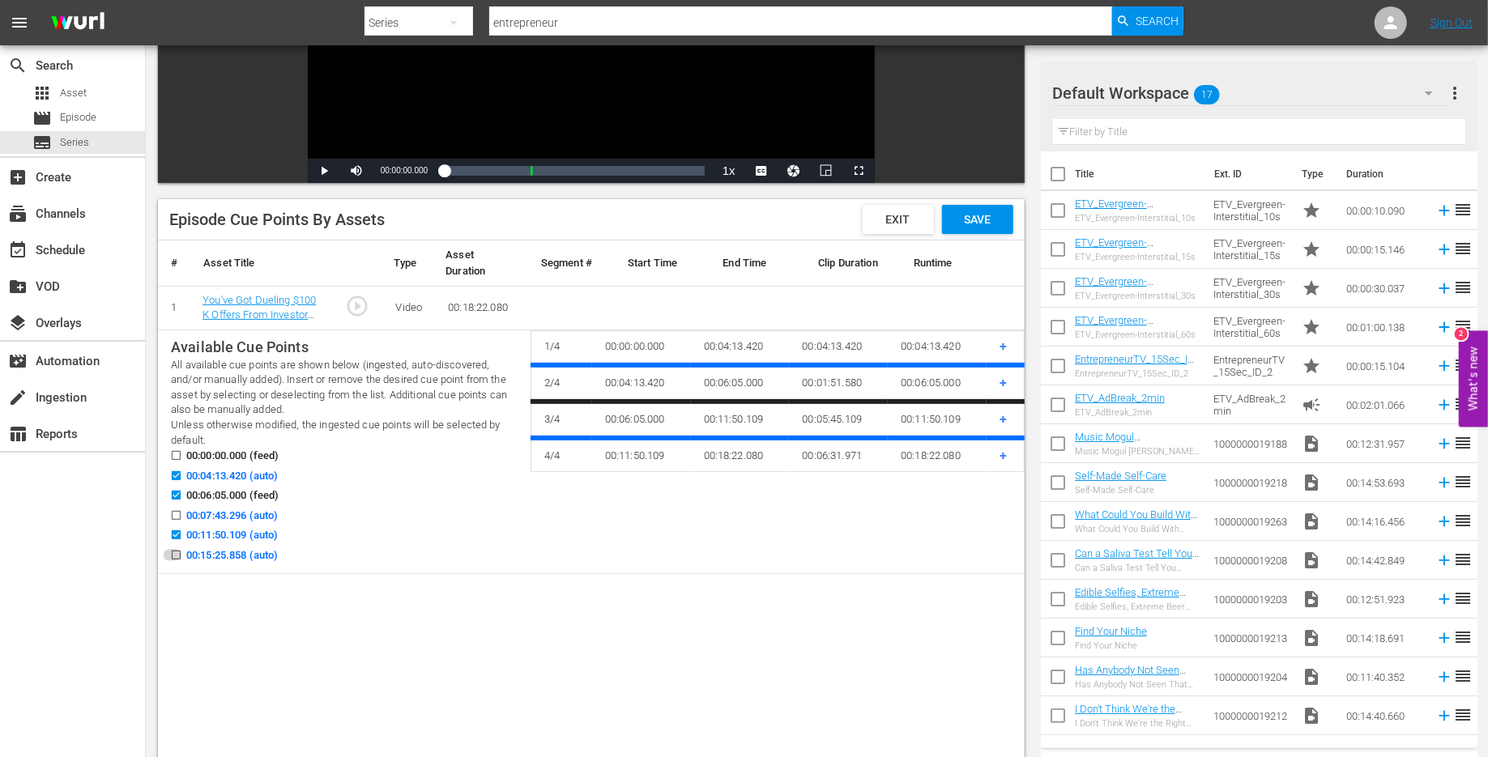
click at [175, 553] on input "00:15:25.858 (auto)" at bounding box center [172, 559] width 20 height 12
checkbox input "true"
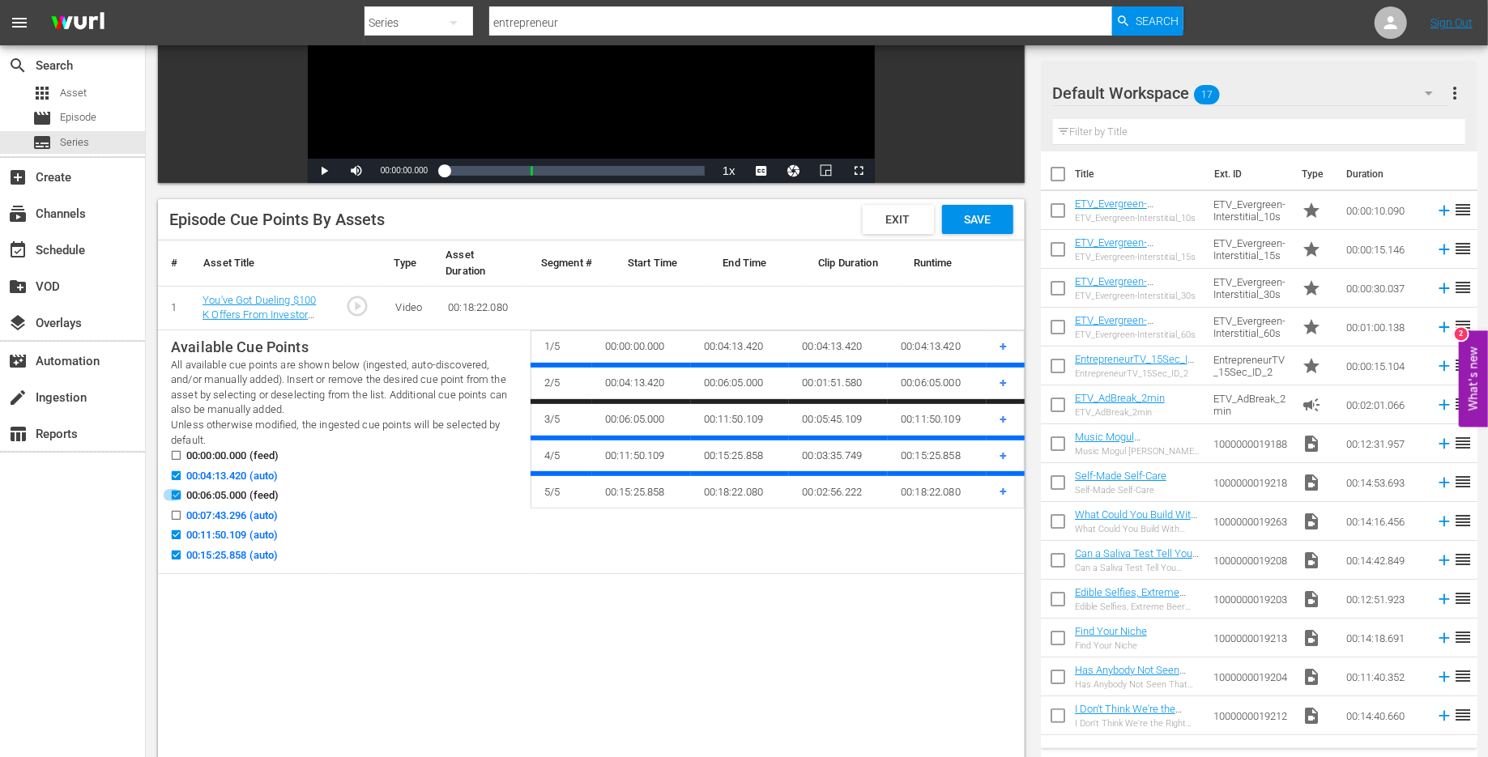
click at [177, 496] on input "00:06:05.000 (feed)" at bounding box center [172, 499] width 20 height 12
checkbox input "false"
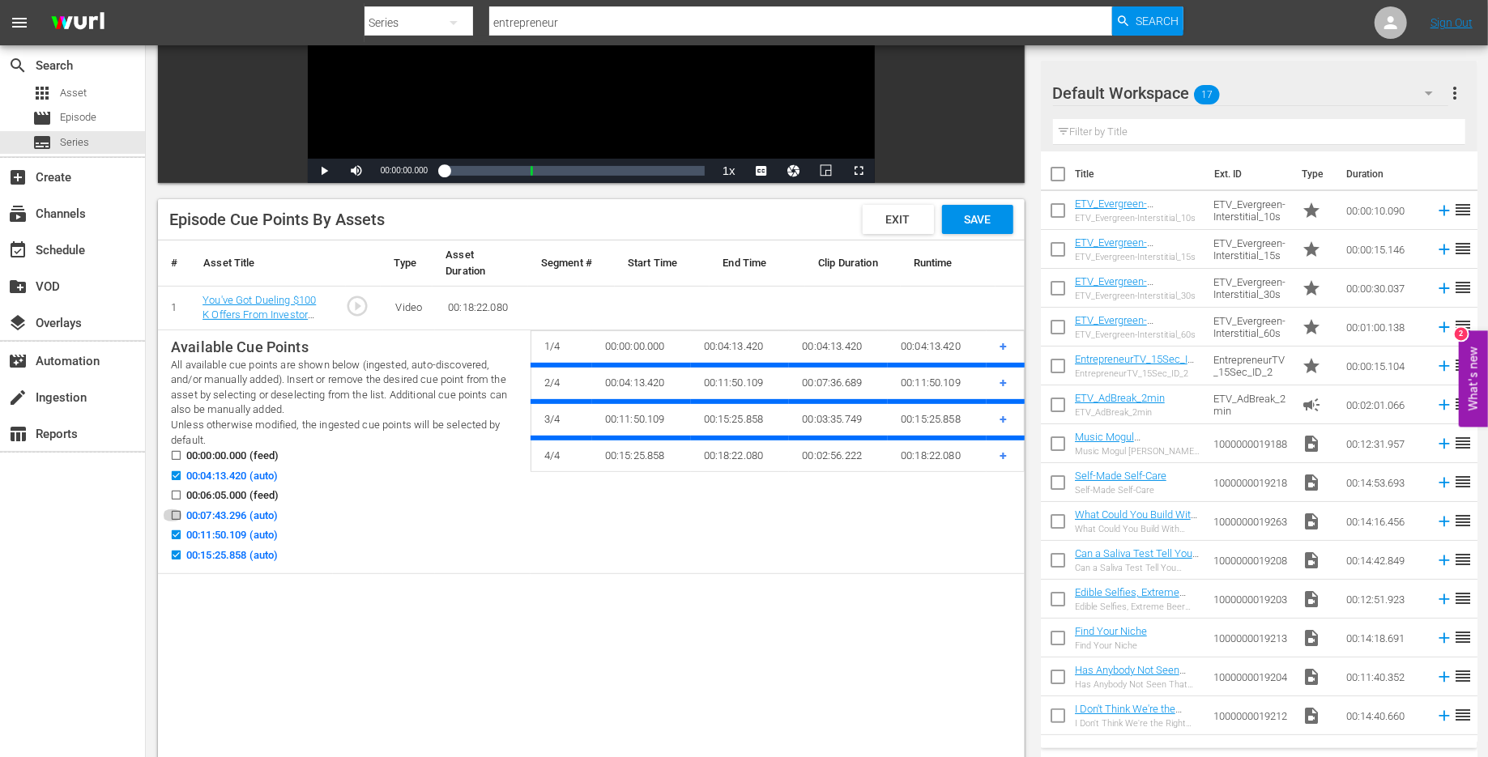
click at [173, 514] on input "00:07:43.296 (auto)" at bounding box center [172, 519] width 20 height 12
checkbox input "true"
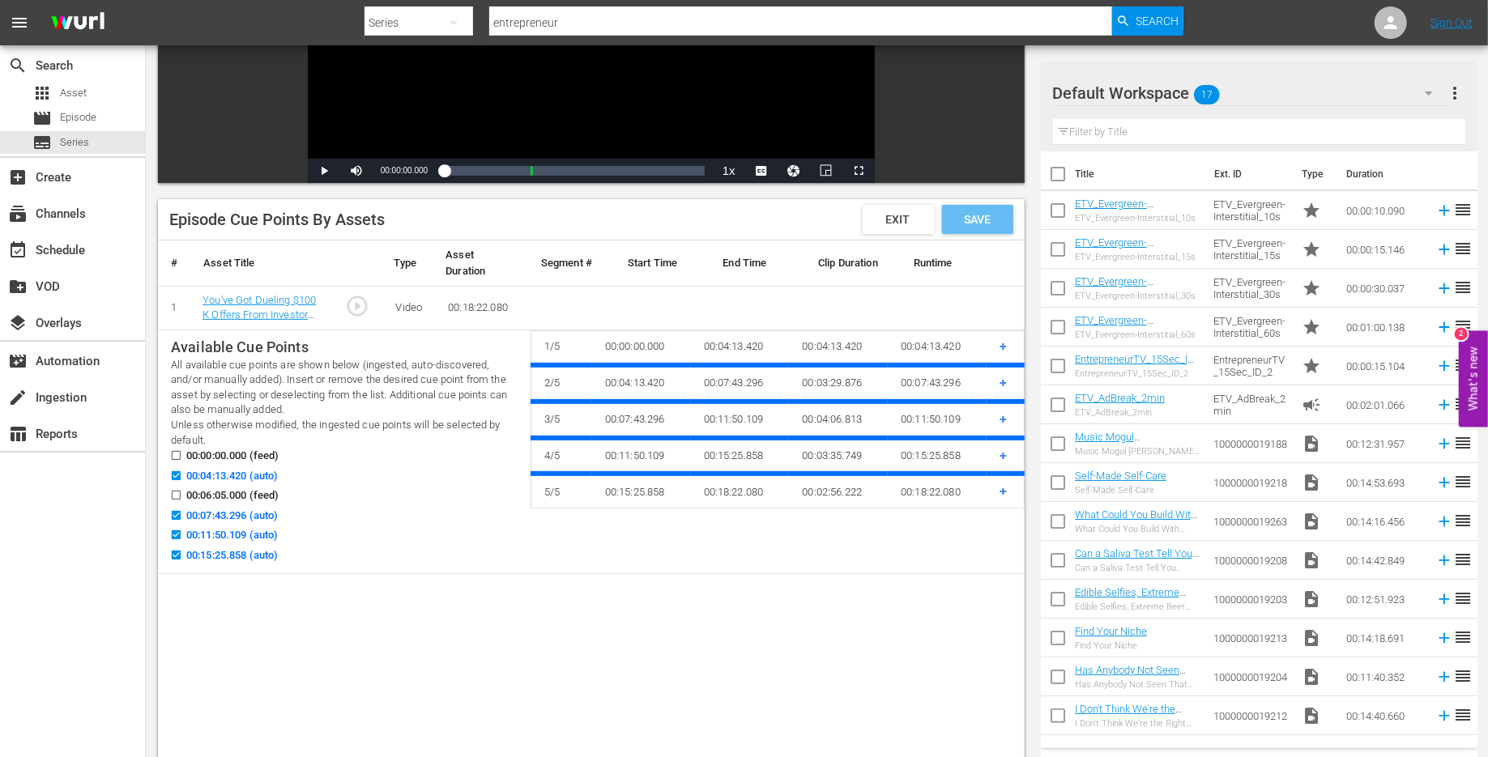
click at [967, 219] on span "Save" at bounding box center [977, 219] width 53 height 13
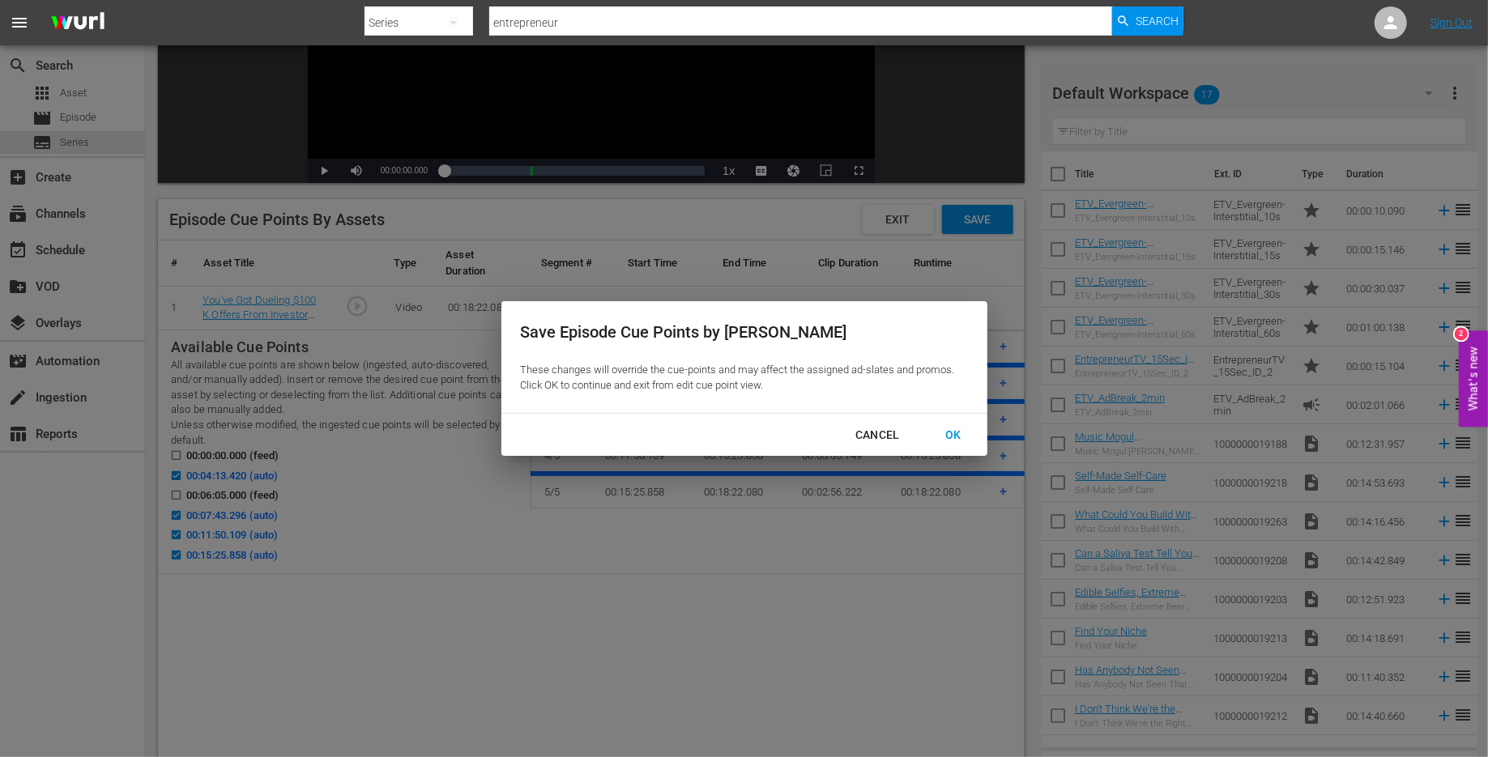
click at [953, 429] on div "OK" at bounding box center [953, 435] width 42 height 20
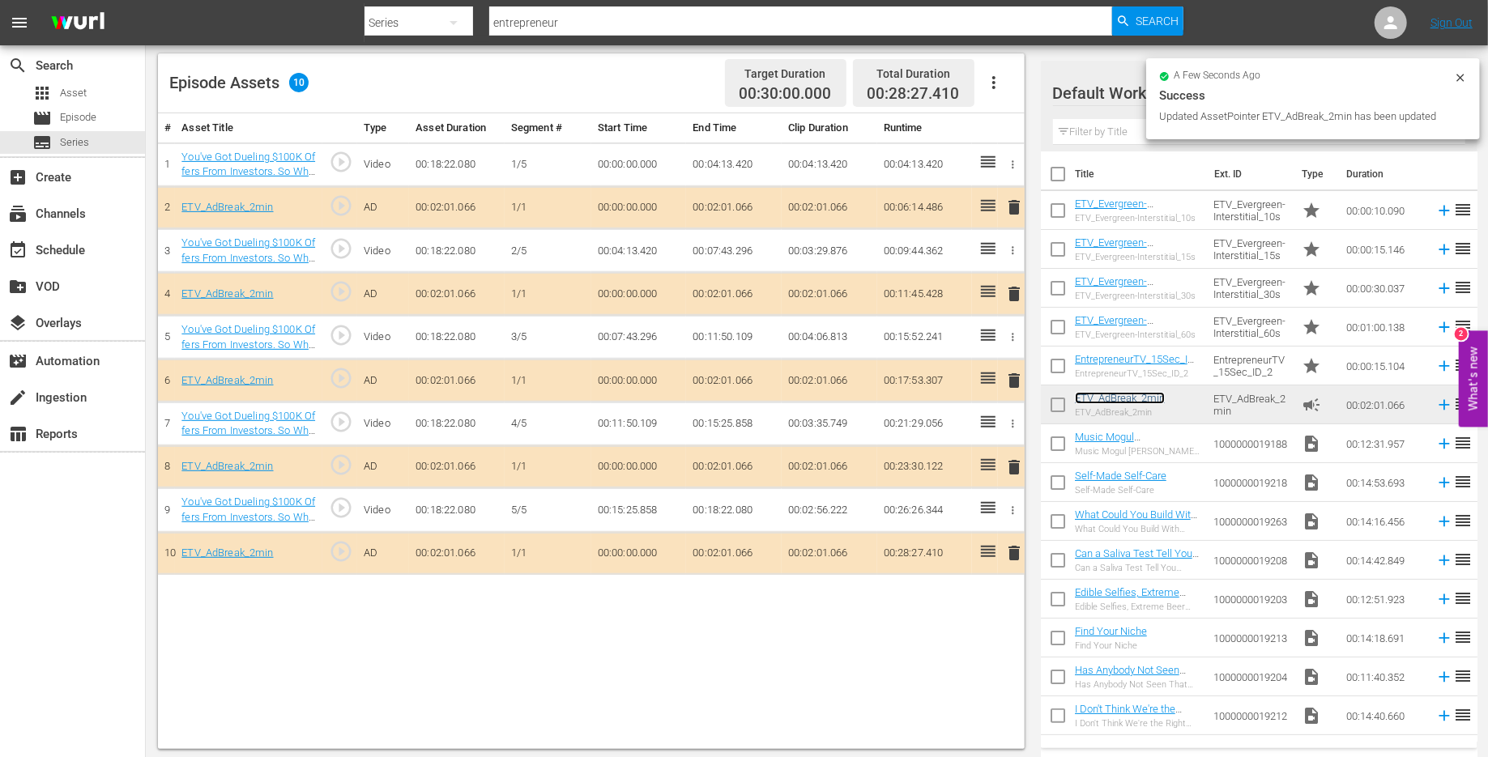
scroll to position [421, 0]
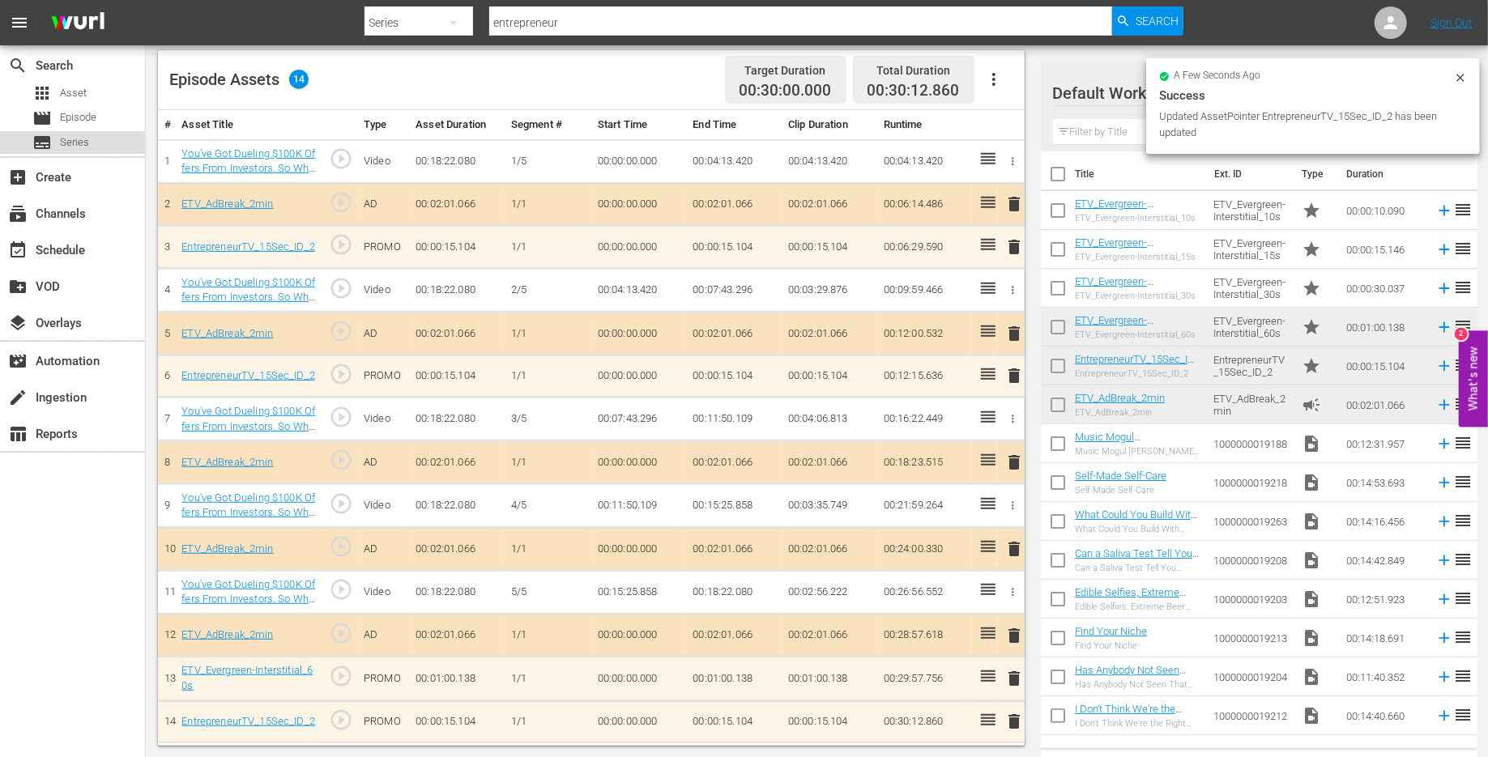
click at [101, 139] on div "subtitles Series" at bounding box center [72, 142] width 145 height 23
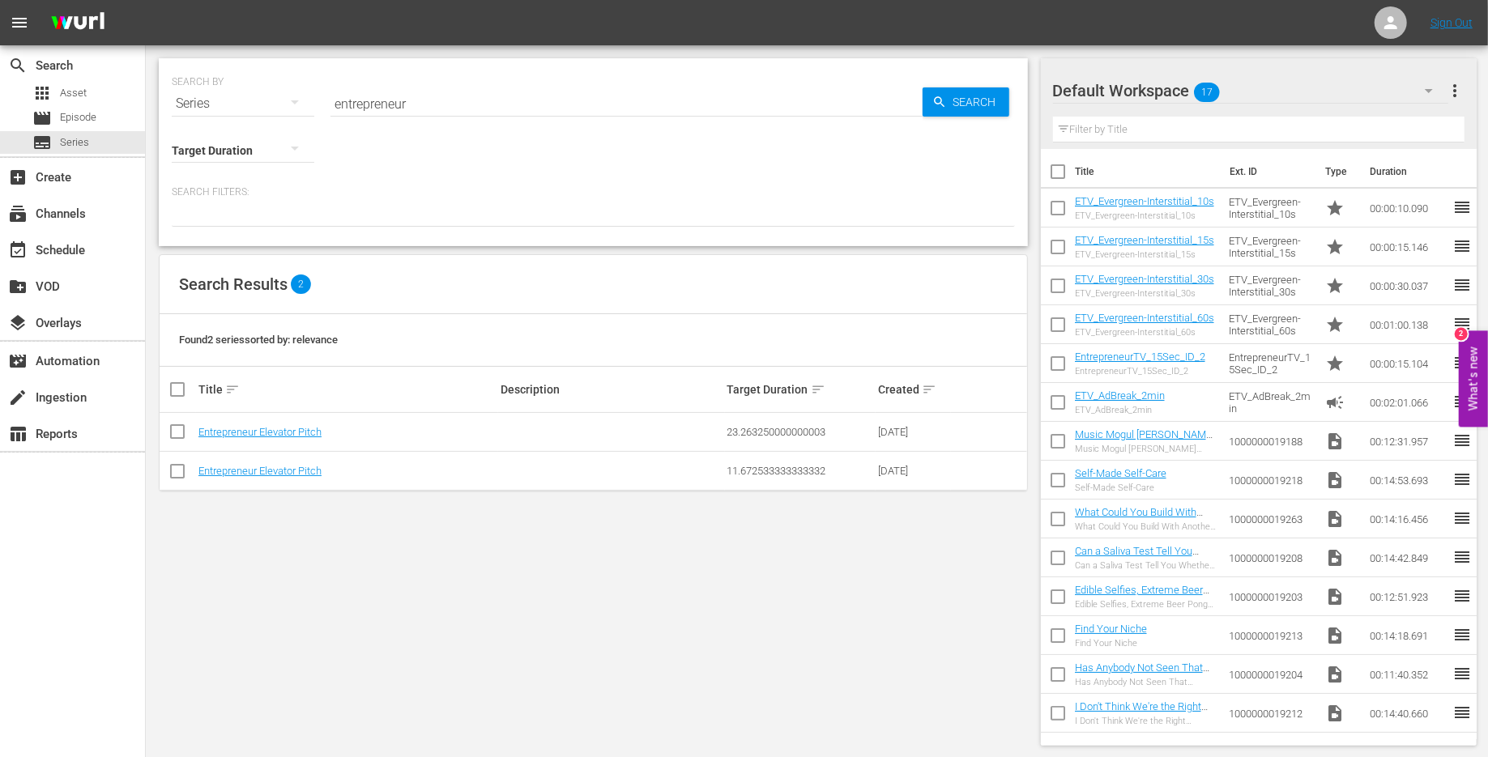
click at [284, 417] on td "Entrepreneur Elevator Pitch" at bounding box center [347, 432] width 302 height 39
click at [284, 426] on link "Entrepreneur Elevator Pitch" at bounding box center [259, 432] width 123 height 12
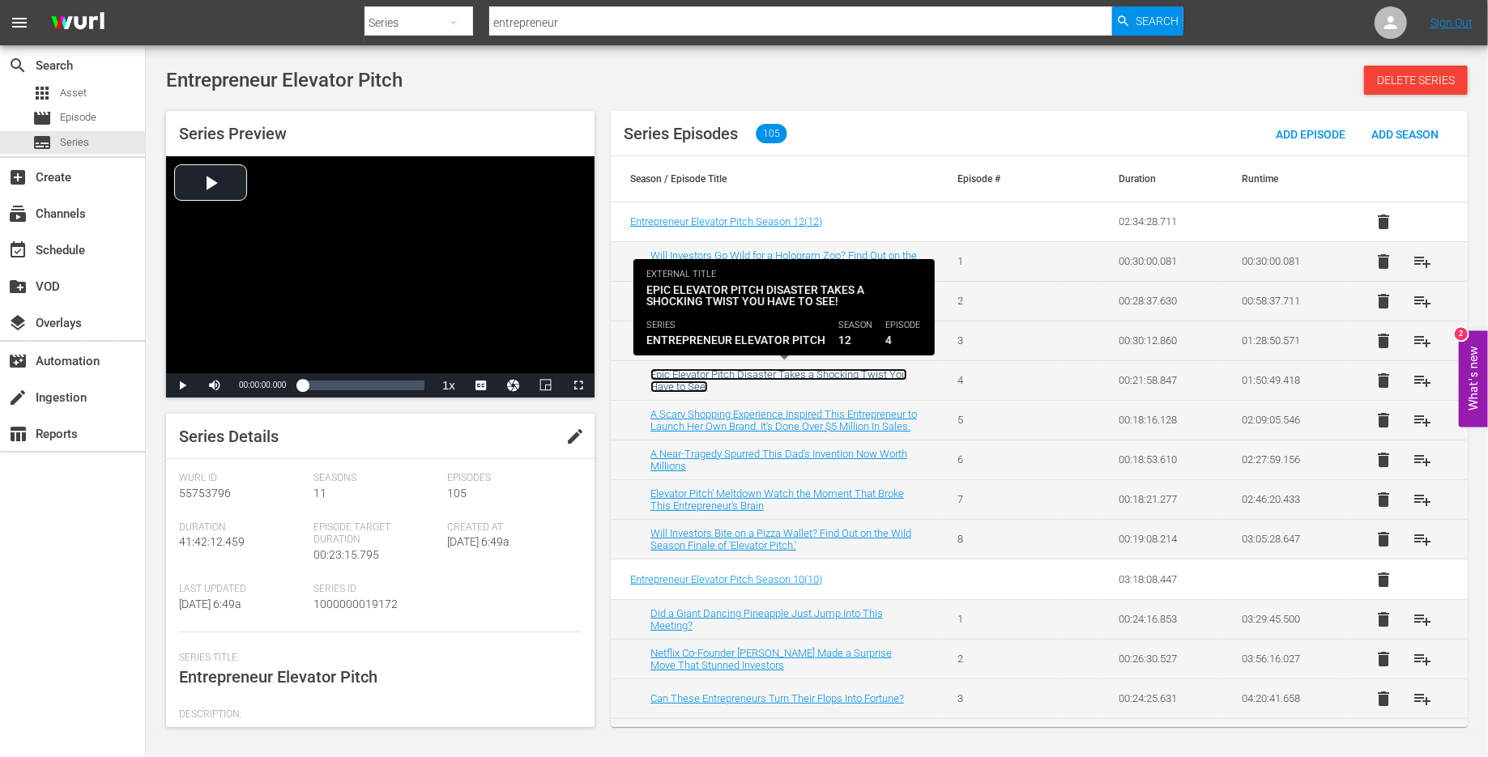
click at [843, 375] on link "Epic Elevator Pitch Disaster Takes a Shocking Twist You Have to See!" at bounding box center [779, 381] width 257 height 24
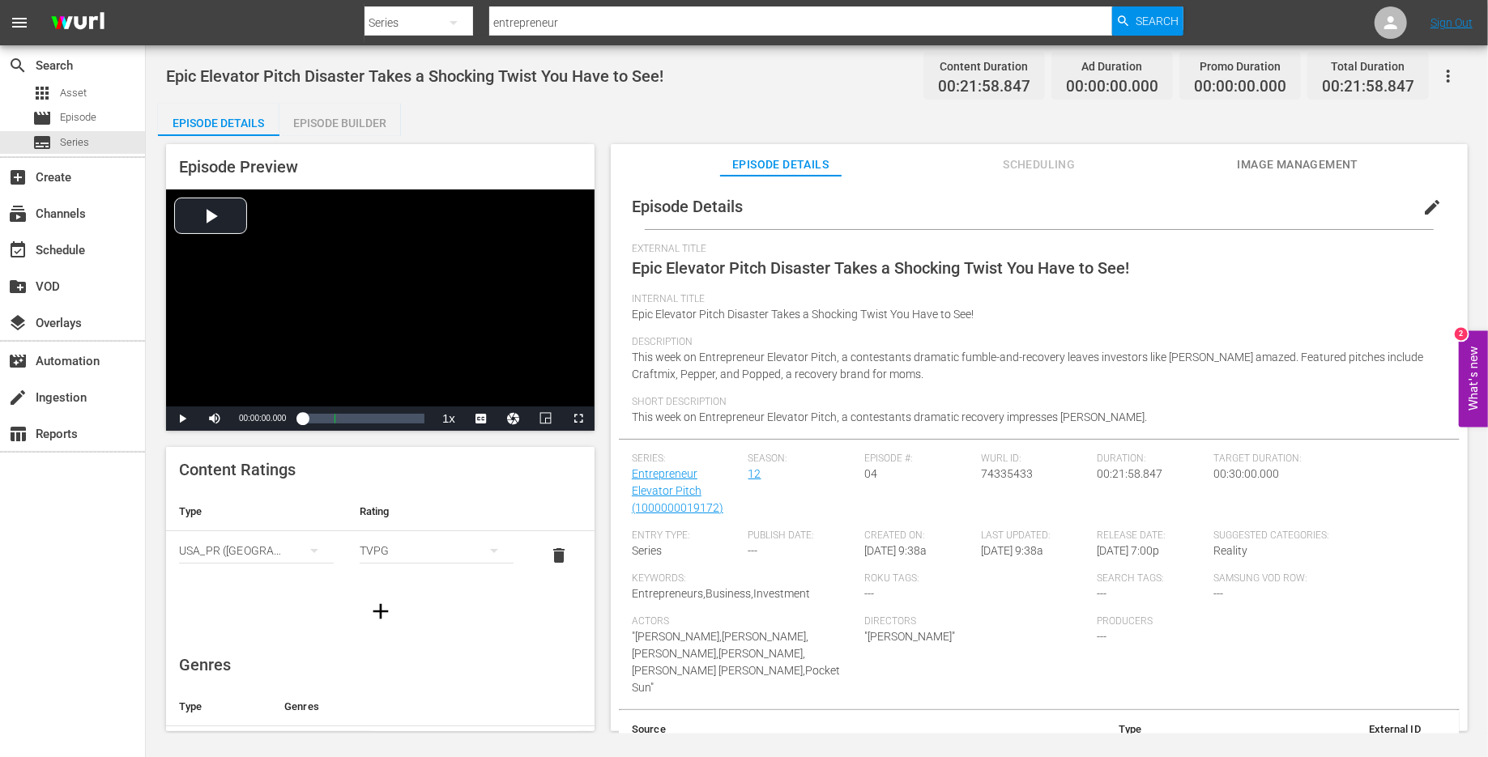
click at [342, 124] on div "Episode Builder" at bounding box center [340, 123] width 122 height 39
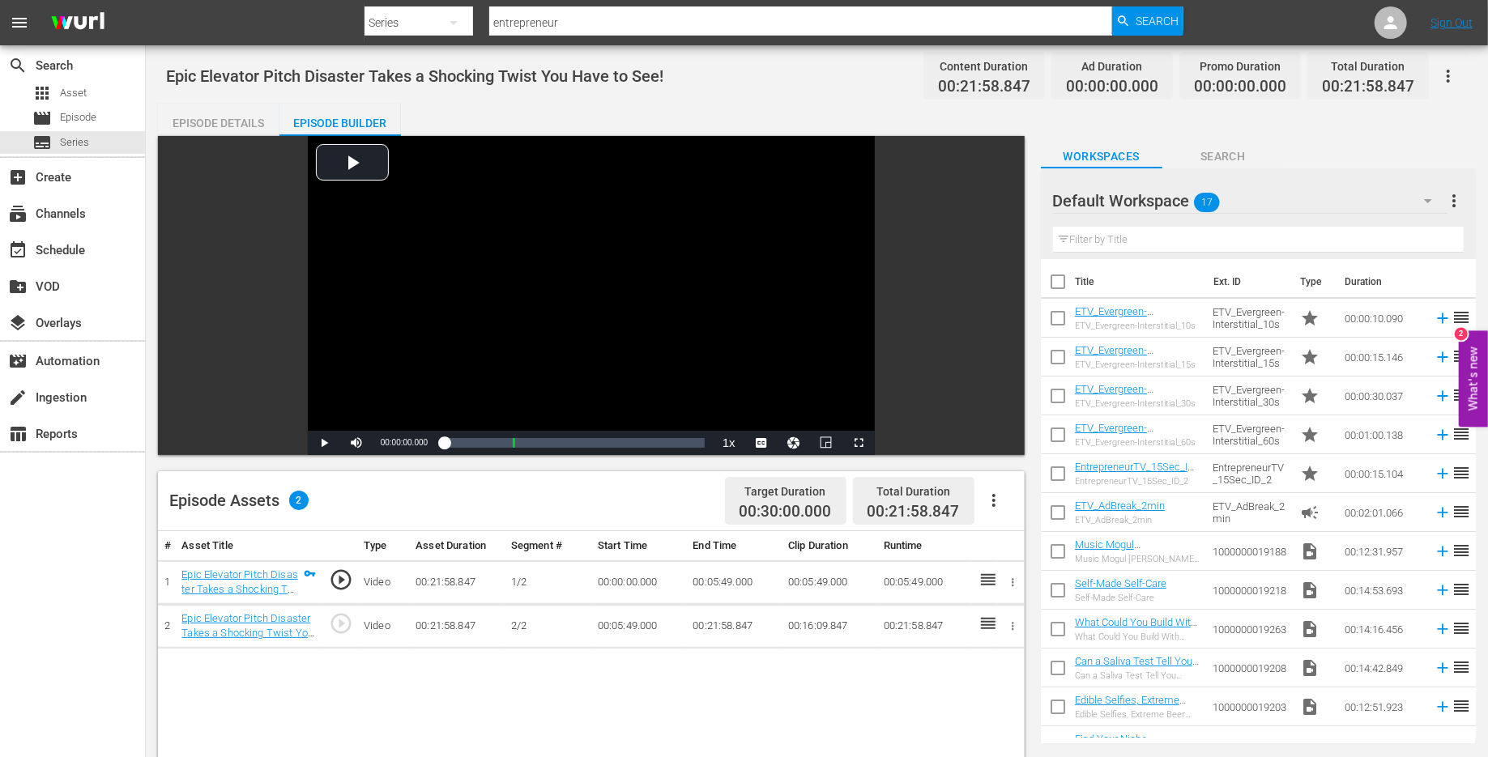
click at [996, 504] on icon "button" at bounding box center [993, 500] width 19 height 19
click at [1001, 518] on div "Edit Cue Points" at bounding box center [1043, 507] width 110 height 39
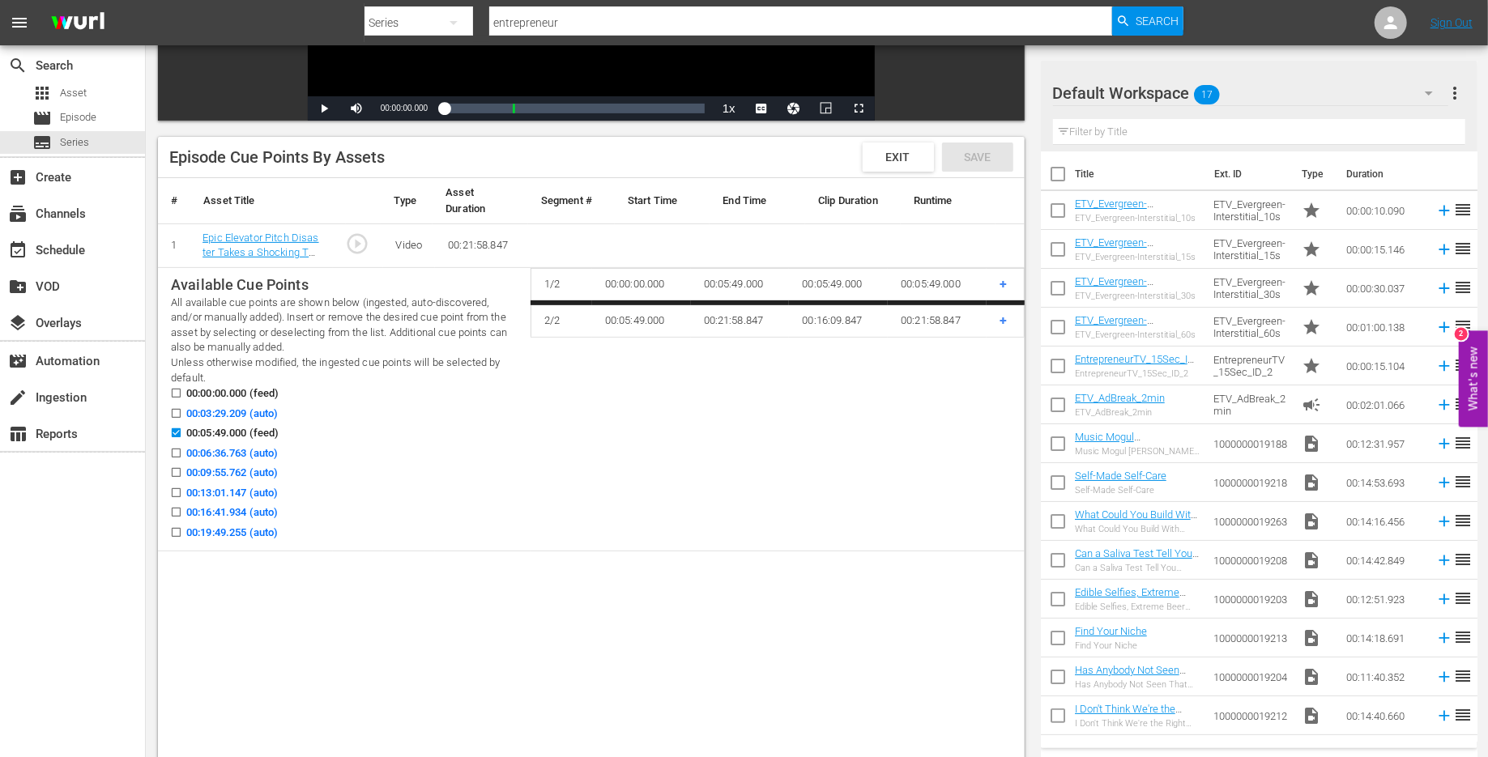
scroll to position [341, 0]
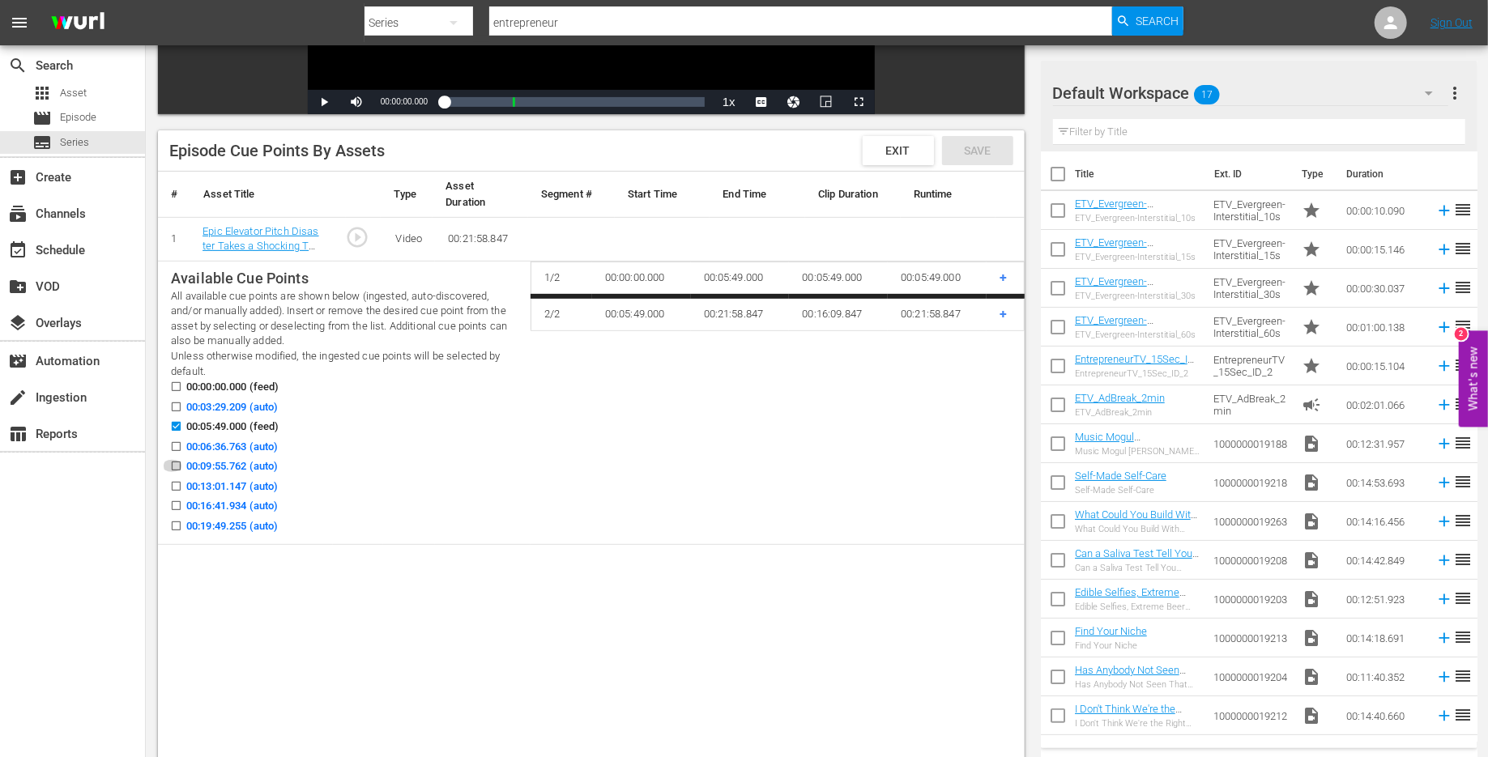
click at [173, 466] on input "00:09:55.762 (auto)" at bounding box center [172, 469] width 20 height 12
checkbox input "true"
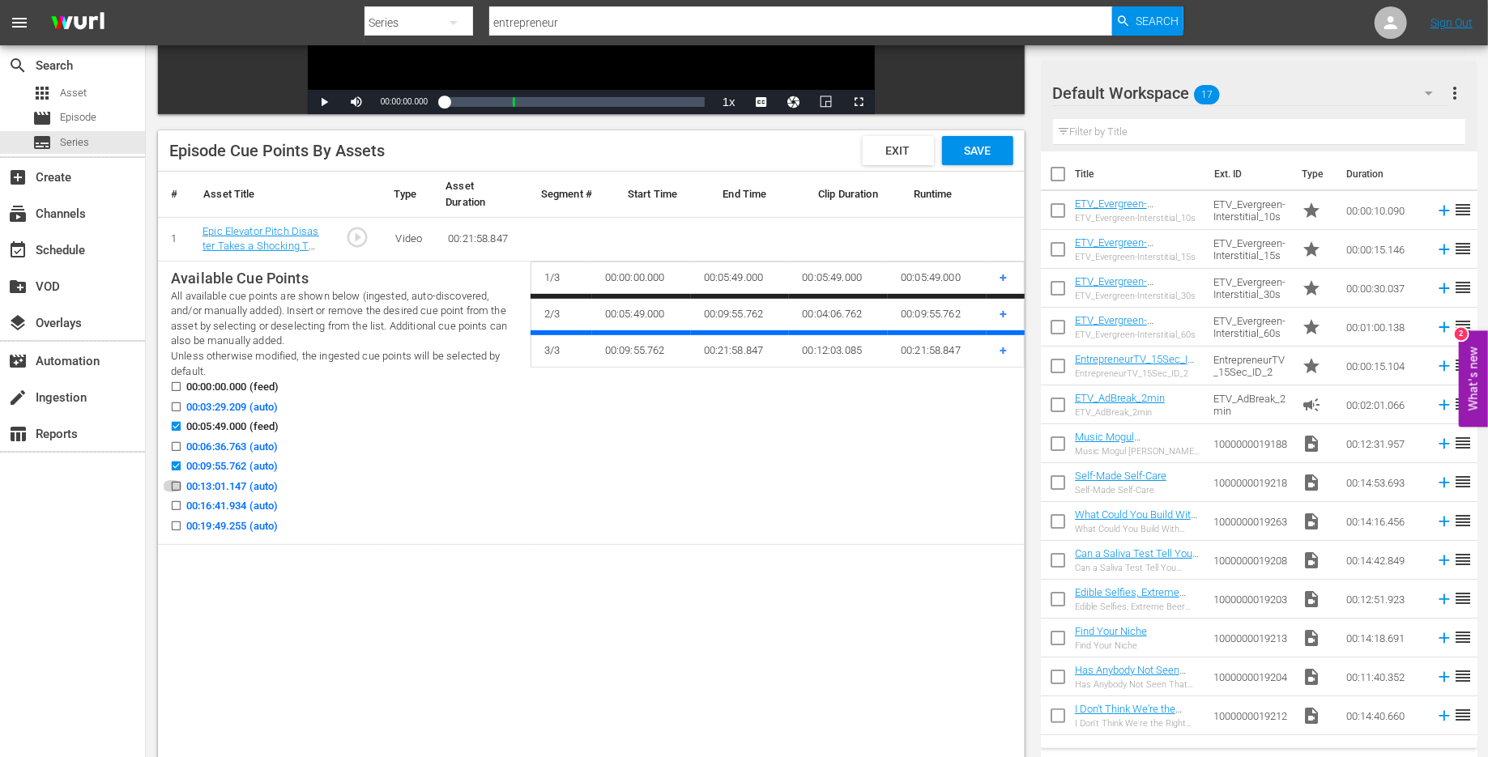
click at [173, 485] on input "00:13:01.147 (auto)" at bounding box center [172, 490] width 20 height 12
checkbox input "true"
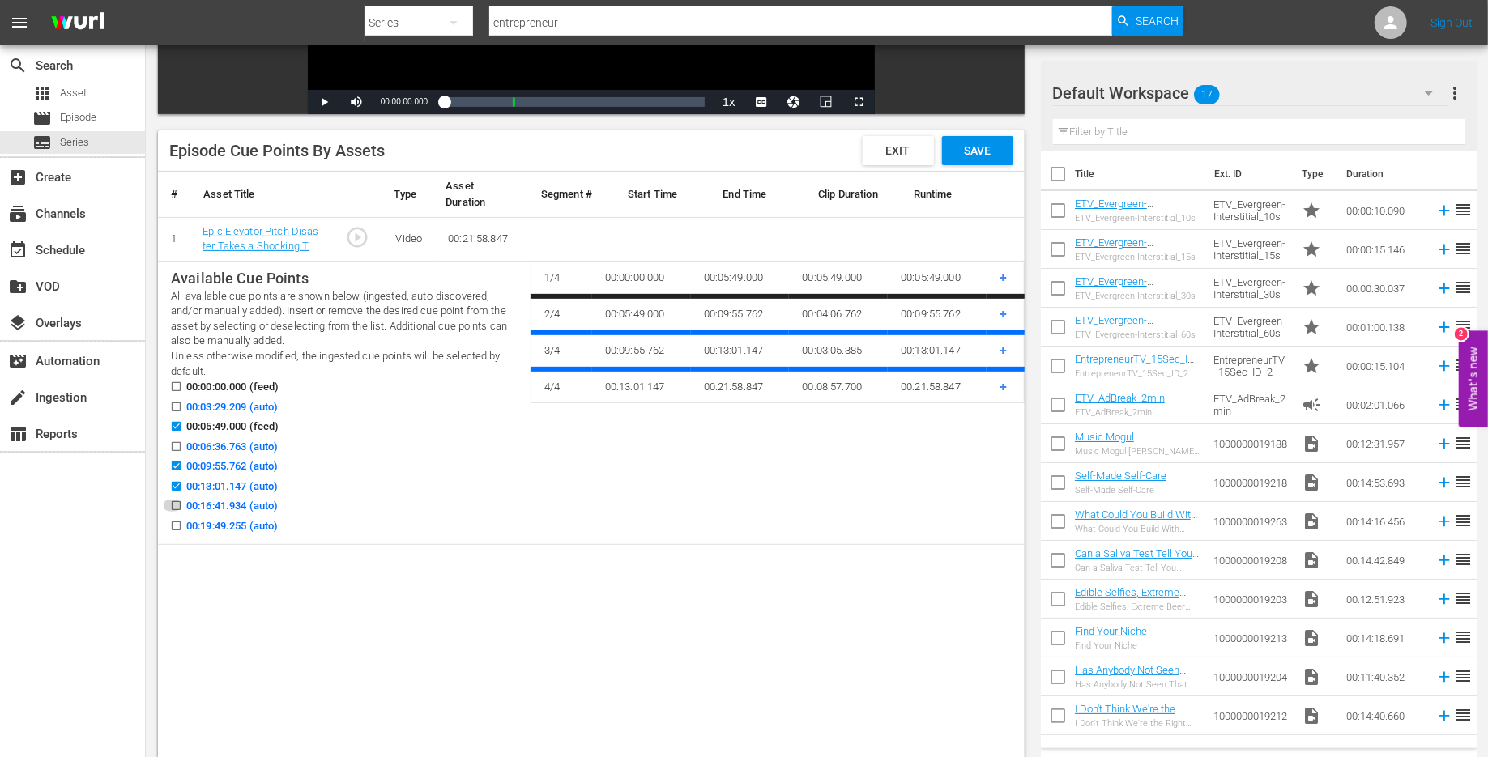
click at [171, 509] on input "00:16:41.934 (auto)" at bounding box center [172, 509] width 20 height 12
checkbox input "true"
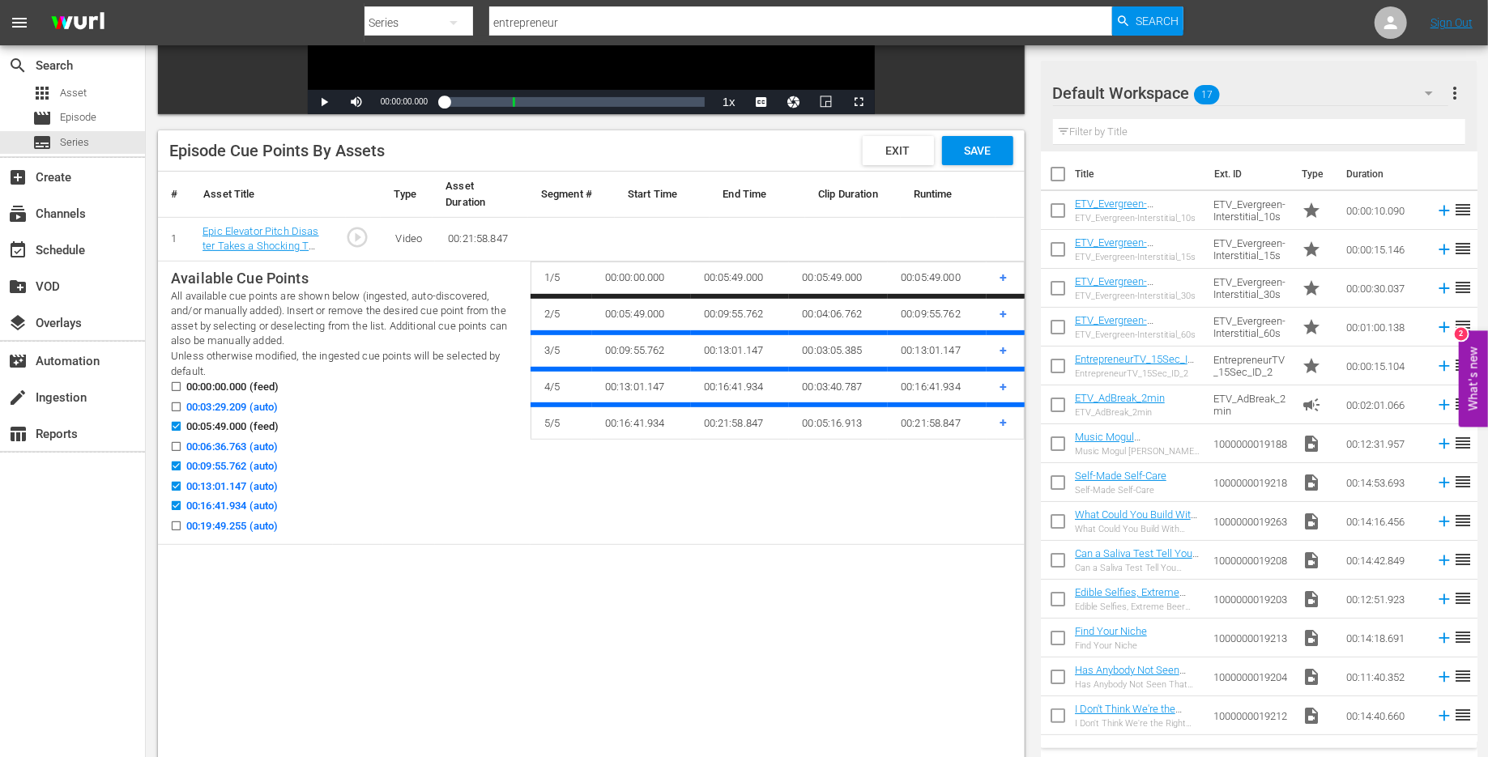
click at [171, 527] on input "00:19:49.255 (auto)" at bounding box center [172, 529] width 20 height 12
checkbox input "true"
click at [993, 154] on span "Save" at bounding box center [977, 150] width 53 height 13
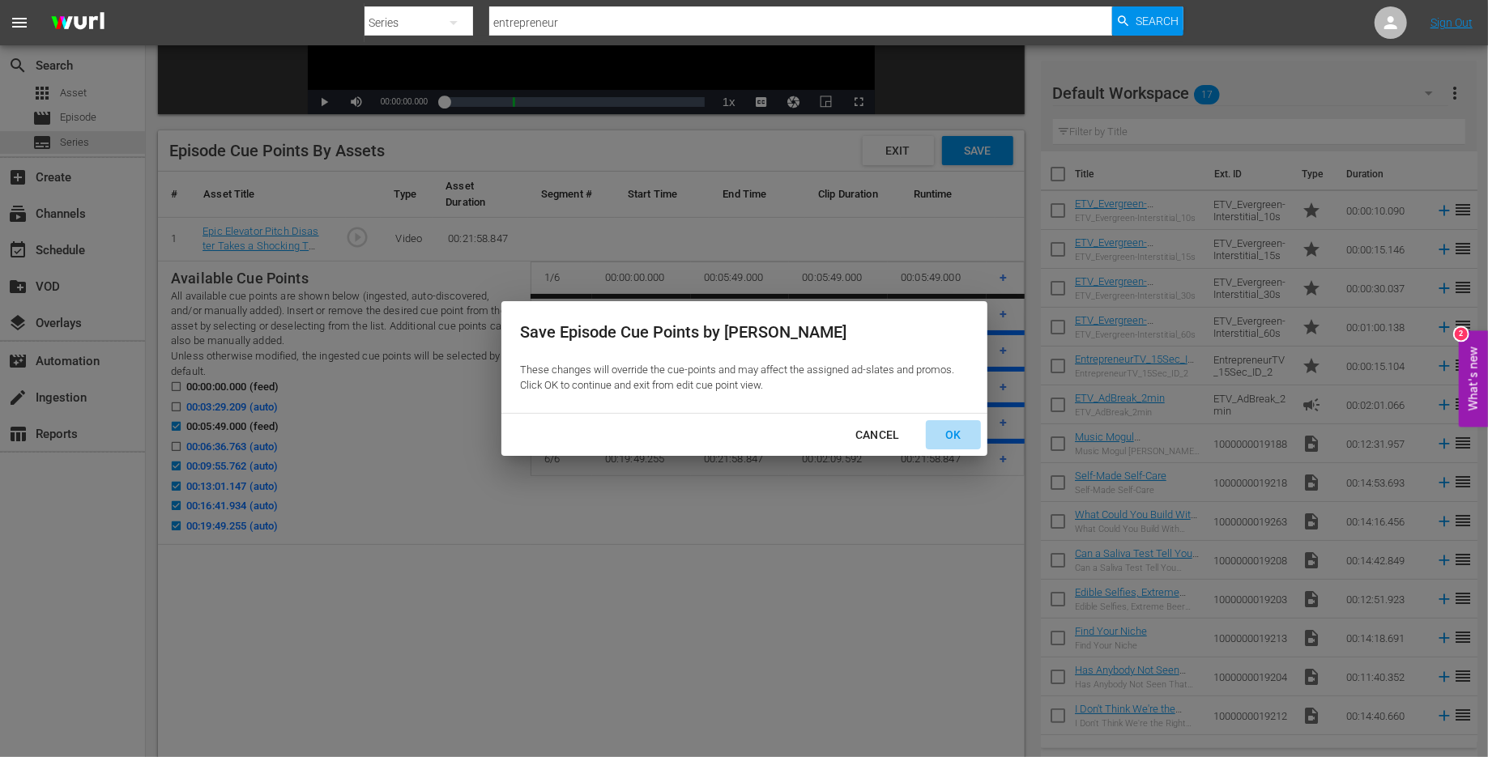
click at [941, 436] on div "OK" at bounding box center [953, 435] width 42 height 20
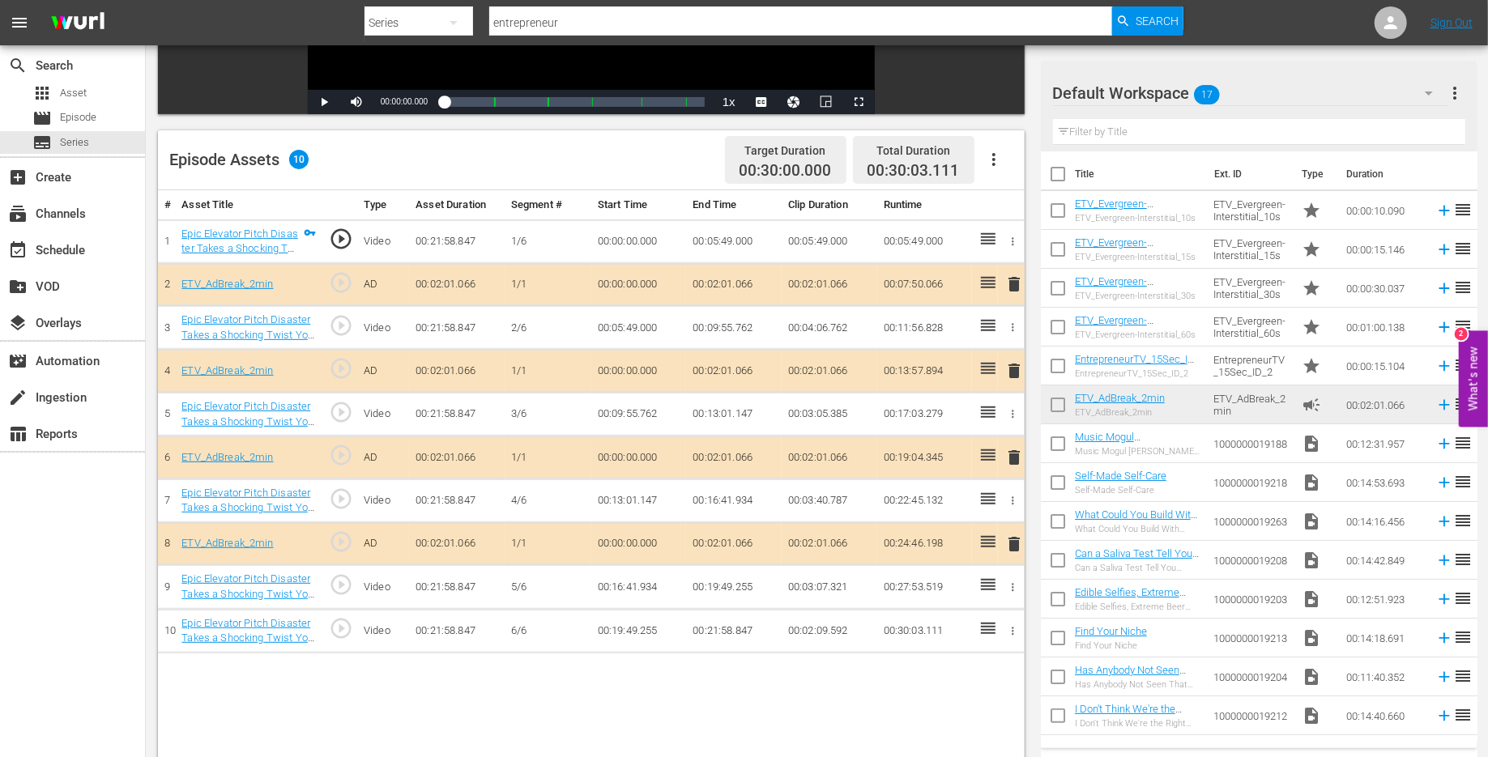
click at [995, 169] on icon "button" at bounding box center [993, 159] width 19 height 19
click at [1005, 169] on div "Edit Cue Points" at bounding box center [1043, 166] width 110 height 39
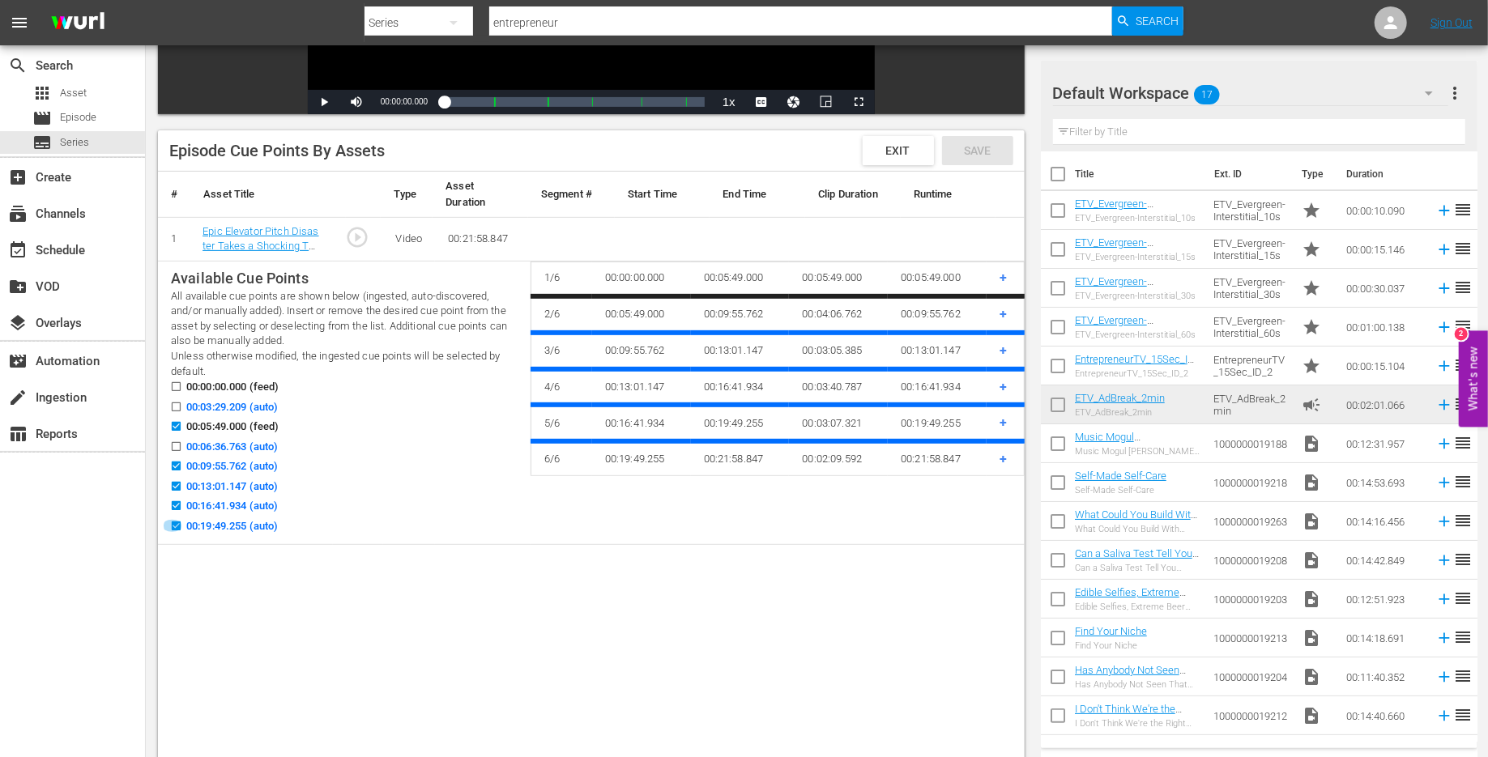
click at [173, 527] on input "00:19:49.255 (auto)" at bounding box center [172, 529] width 20 height 12
checkbox input "false"
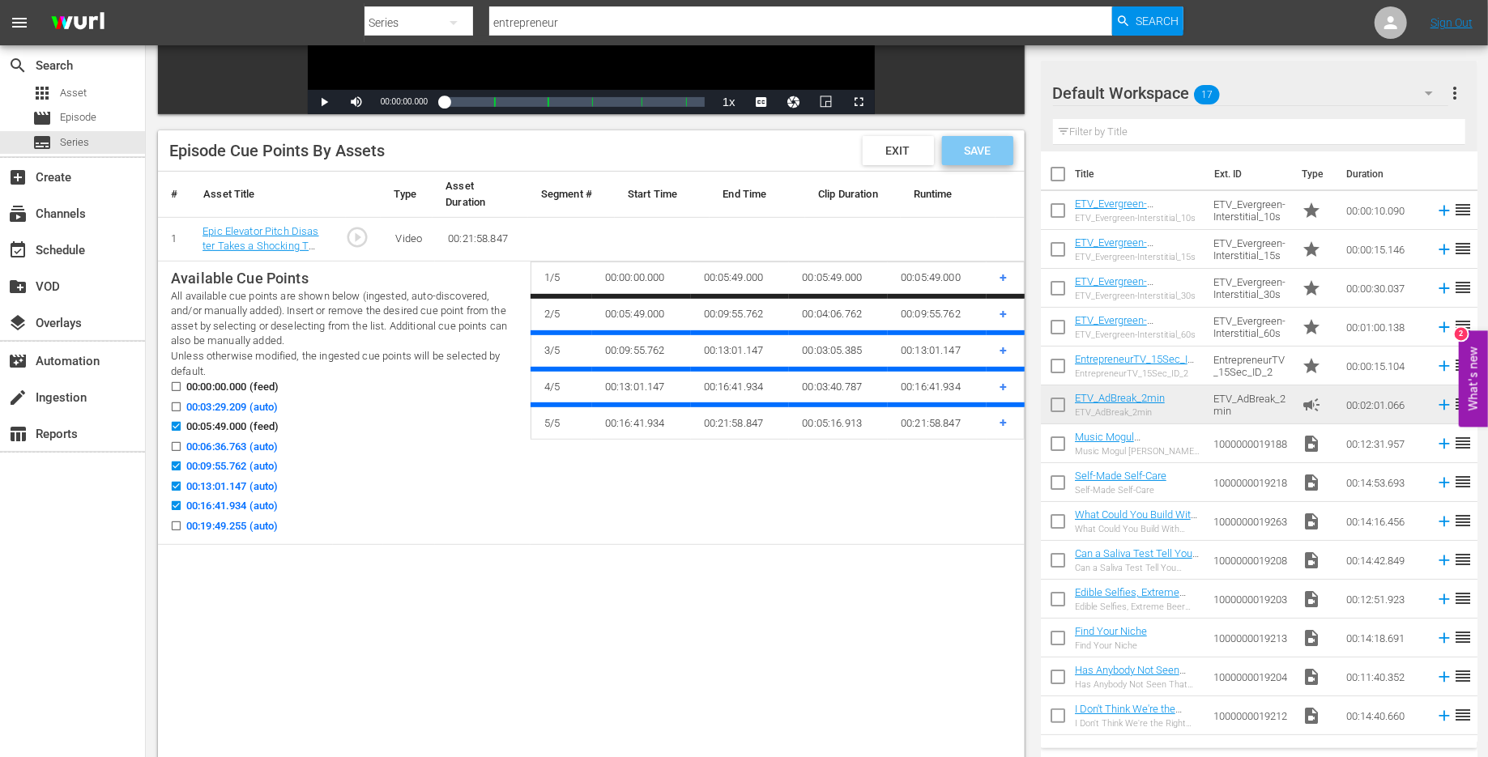
click at [981, 141] on div "Save" at bounding box center [977, 150] width 71 height 29
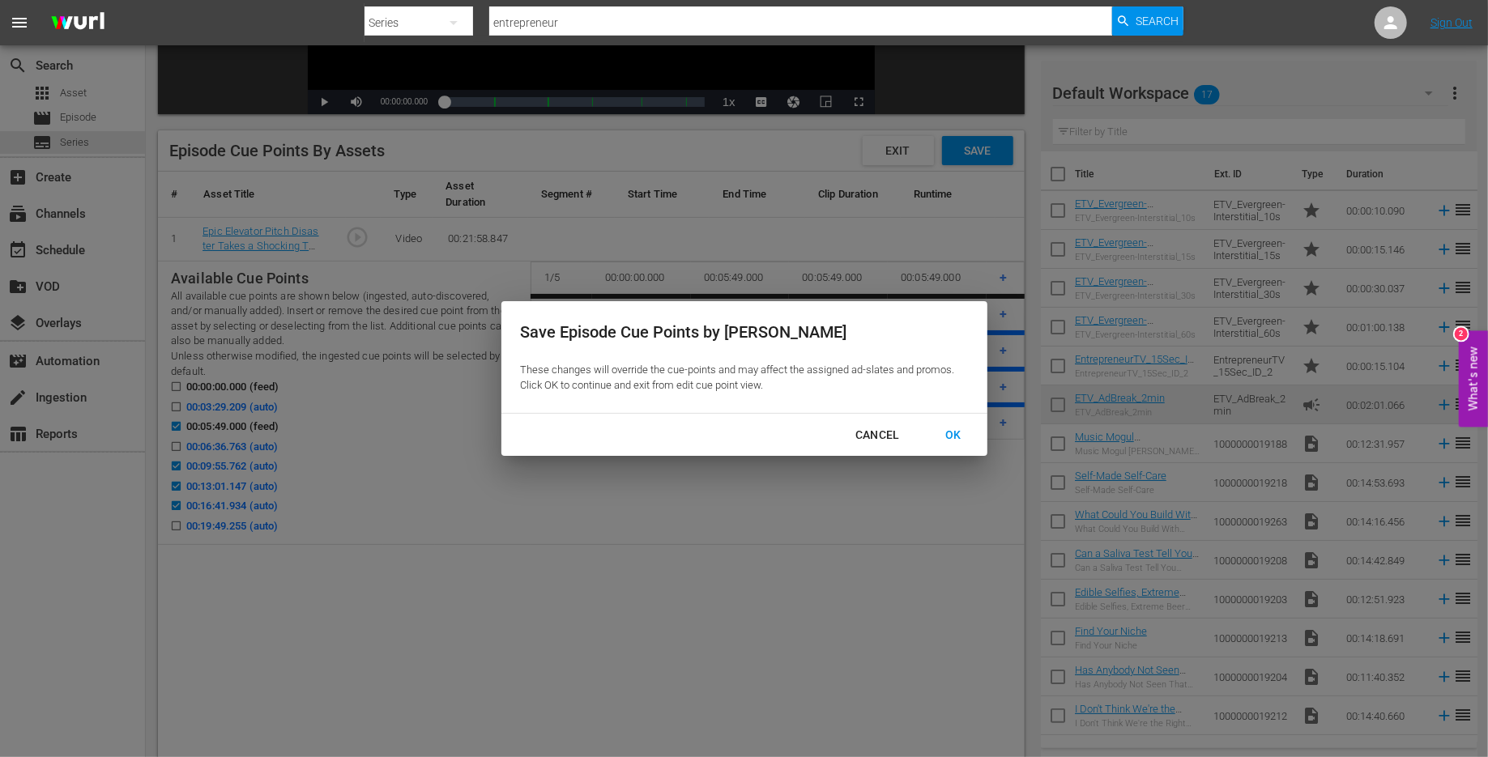
click at [951, 426] on div "OK" at bounding box center [953, 435] width 42 height 20
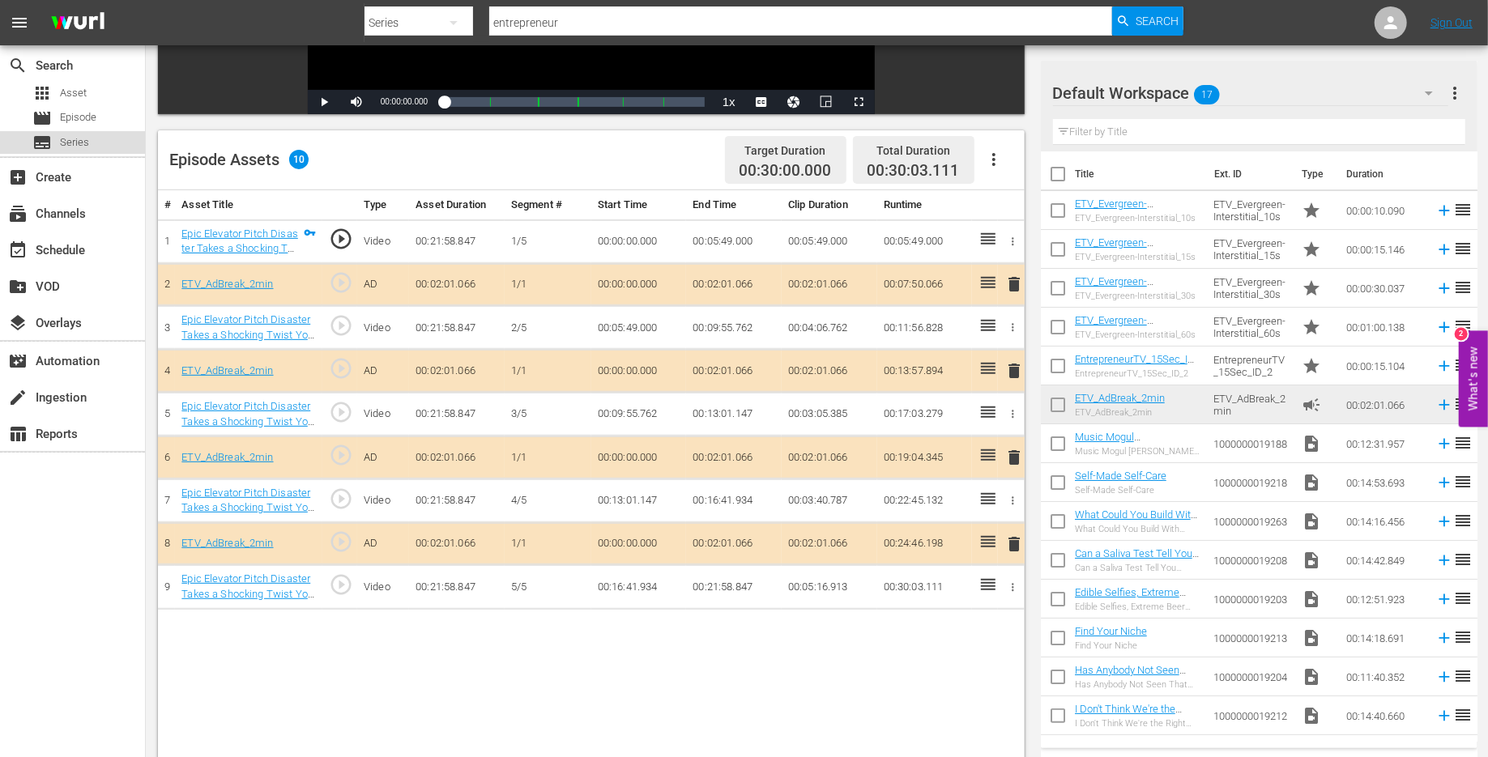
click at [76, 138] on span "Series" at bounding box center [74, 142] width 29 height 16
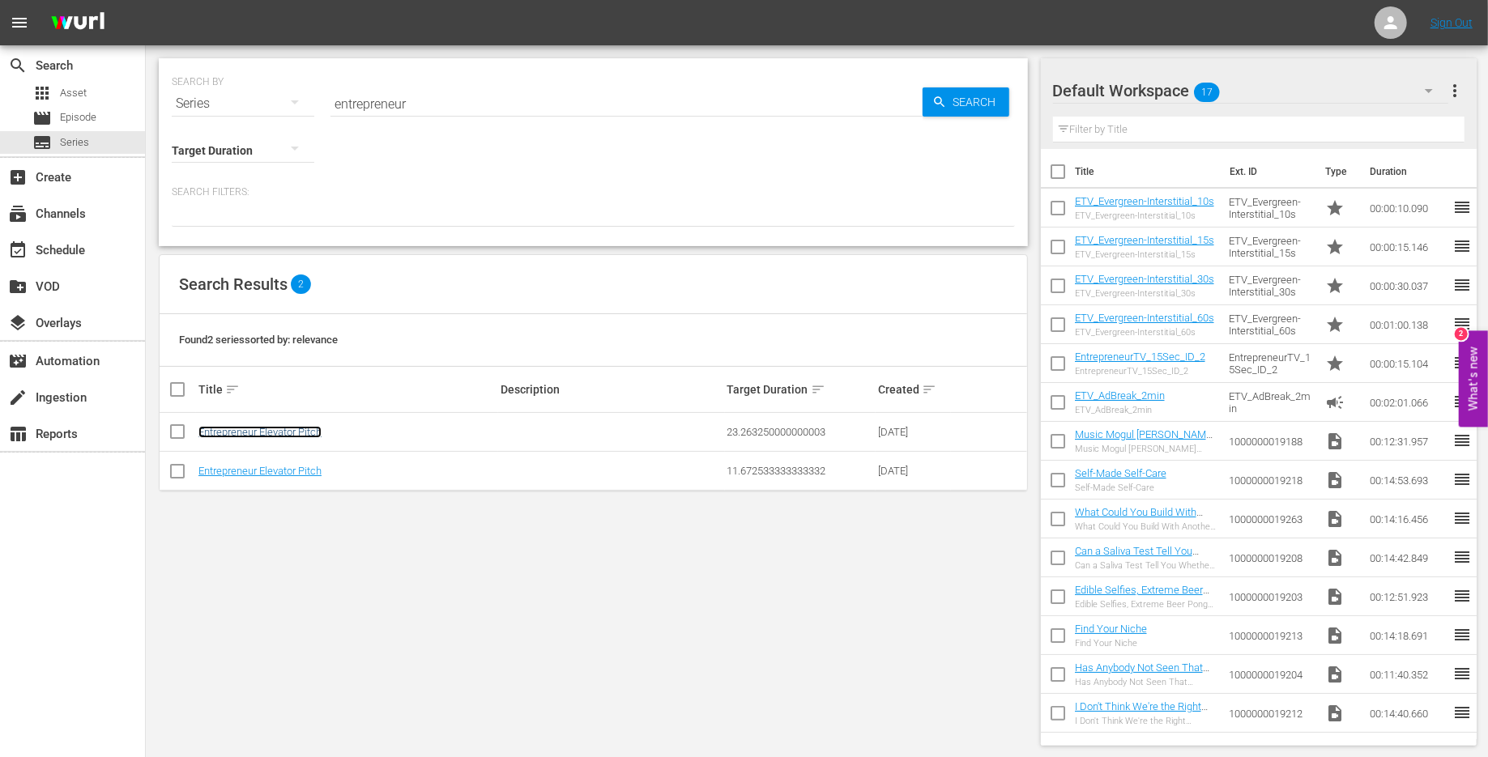
click at [229, 426] on link "Entrepreneur Elevator Pitch" at bounding box center [259, 432] width 123 height 12
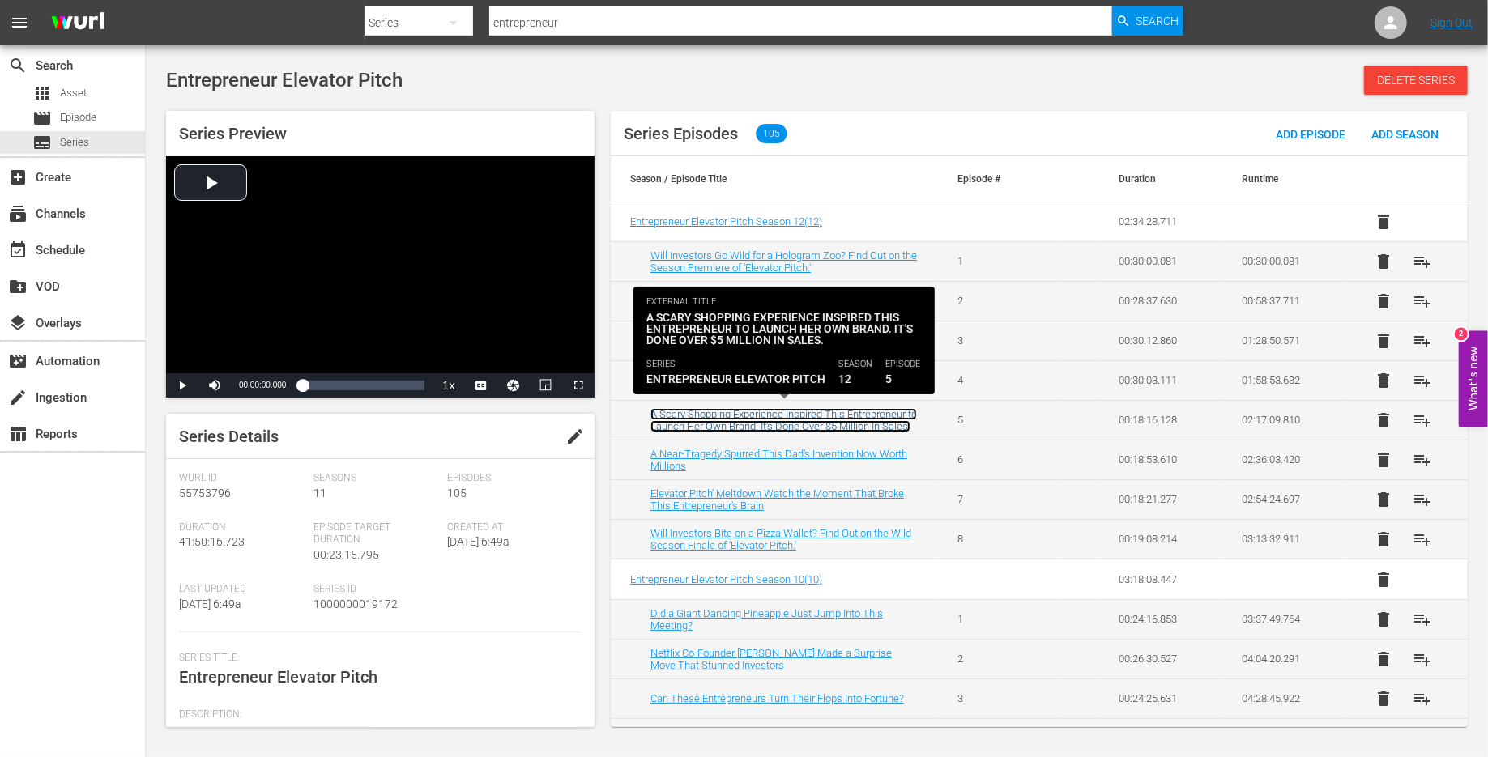
click at [692, 422] on link "A Scary Shopping Experience Inspired This Entrepreneur to Launch Her Own Brand.…" at bounding box center [784, 420] width 267 height 24
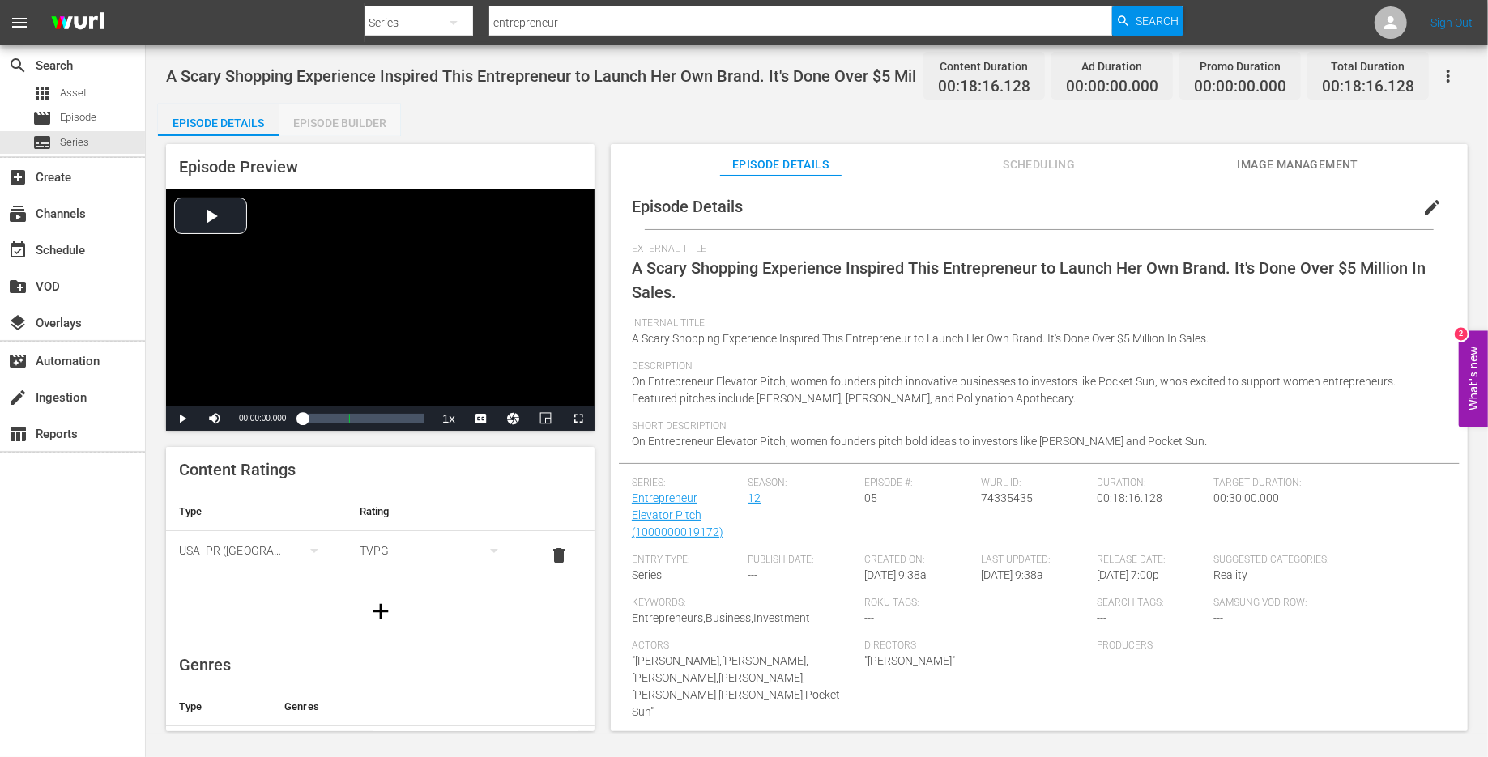
click at [373, 130] on div "Episode Builder" at bounding box center [340, 123] width 122 height 39
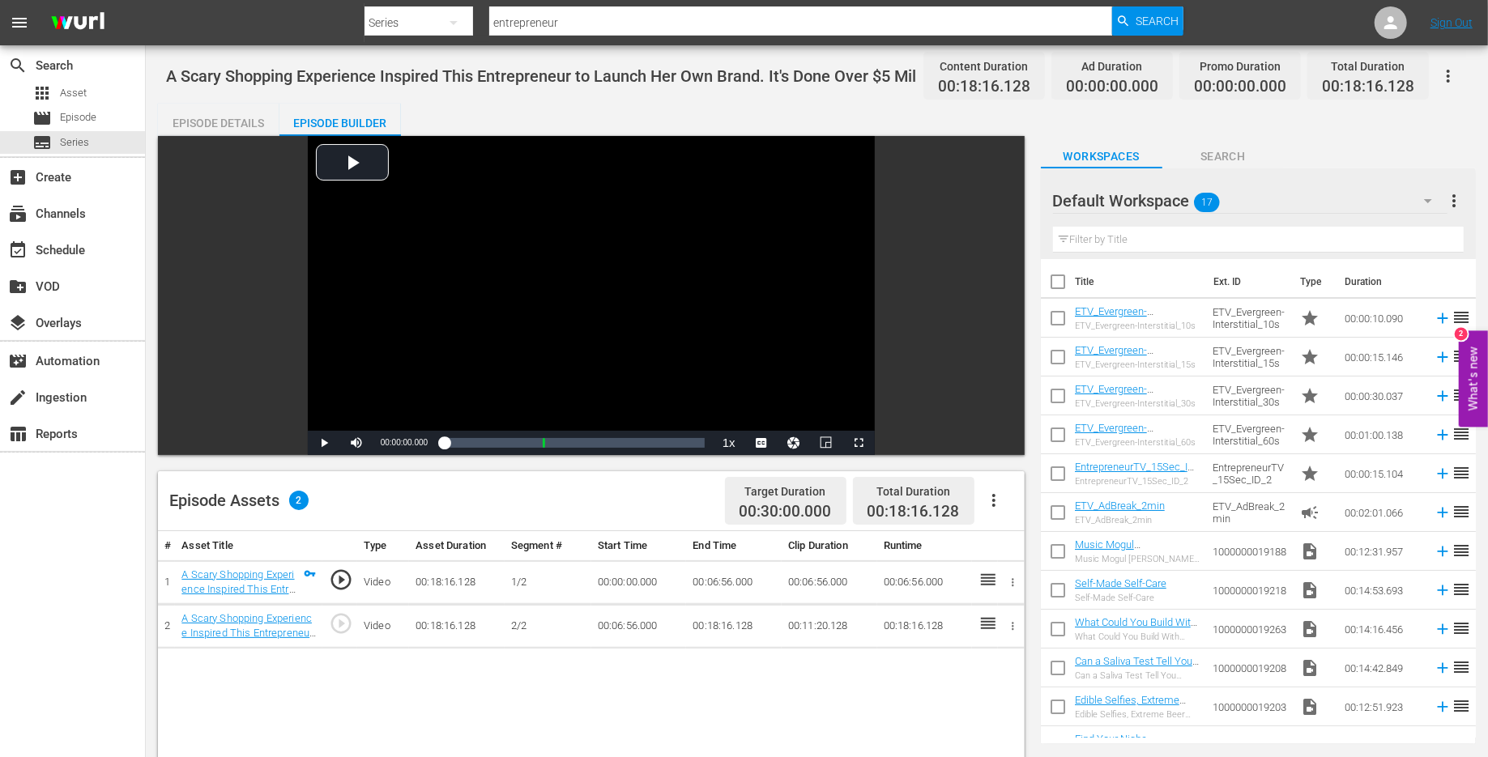
click at [987, 497] on icon "button" at bounding box center [993, 500] width 19 height 19
click at [1020, 510] on div "Edit Cue Points" at bounding box center [1043, 507] width 110 height 39
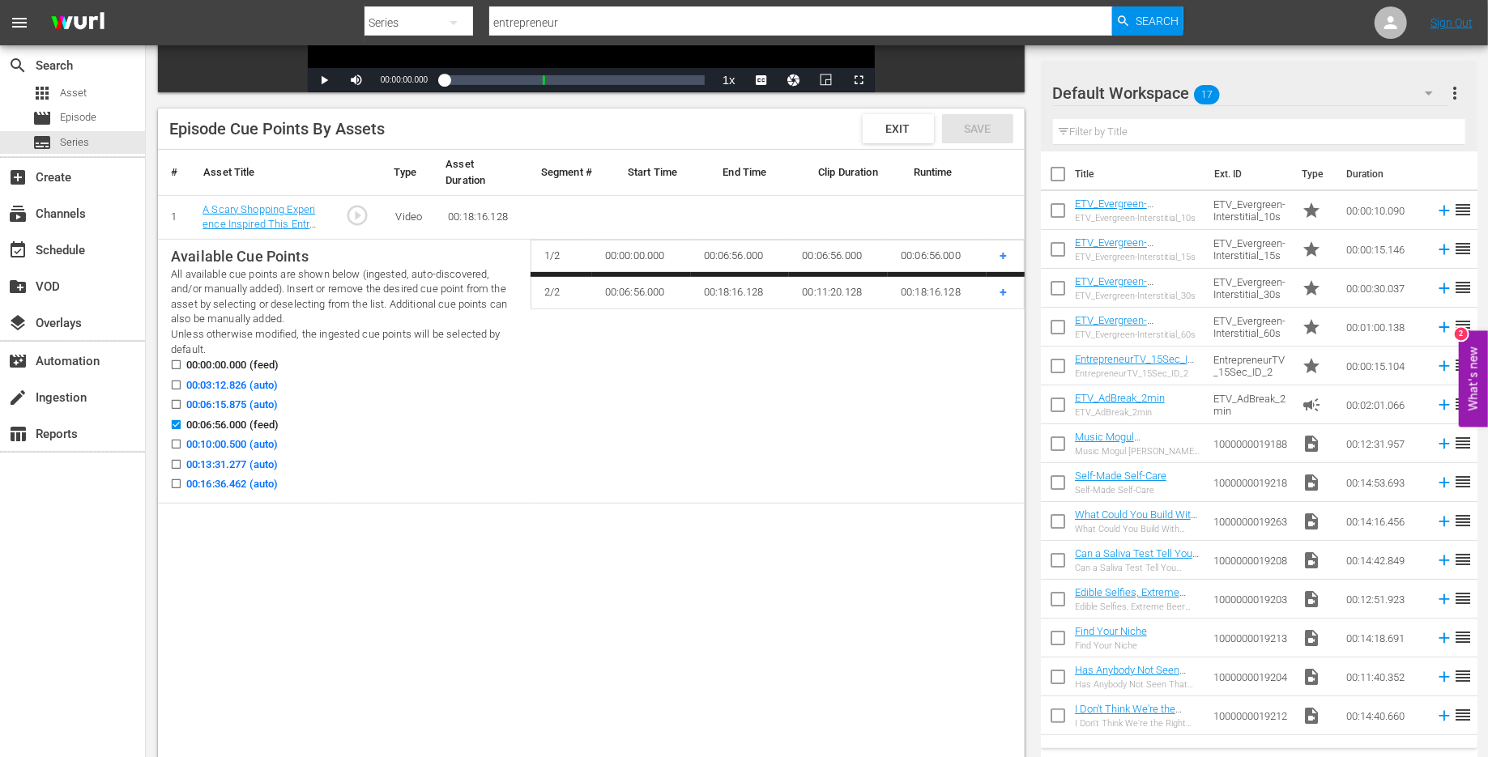
scroll to position [366, 0]
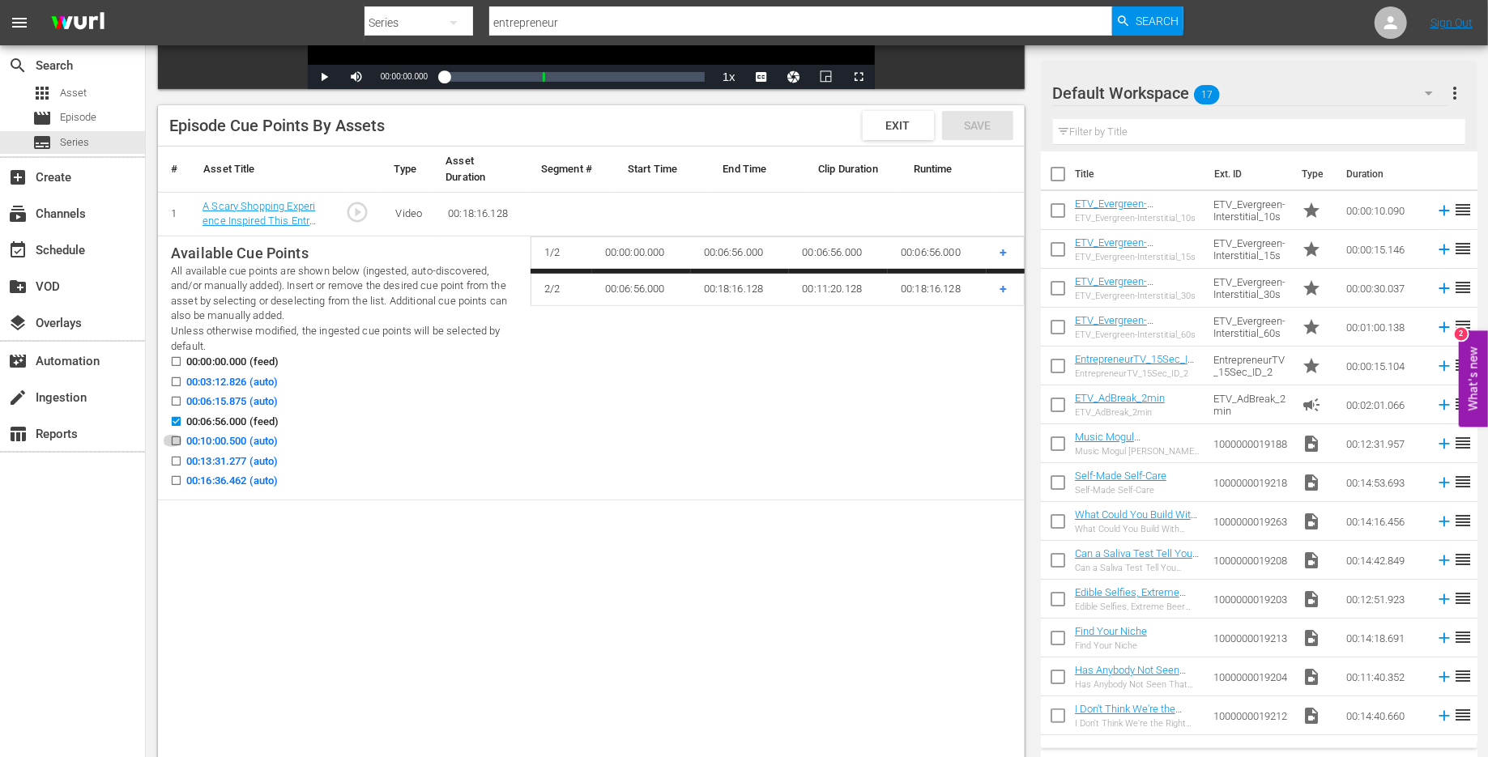
click at [173, 443] on input "00:10:00.500 (auto)" at bounding box center [172, 444] width 20 height 12
checkbox input "true"
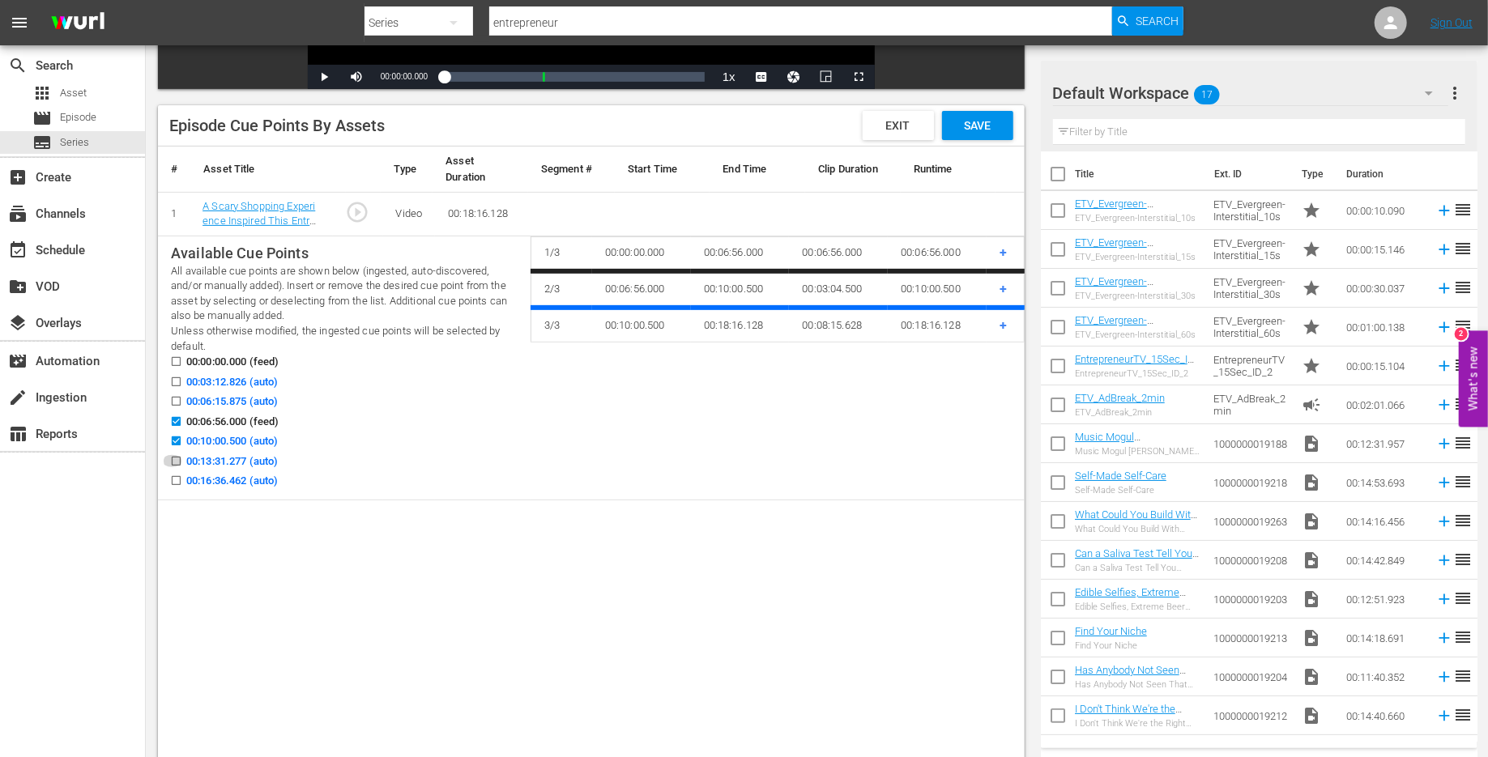
click at [173, 467] on input "00:13:31.277 (auto)" at bounding box center [172, 465] width 20 height 12
checkbox input "true"
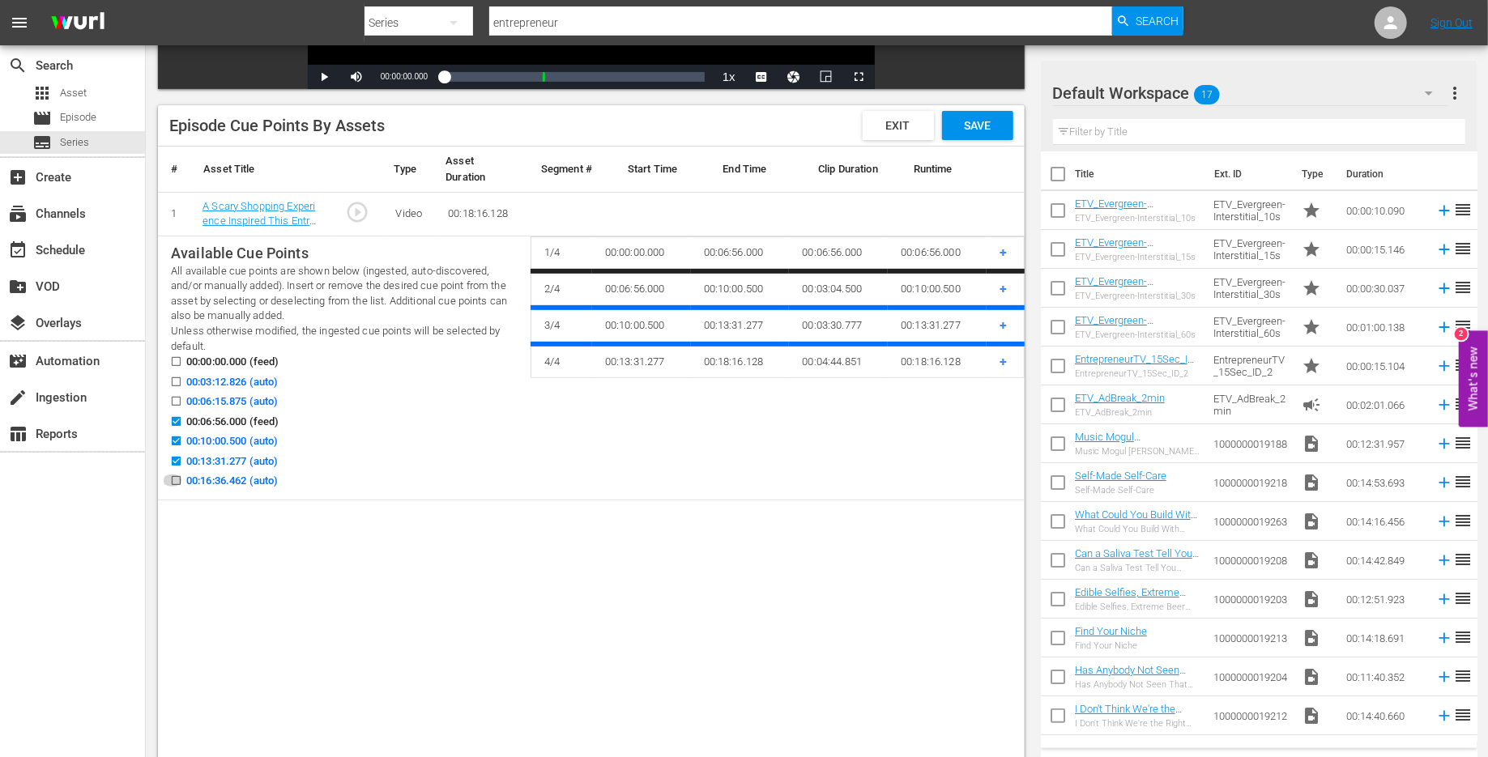
click at [173, 480] on input "00:16:36.462 (auto)" at bounding box center [172, 484] width 20 height 12
click at [182, 475] on label "00:16:36.462 (auto)" at bounding box center [220, 481] width 116 height 16
click at [182, 478] on input "00:16:36.462 (auto)" at bounding box center [172, 484] width 20 height 12
checkbox input "false"
click at [172, 397] on icon at bounding box center [176, 401] width 9 height 9
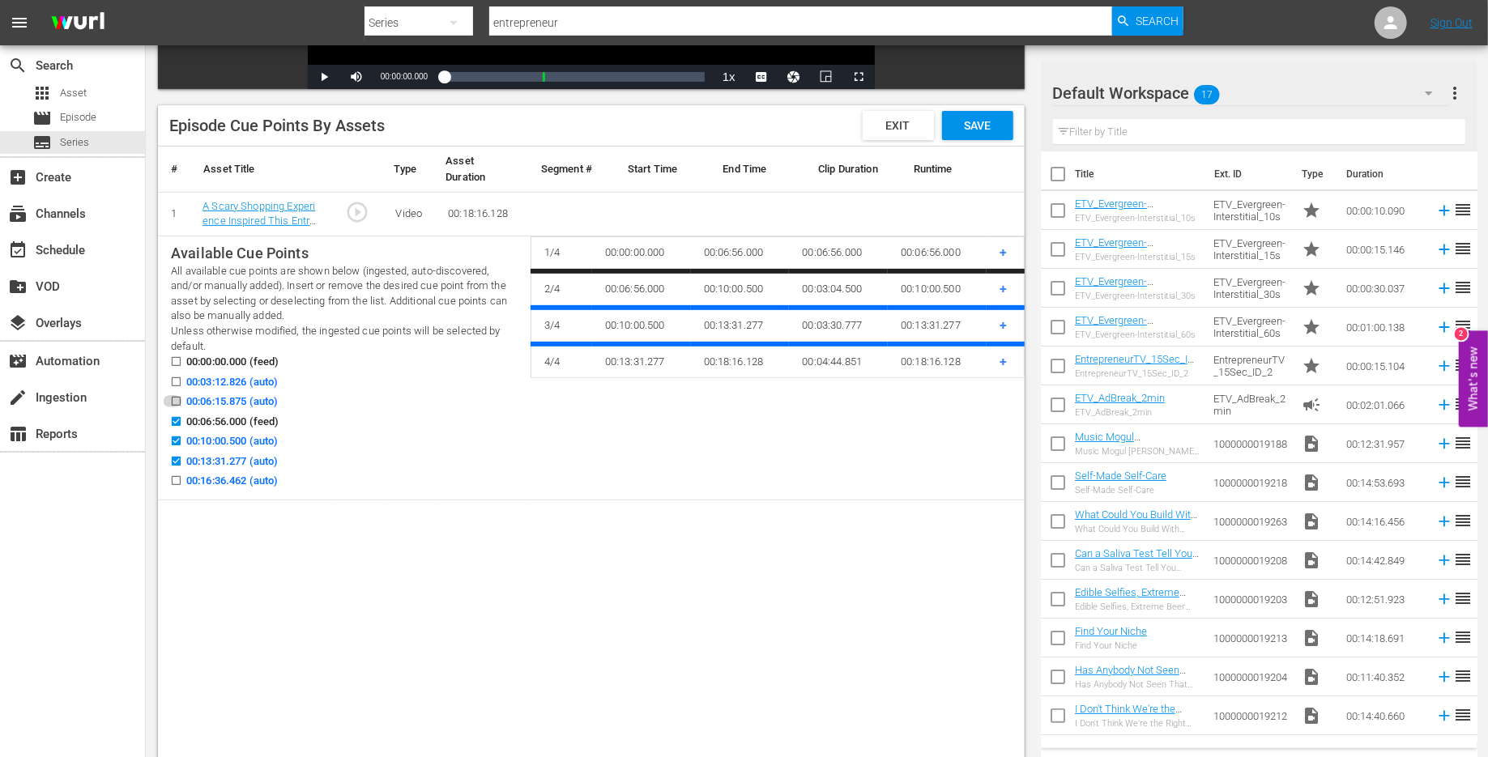
click at [172, 399] on input "00:06:15.875 (auto)" at bounding box center [172, 405] width 20 height 12
checkbox input "true"
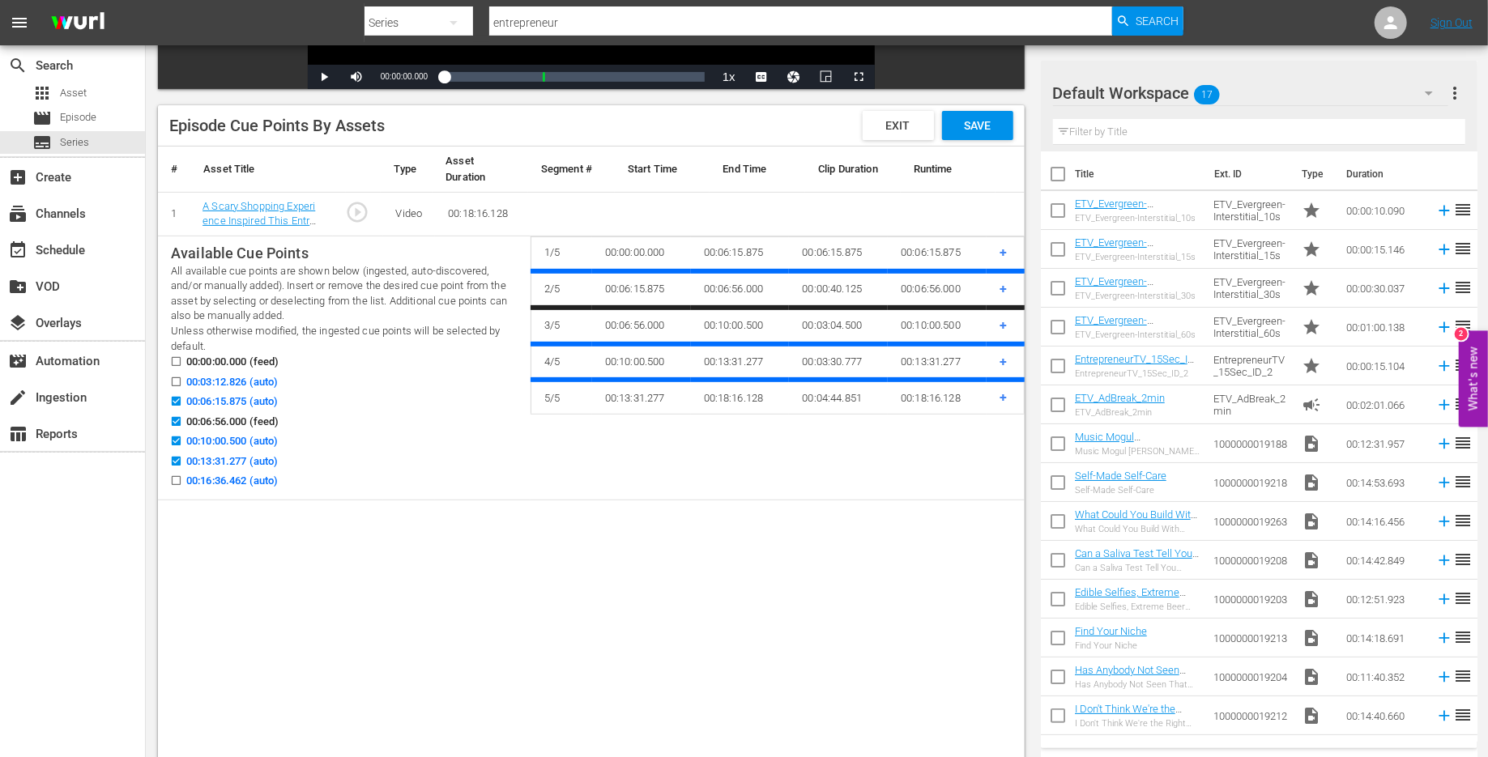
click at [172, 419] on input "00:06:56.000 (feed)" at bounding box center [172, 425] width 20 height 12
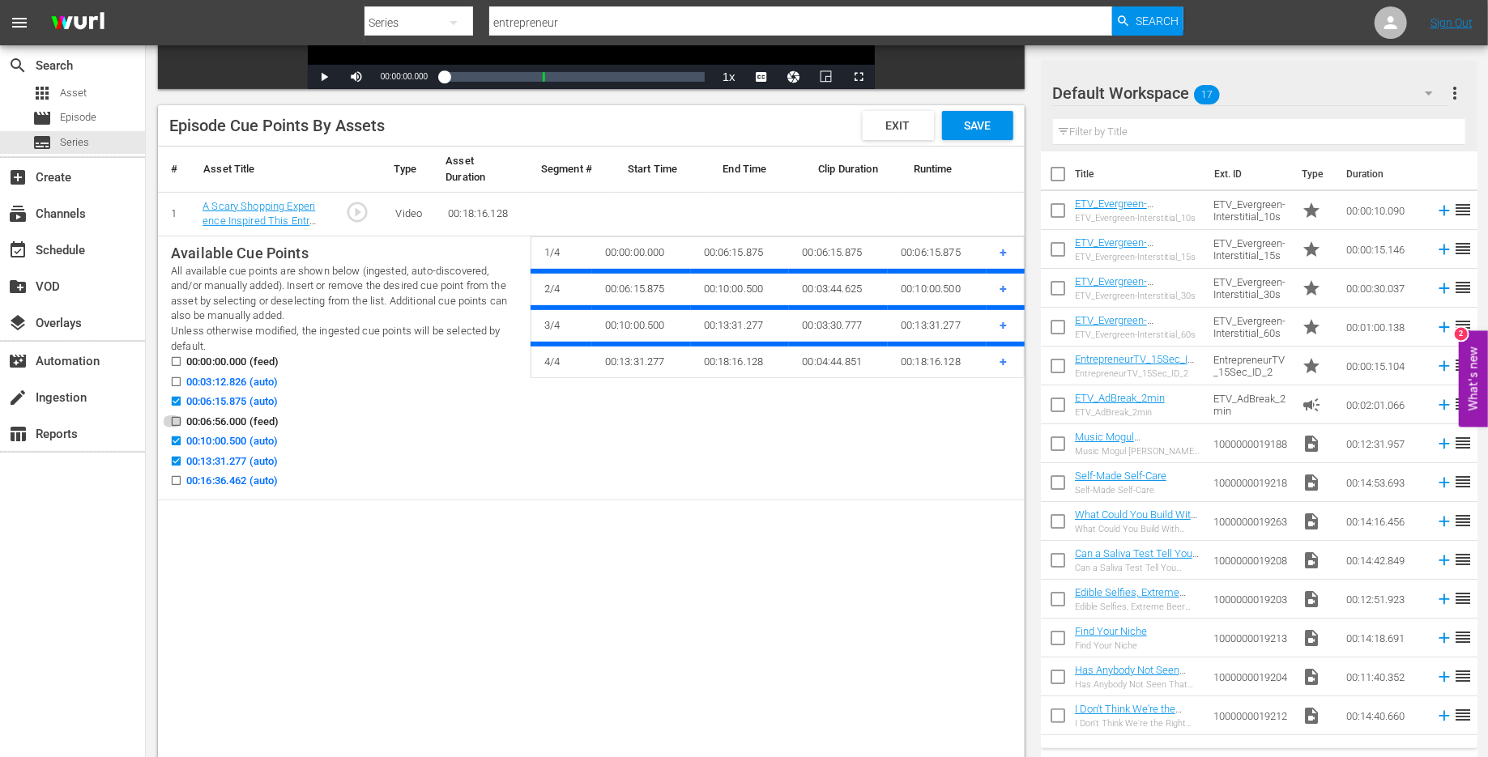
click at [172, 419] on input "00:06:56.000 (feed)" at bounding box center [172, 425] width 20 height 12
checkbox input "true"
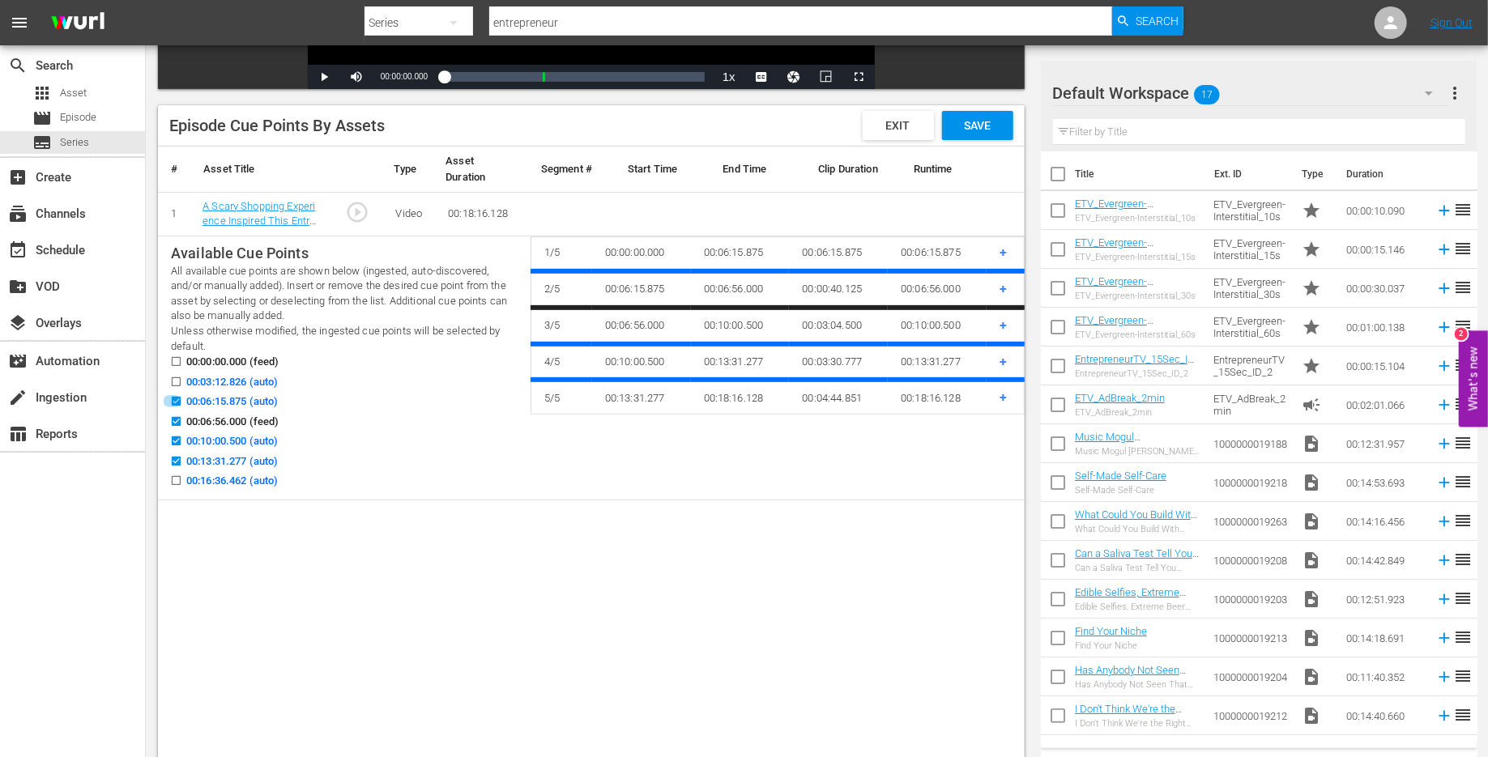
click at [173, 400] on input "00:06:15.875 (auto)" at bounding box center [172, 405] width 20 height 12
checkbox input "false"
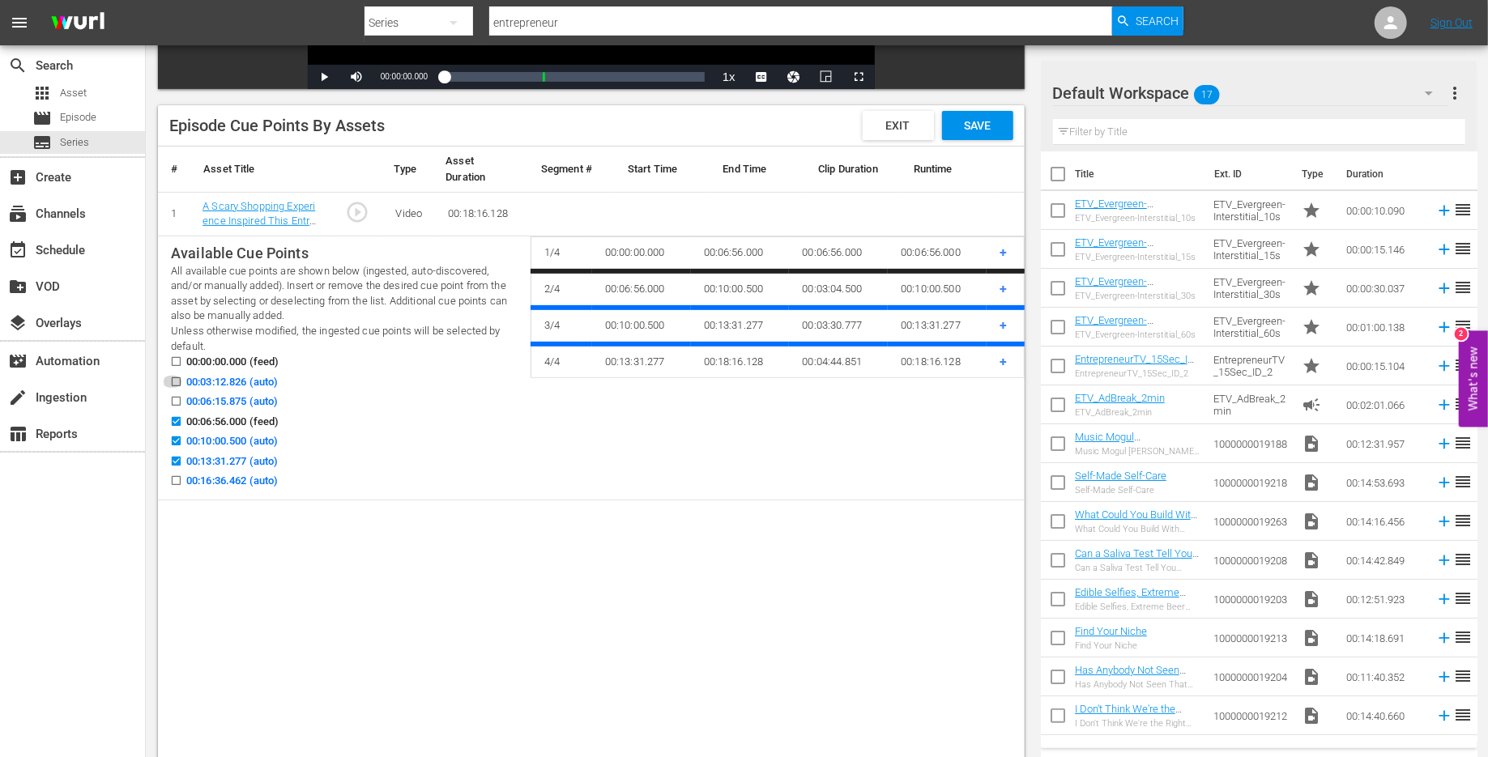
click at [173, 381] on input "00:03:12.826 (auto)" at bounding box center [172, 385] width 20 height 12
checkbox input "true"
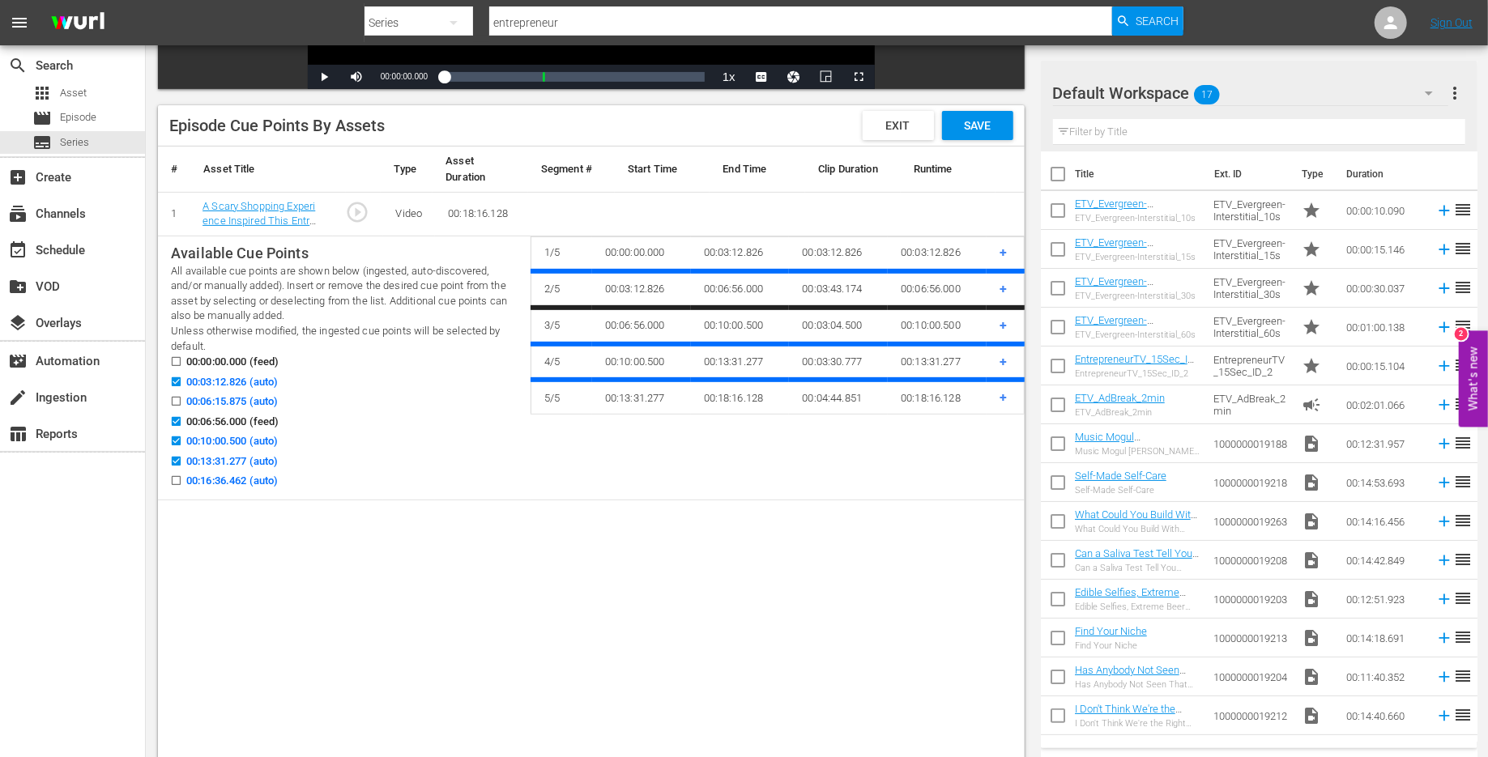
click at [177, 478] on input "00:16:36.462 (auto)" at bounding box center [172, 484] width 20 height 12
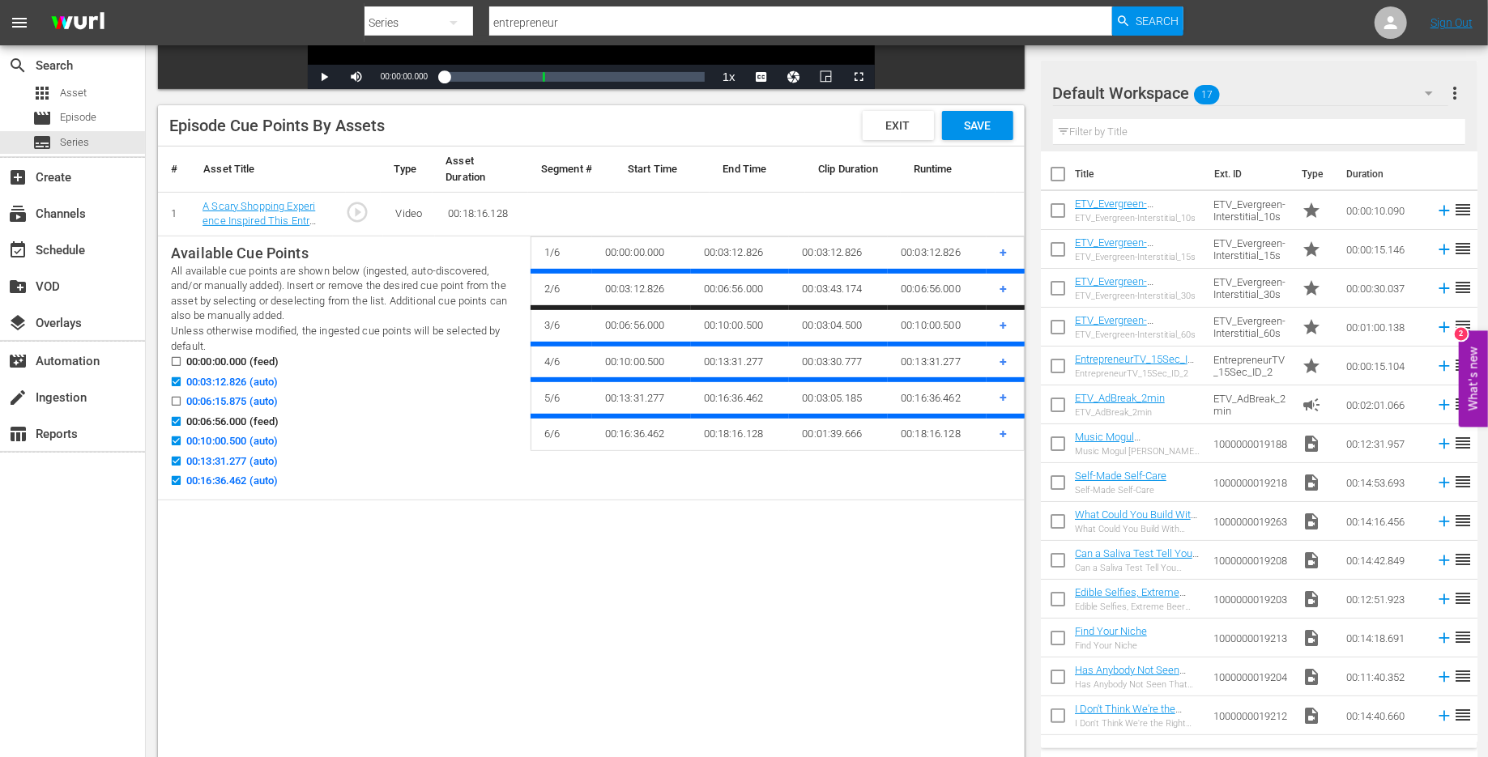
click at [174, 484] on input "00:16:36.462 (auto)" at bounding box center [172, 484] width 20 height 12
checkbox input "false"
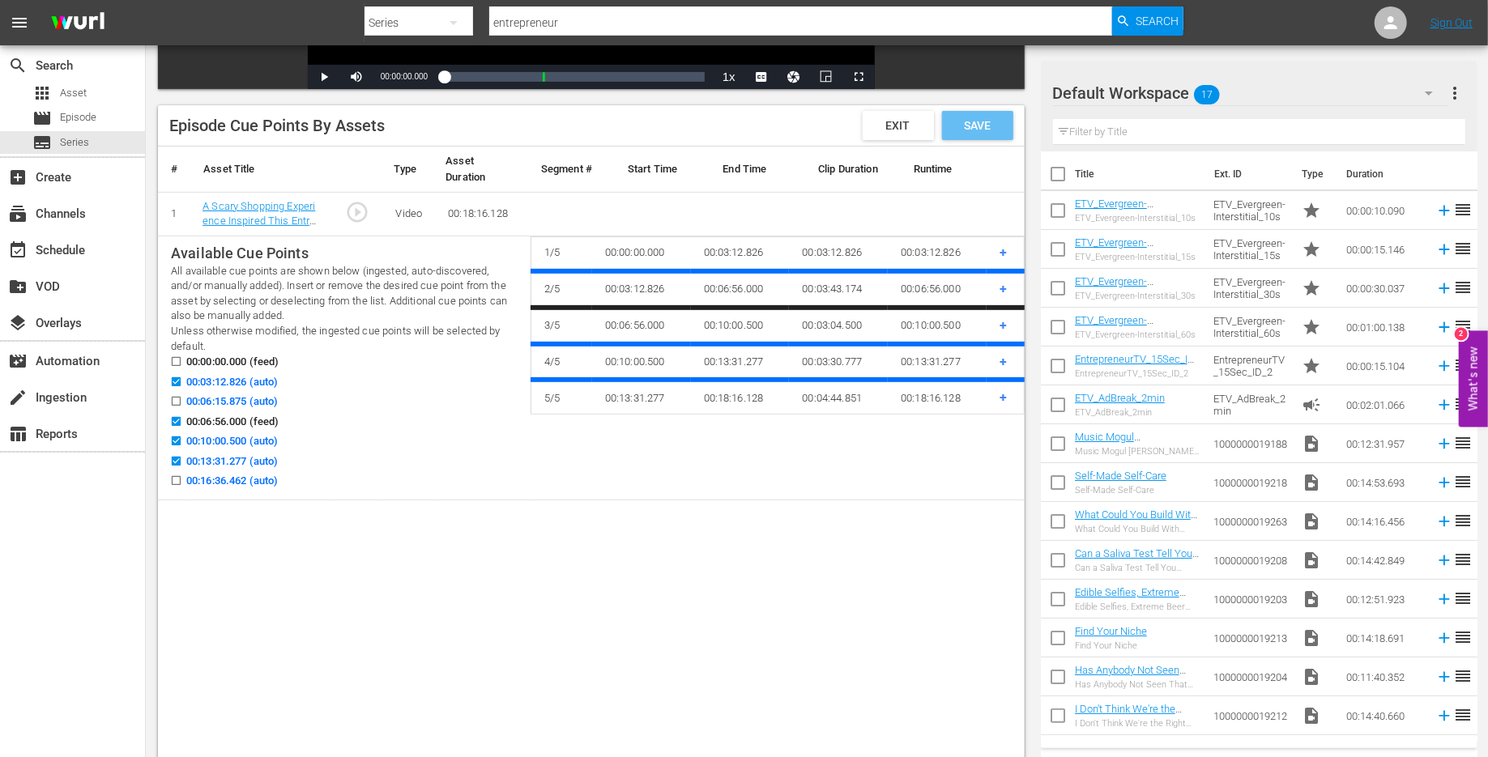
click at [988, 125] on span "Save" at bounding box center [977, 125] width 53 height 13
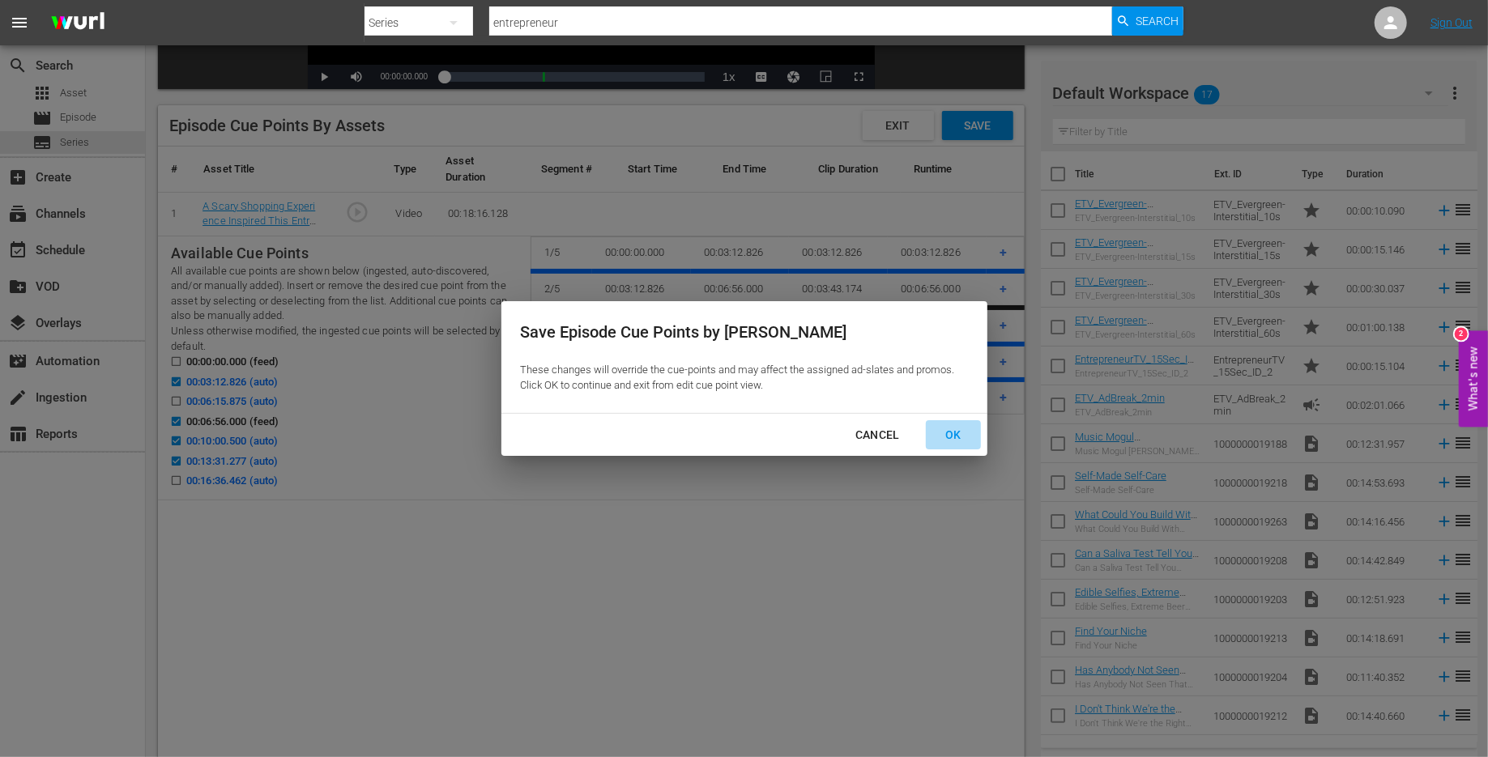
click at [941, 435] on div "OK" at bounding box center [953, 435] width 42 height 20
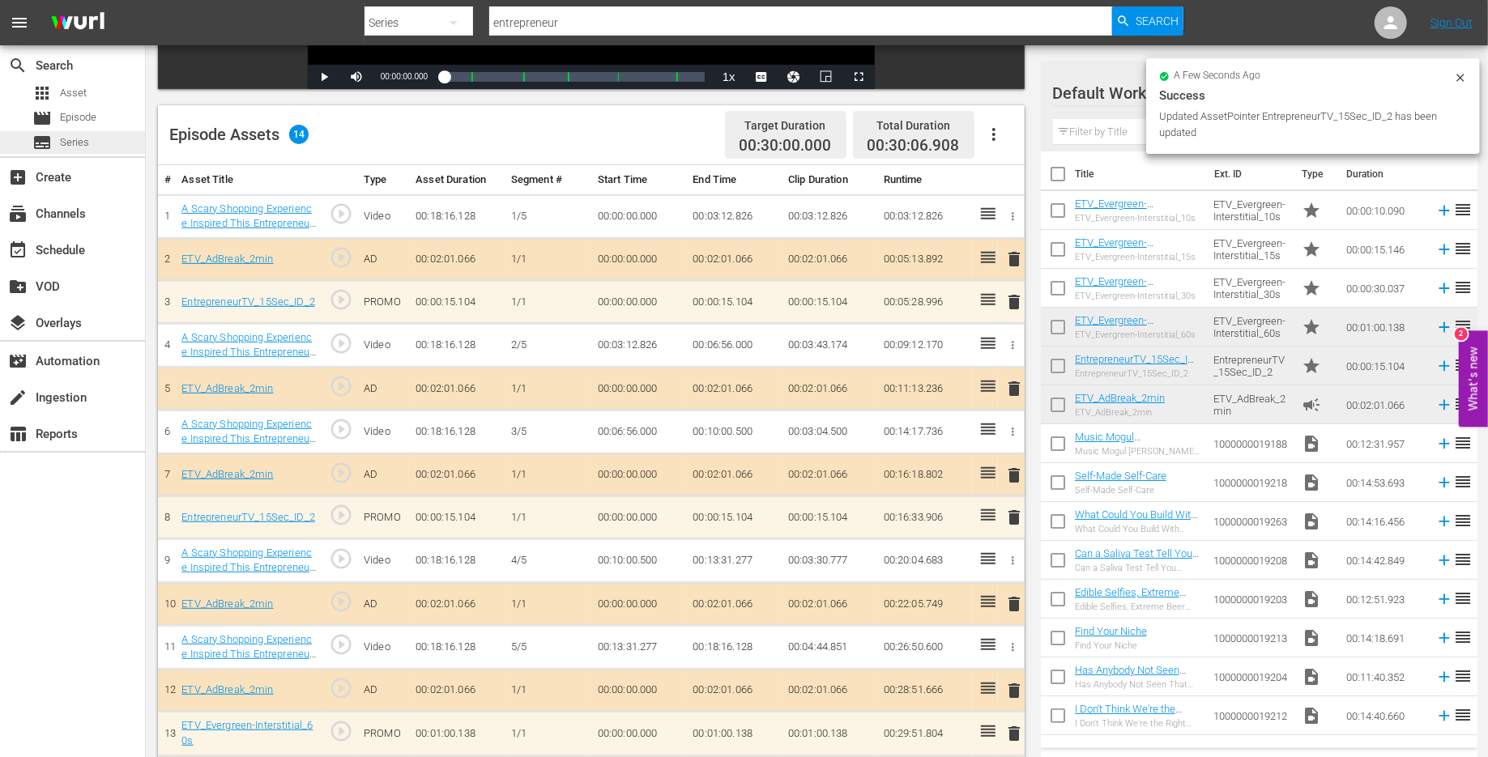
click at [79, 143] on span "Series" at bounding box center [74, 142] width 29 height 16
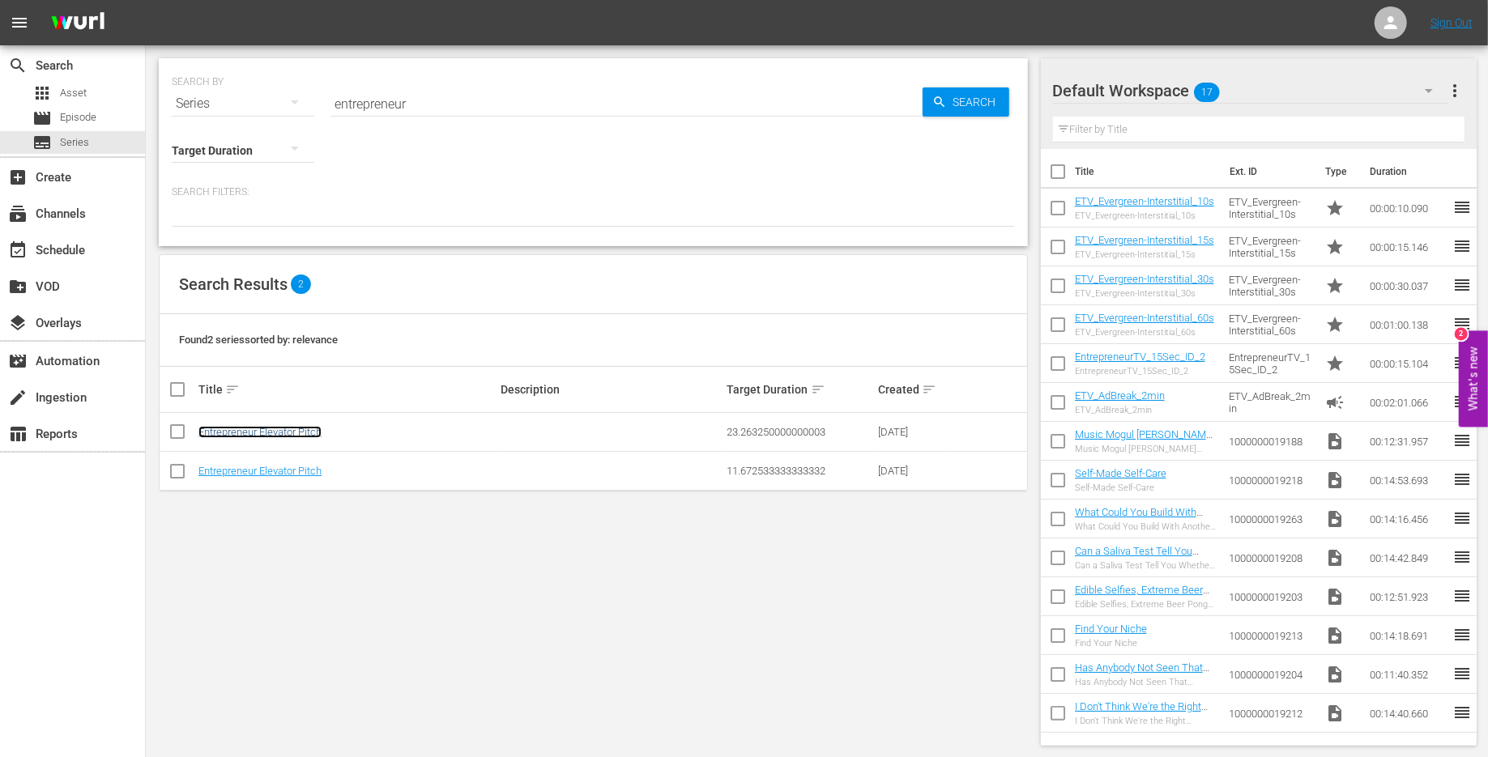
click at [276, 428] on link "Entrepreneur Elevator Pitch" at bounding box center [259, 432] width 123 height 12
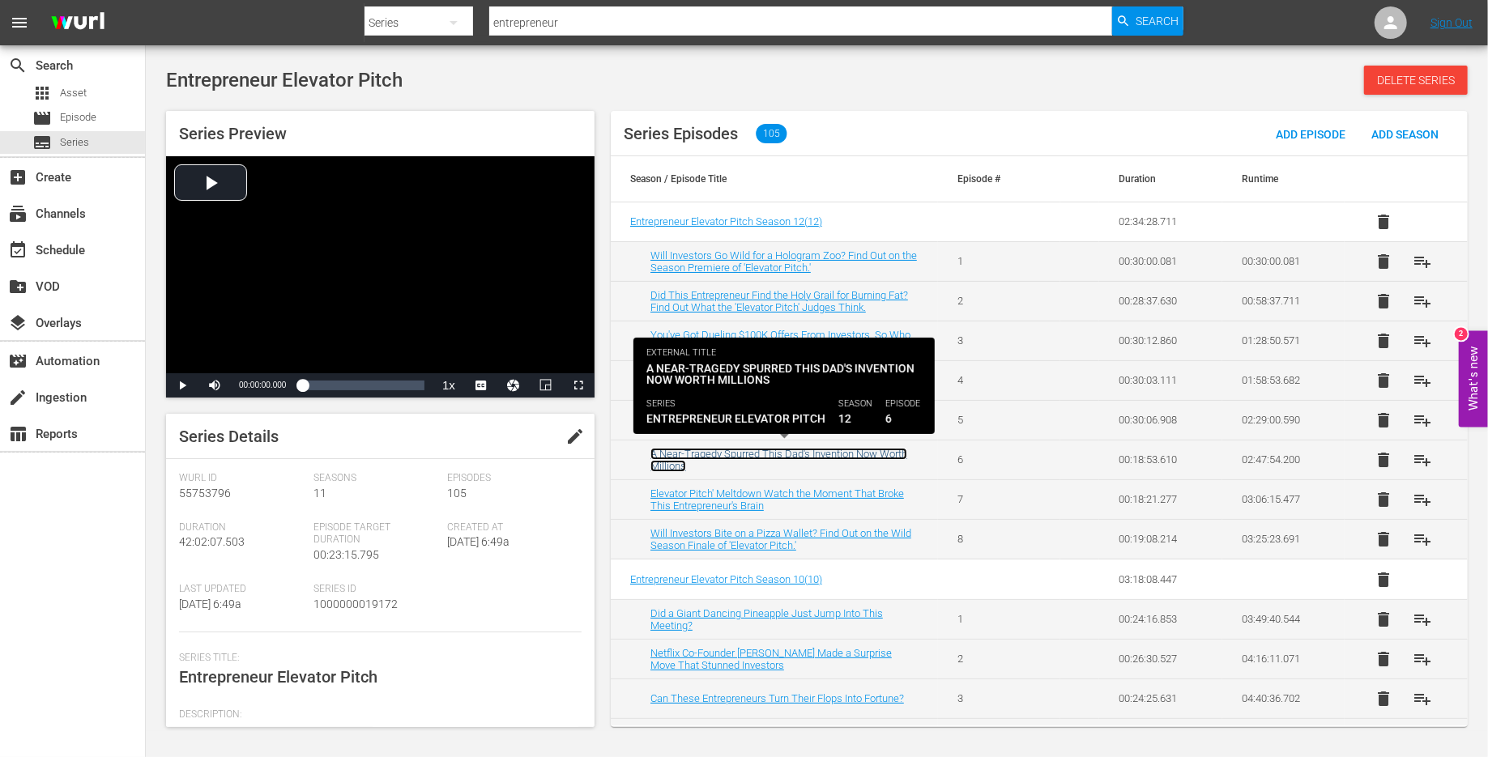
click at [676, 448] on link "A Near-Tragedy Spurred This Dad's Invention Now Worth Millions" at bounding box center [779, 460] width 257 height 24
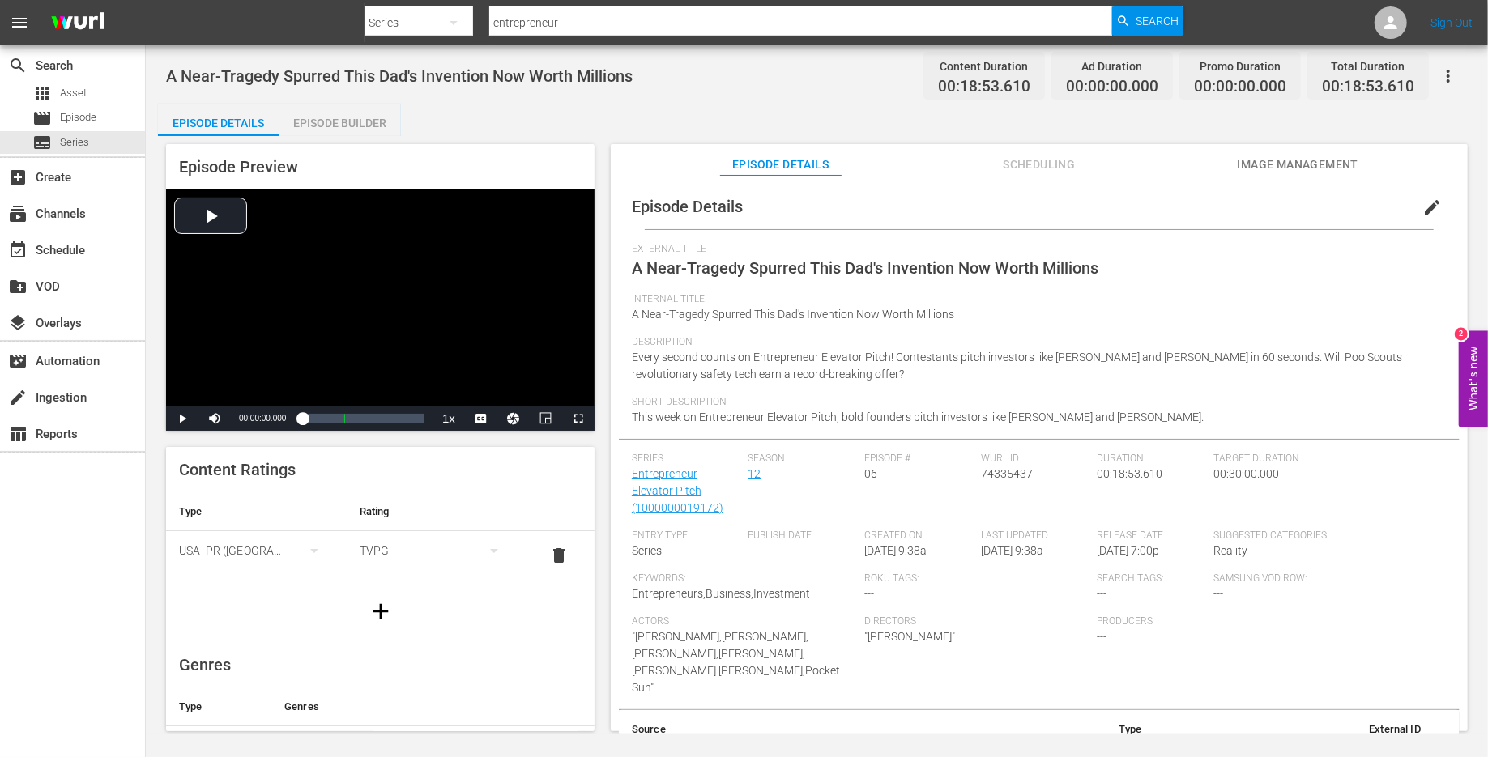
click at [343, 118] on div "Episode Builder" at bounding box center [340, 123] width 122 height 39
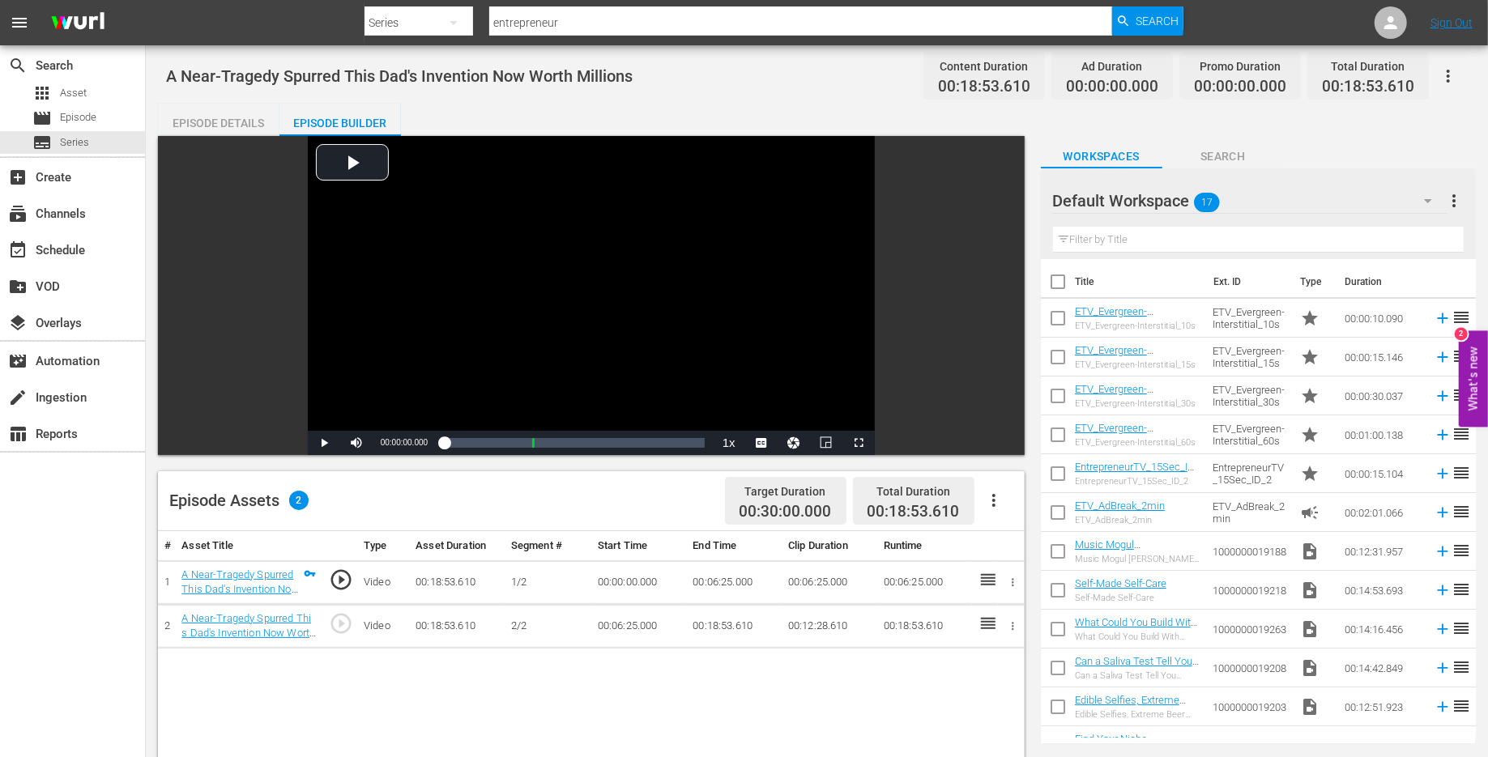
click at [995, 504] on icon "button" at bounding box center [993, 500] width 19 height 19
click at [1056, 514] on div "Edit Cue Points" at bounding box center [1043, 507] width 110 height 39
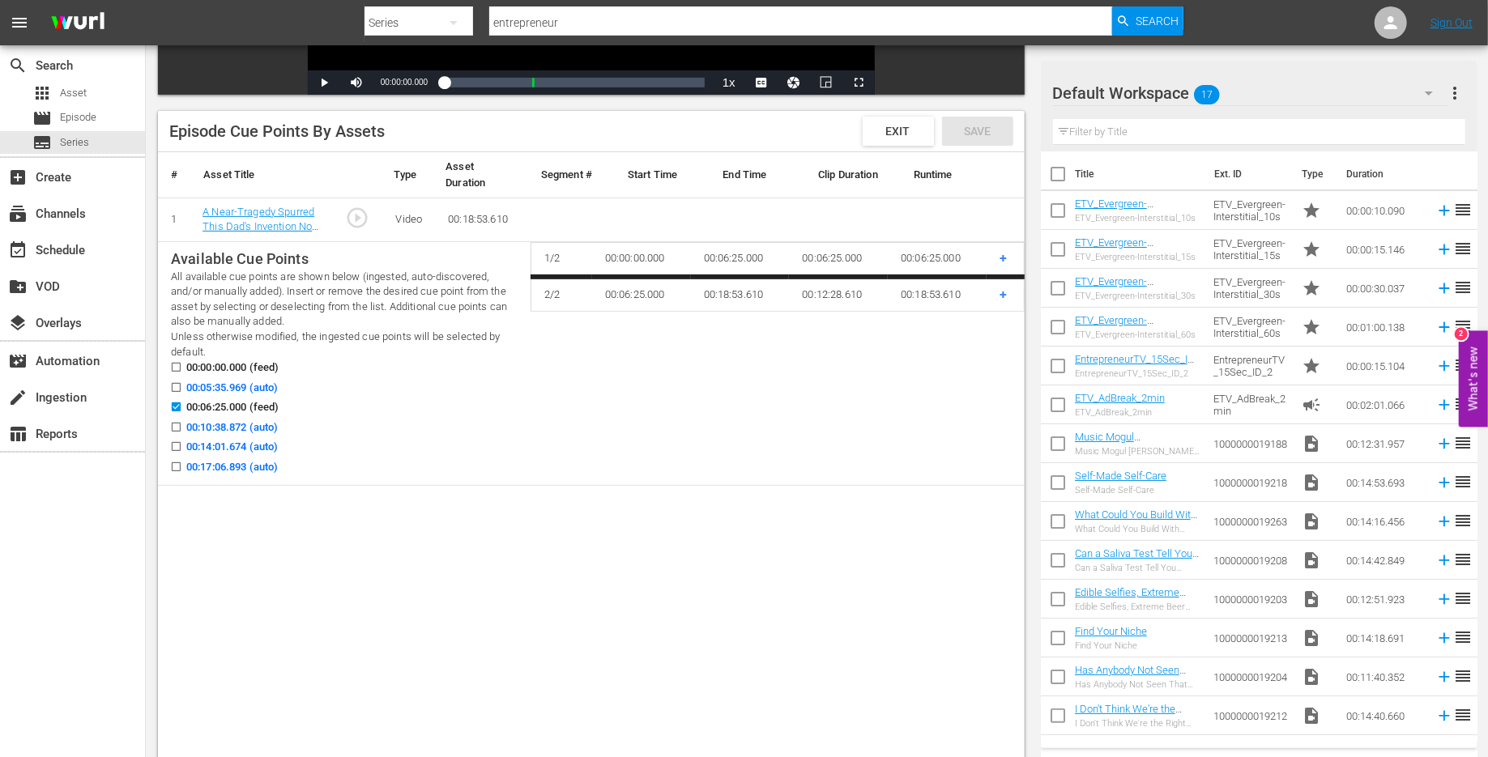
scroll to position [363, 0]
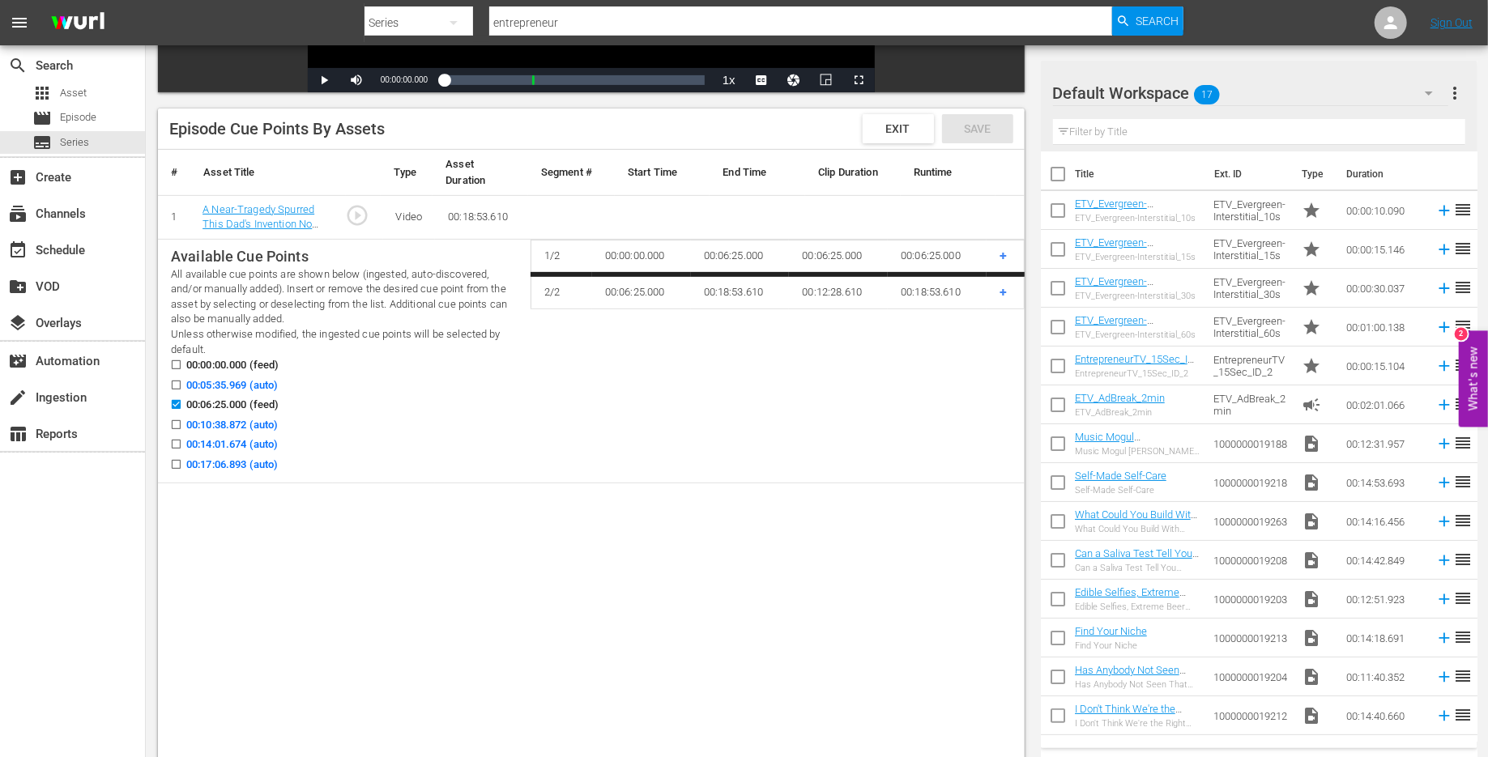
click at [173, 426] on input "00:10:38.872 (auto)" at bounding box center [172, 428] width 20 height 12
checkbox input "true"
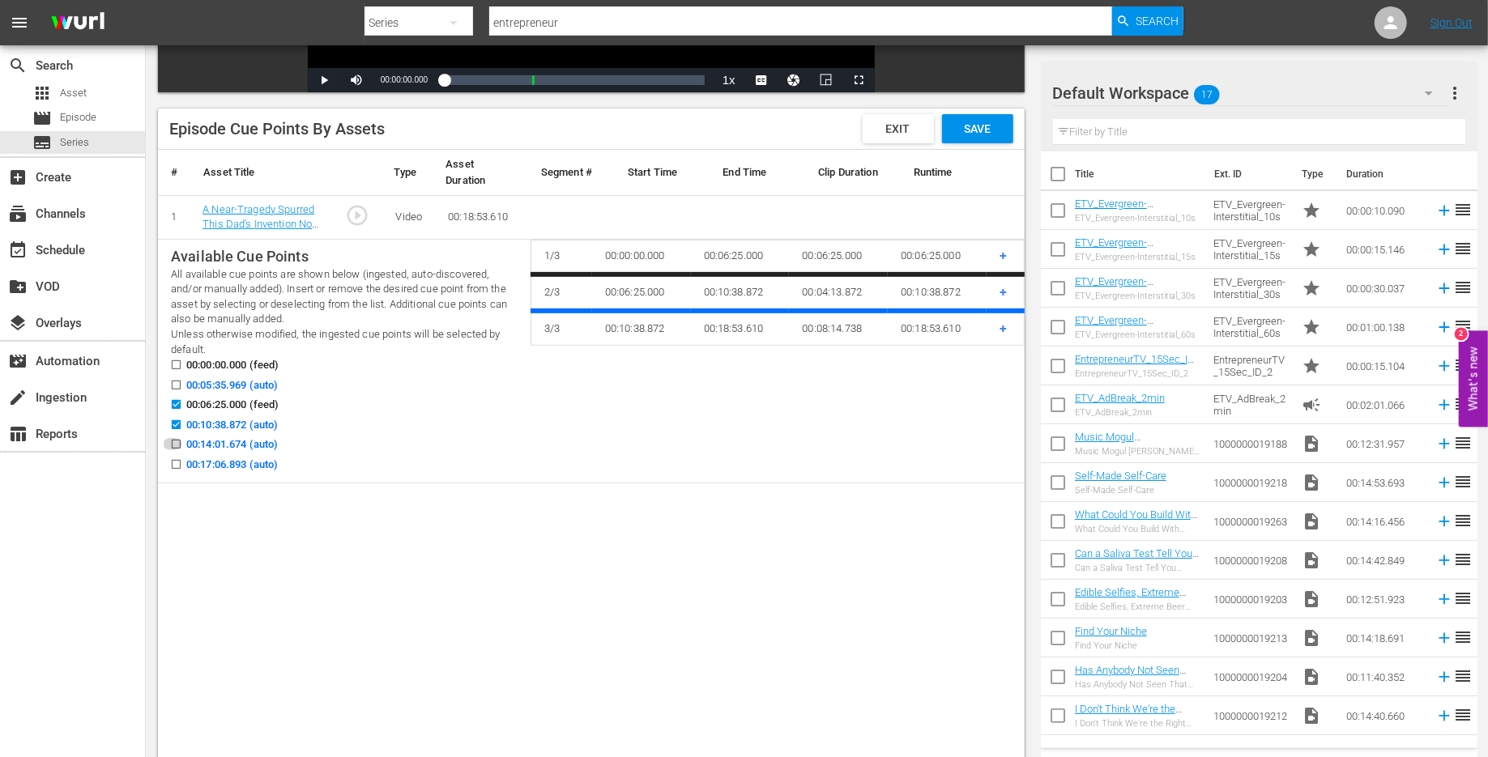
click at [173, 447] on input "00:14:01.674 (auto)" at bounding box center [172, 448] width 20 height 12
checkbox input "true"
click at [173, 457] on label "00:17:06.893 (auto)" at bounding box center [220, 465] width 116 height 16
click at [173, 462] on input "00:17:06.893 (auto)" at bounding box center [172, 468] width 20 height 12
checkbox input "true"
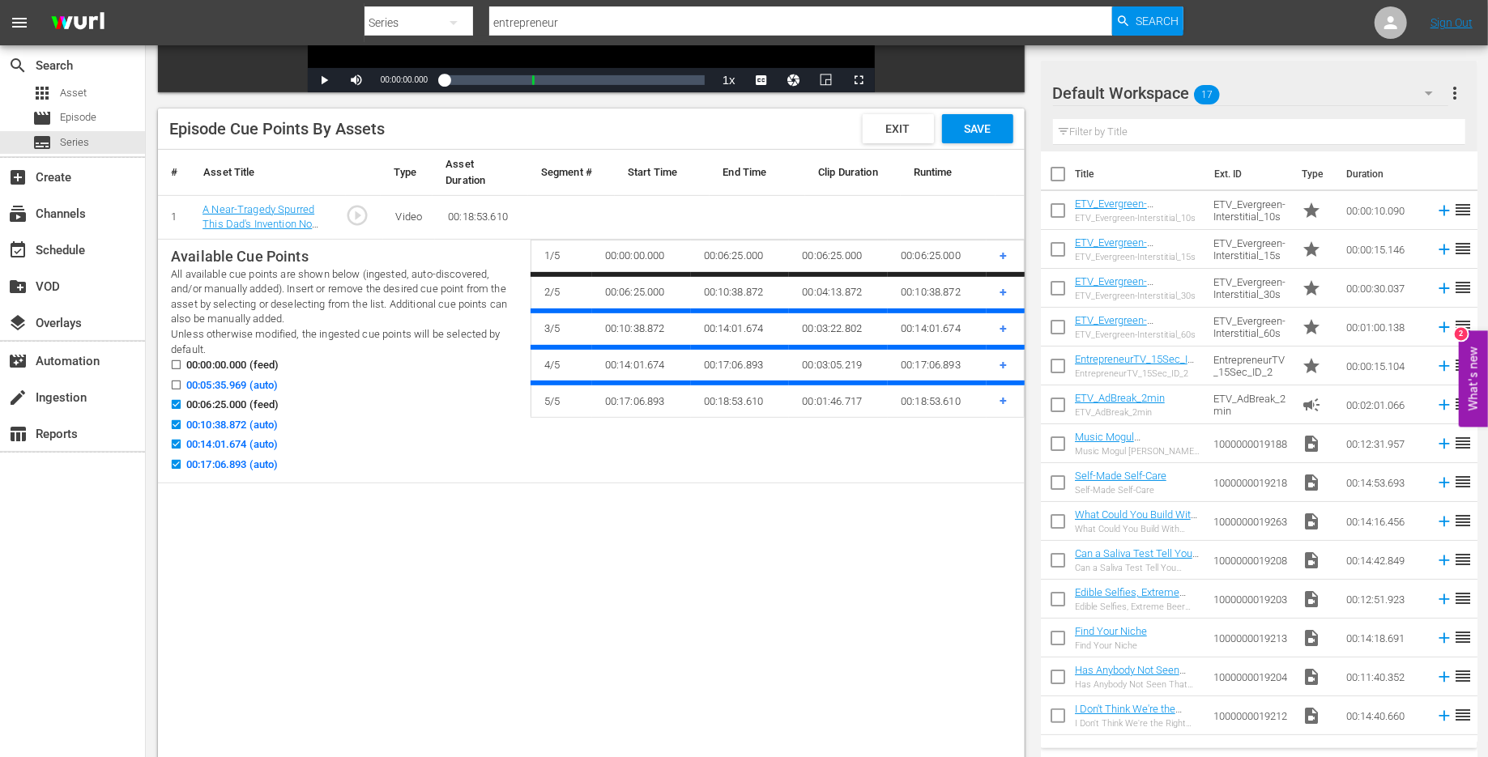
click at [983, 133] on span "Save" at bounding box center [977, 128] width 53 height 13
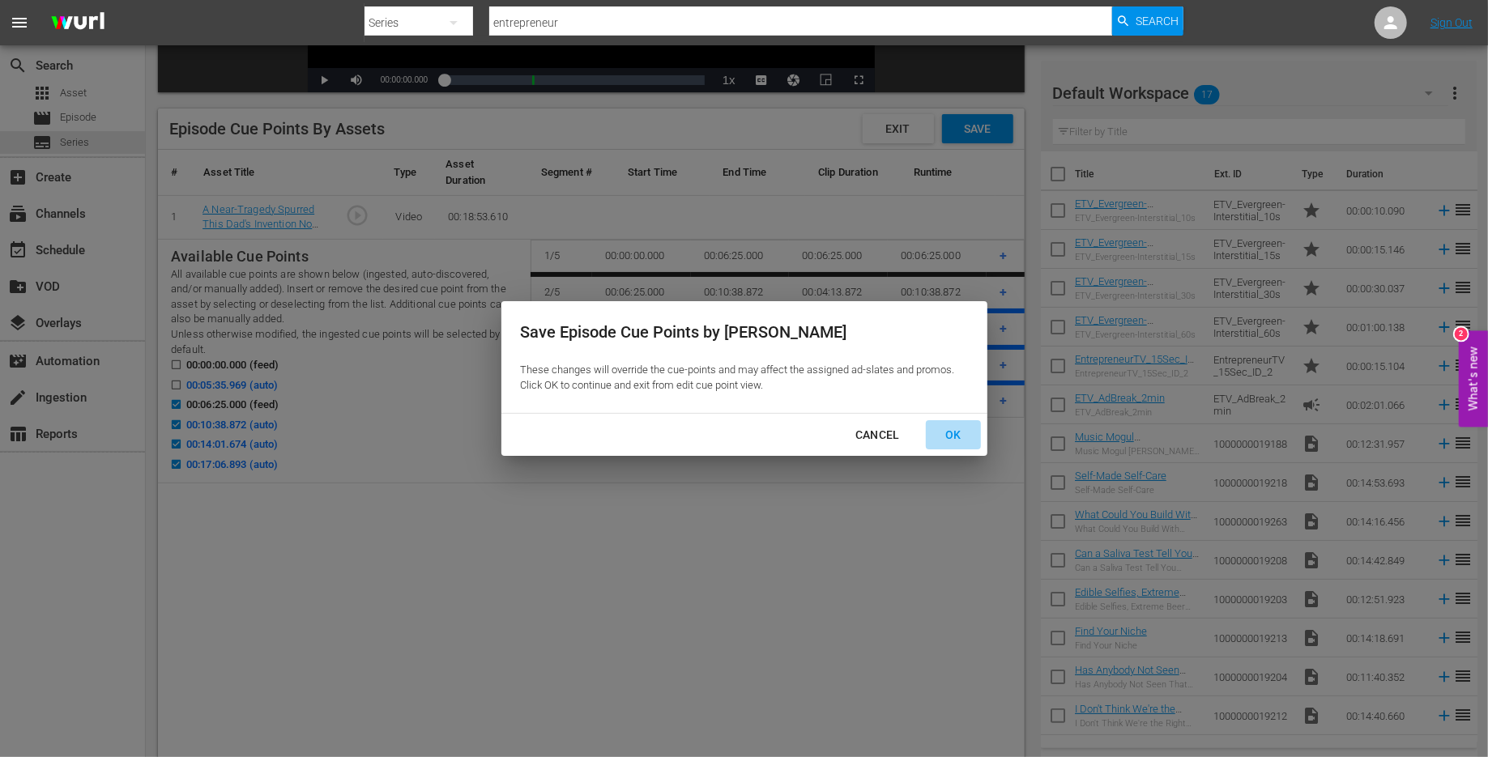
click at [943, 440] on div "OK" at bounding box center [953, 435] width 42 height 20
